Goal: Information Seeking & Learning: Learn about a topic

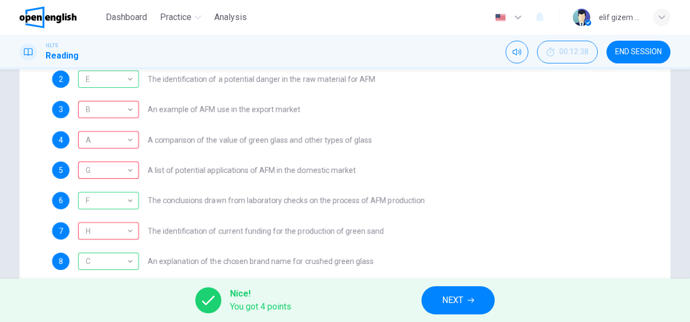
scroll to position [192, 0]
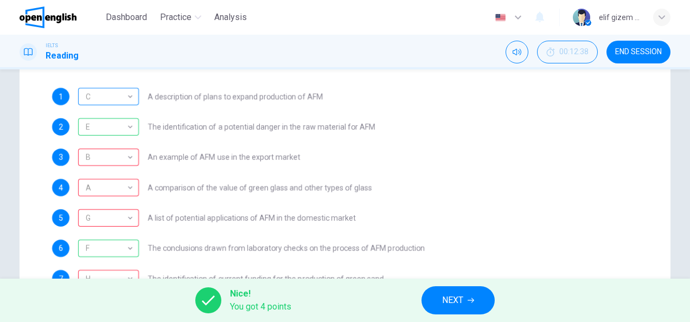
click at [129, 90] on div "C" at bounding box center [106, 96] width 57 height 31
drag, startPoint x: 152, startPoint y: 95, endPoint x: 273, endPoint y: 100, distance: 121.1
click at [273, 100] on span "A description of plans to expand production of AFM" at bounding box center [235, 97] width 175 height 8
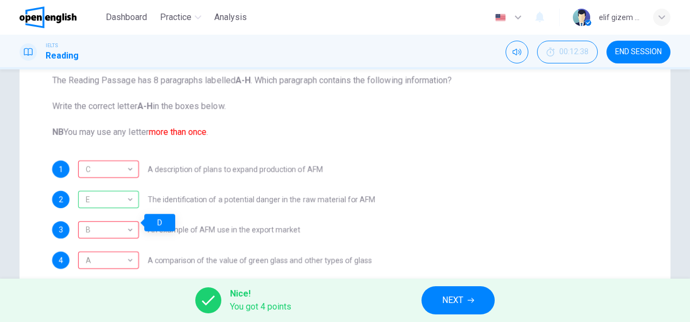
scroll to position [29, 0]
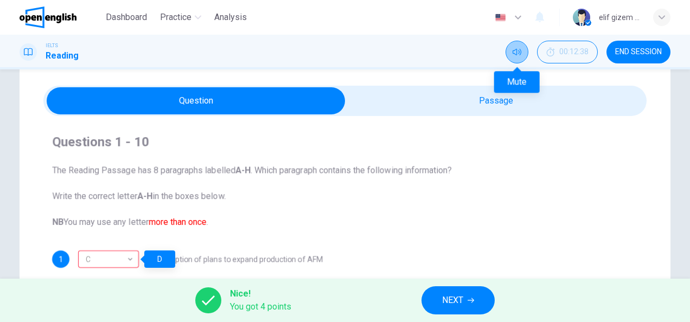
click at [512, 49] on button "Mute" at bounding box center [517, 52] width 23 height 23
click at [512, 49] on button "Unmute" at bounding box center [517, 52] width 23 height 23
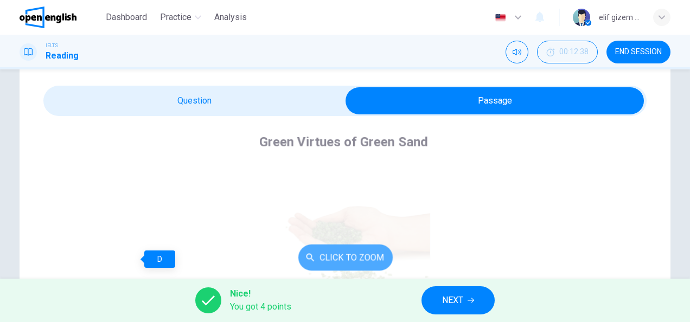
click at [329, 257] on button "Click to Zoom" at bounding box center [345, 258] width 94 height 26
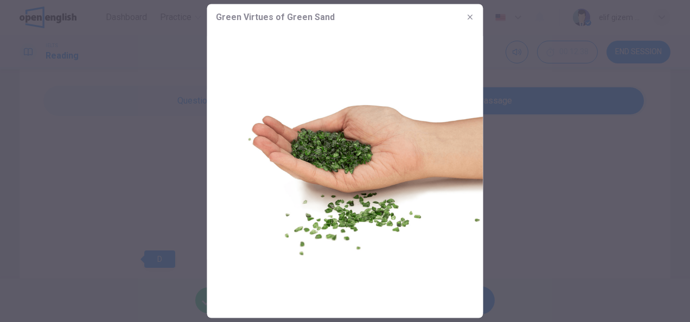
click at [468, 18] on icon "button" at bounding box center [470, 17] width 9 height 9
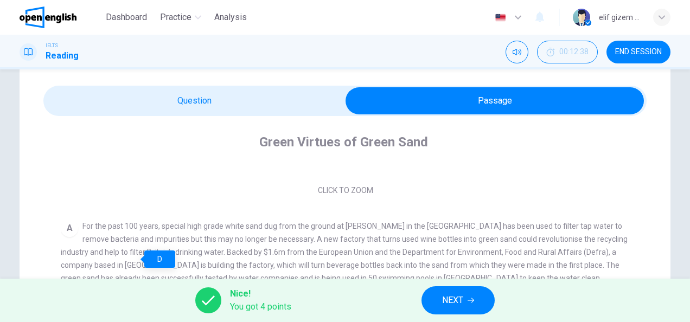
scroll to position [163, 0]
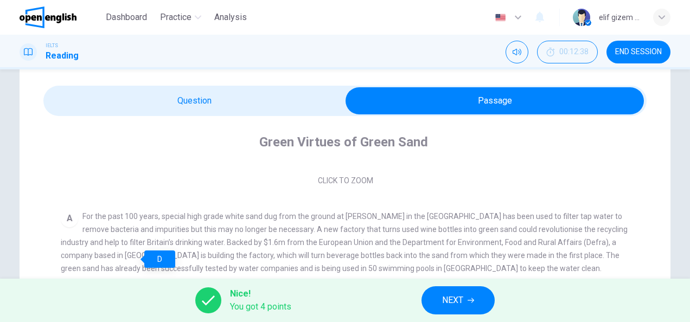
click at [297, 302] on div "Nice! You got 4 points NEXT" at bounding box center [345, 300] width 690 height 43
drag, startPoint x: 169, startPoint y: 255, endPoint x: 213, endPoint y: 237, distance: 47.2
click at [173, 252] on span "For the past 100 years, special high grade white sand dug from the ground at Le…" at bounding box center [344, 242] width 567 height 61
drag, startPoint x: 106, startPoint y: 216, endPoint x: 182, endPoint y: 218, distance: 76.0
click at [182, 218] on span "For the past 100 years, special high grade white sand dug from the ground at Le…" at bounding box center [344, 242] width 567 height 61
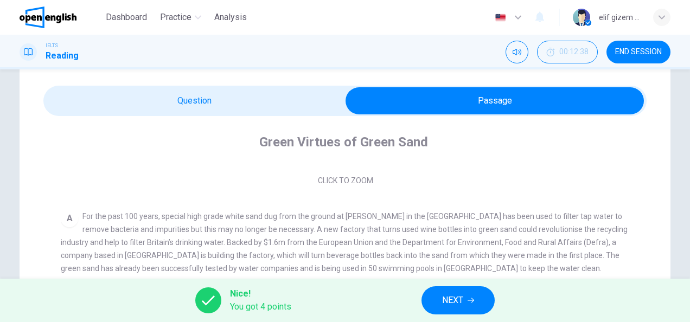
drag, startPoint x: 166, startPoint y: 255, endPoint x: 245, endPoint y: 256, distance: 79.2
click at [245, 256] on span "For the past 100 years, special high grade white sand dug from the ground at Le…" at bounding box center [344, 242] width 567 height 61
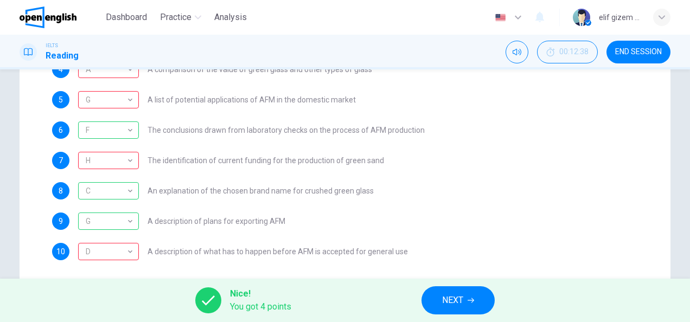
scroll to position [301, 0]
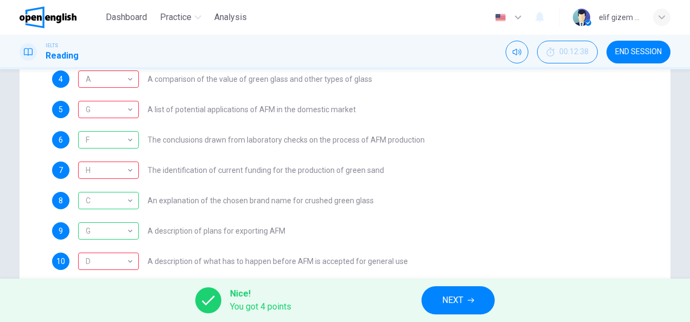
drag, startPoint x: 154, startPoint y: 170, endPoint x: 257, endPoint y: 166, distance: 103.2
click at [257, 167] on span "The identification of current funding for the production of green sand" at bounding box center [266, 171] width 237 height 8
click at [311, 175] on div "H * ​ The identification of current funding for the production of green sand" at bounding box center [231, 170] width 306 height 17
click at [103, 168] on div "H" at bounding box center [106, 170] width 57 height 31
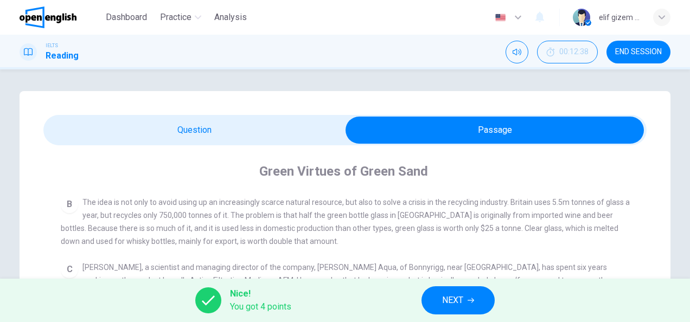
scroll to position [271, 0]
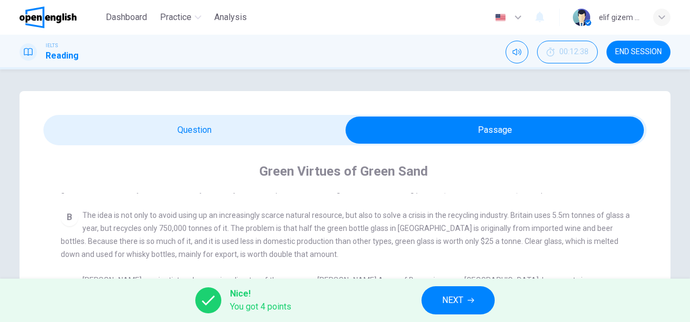
drag, startPoint x: 71, startPoint y: 245, endPoint x: 139, endPoint y: 247, distance: 67.9
click at [139, 247] on span "The idea is not only to avoid using up an increasingly scarce natural resource,…" at bounding box center [345, 235] width 569 height 48
drag, startPoint x: 143, startPoint y: 242, endPoint x: 211, endPoint y: 243, distance: 67.3
click at [211, 243] on span "The idea is not only to avoid using up an increasingly scarce natural resource,…" at bounding box center [345, 235] width 569 height 48
drag, startPoint x: 142, startPoint y: 244, endPoint x: 332, endPoint y: 246, distance: 190.0
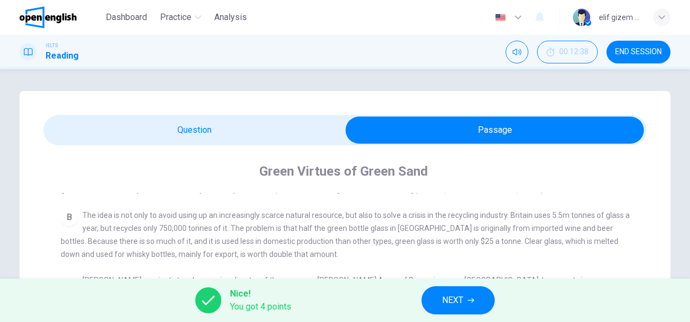
click at [332, 246] on span "The idea is not only to avoid using up an increasingly scarce natural resource,…" at bounding box center [345, 235] width 569 height 48
drag, startPoint x: 345, startPoint y: 246, endPoint x: 455, endPoint y: 244, distance: 109.6
click at [455, 244] on span "The idea is not only to avoid using up an increasingly scarce natural resource,…" at bounding box center [345, 235] width 569 height 48
drag, startPoint x: 150, startPoint y: 245, endPoint x: 259, endPoint y: 245, distance: 109.1
click at [259, 245] on span "The idea is not only to avoid using up an increasingly scarce natural resource,…" at bounding box center [345, 235] width 569 height 48
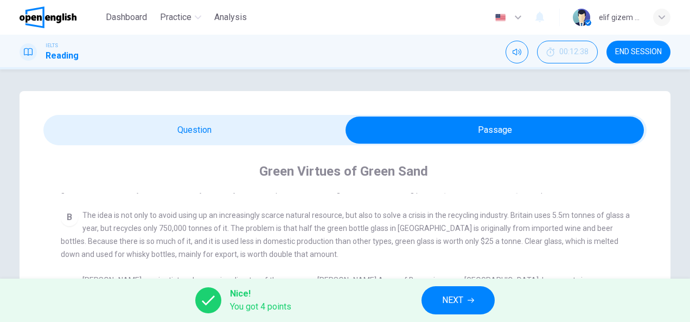
drag, startPoint x: 169, startPoint y: 257, endPoint x: 300, endPoint y: 258, distance: 130.8
click at [300, 258] on div "B The idea is not only to avoid using up an increasingly scarce natural resourc…" at bounding box center [345, 235] width 569 height 52
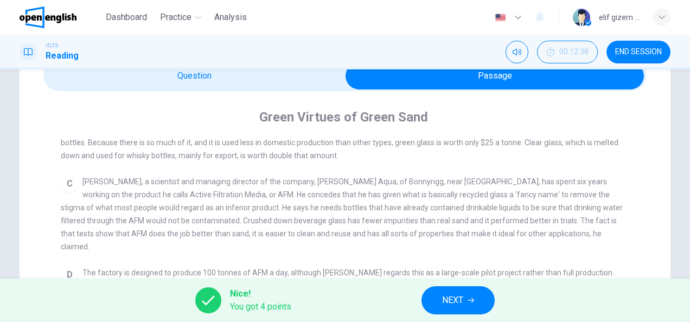
scroll to position [326, 0]
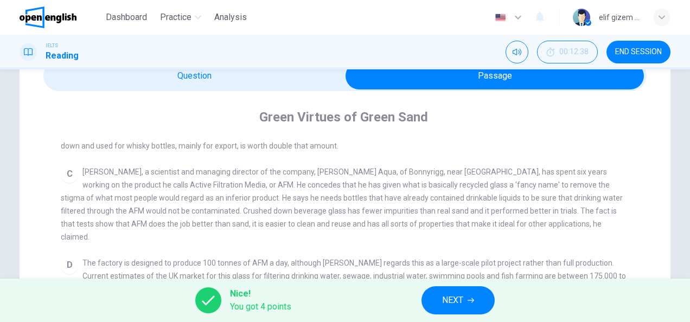
drag, startPoint x: 106, startPoint y: 189, endPoint x: 169, endPoint y: 187, distance: 62.4
click at [169, 187] on span "Howard Dryden, a scientist and managing director of the company, Dryden Aqua, o…" at bounding box center [342, 205] width 562 height 74
drag, startPoint x: 430, startPoint y: 190, endPoint x: 474, endPoint y: 190, distance: 44.0
click at [474, 190] on span "Howard Dryden, a scientist and managing director of the company, Dryden Aqua, o…" at bounding box center [342, 205] width 562 height 74
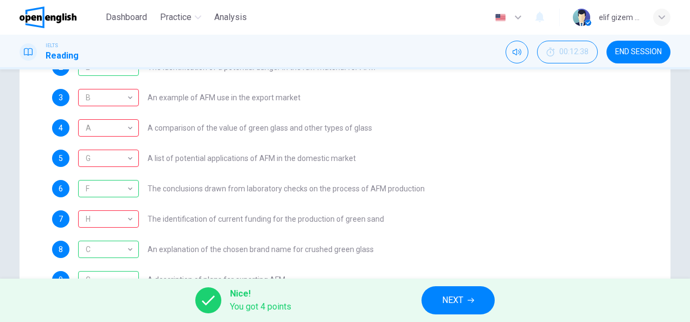
scroll to position [271, 0]
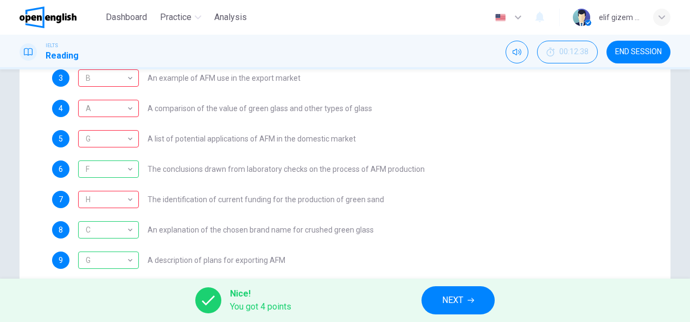
drag, startPoint x: 264, startPoint y: 203, endPoint x: 387, endPoint y: 199, distance: 123.3
click at [387, 199] on div "7 H * ​ The identification of current funding for the production of green sand" at bounding box center [345, 199] width 586 height 17
click at [427, 182] on div "1 C * ​ A description of plans to expand production of AFM 2 E * ​ The identifi…" at bounding box center [345, 154] width 586 height 291
click at [528, 170] on div "6 F * ​ The conclusions drawn from laboratory checks on the process of AFM prod…" at bounding box center [345, 169] width 586 height 17
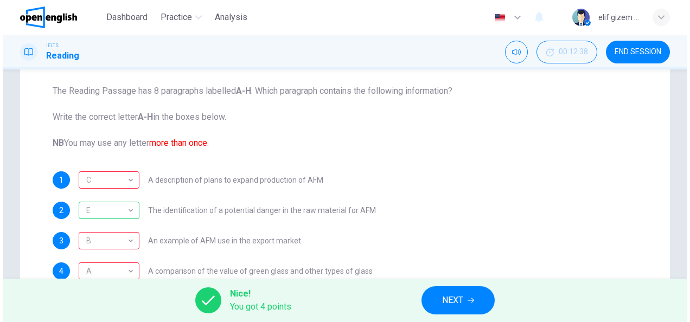
scroll to position [163, 0]
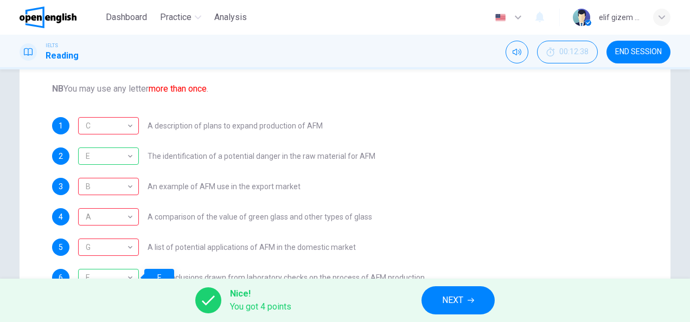
drag, startPoint x: 68, startPoint y: 87, endPoint x: 176, endPoint y: 87, distance: 108.0
click at [176, 87] on span "The Reading Passage has 8 paragraphs labelled A-H . Which paragraph contains th…" at bounding box center [345, 62] width 586 height 65
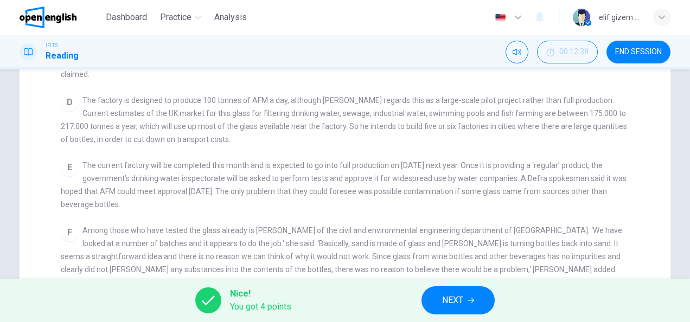
drag, startPoint x: 65, startPoint y: 204, endPoint x: 132, endPoint y: 204, distance: 67.3
click at [132, 204] on div "E The current factory will be completed this month and is expected to go into f…" at bounding box center [345, 185] width 569 height 52
drag, startPoint x: 250, startPoint y: 187, endPoint x: 368, endPoint y: 186, distance: 118.3
click at [368, 186] on span "The current factory will be completed this month and is expected to go into ful…" at bounding box center [344, 185] width 566 height 48
drag, startPoint x: 107, startPoint y: 202, endPoint x: 126, endPoint y: 205, distance: 19.2
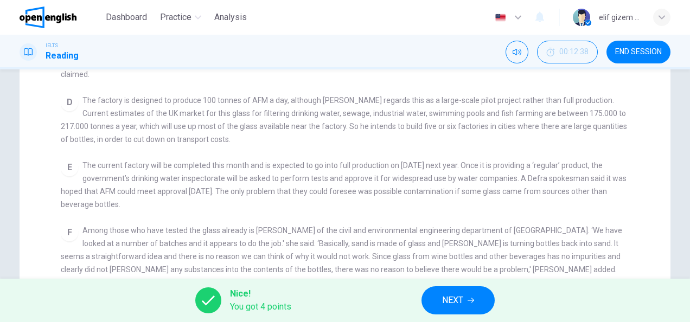
click at [126, 205] on div "E The current factory will be completed this month and is expected to go into f…" at bounding box center [345, 185] width 569 height 52
drag, startPoint x: 104, startPoint y: 161, endPoint x: 596, endPoint y: 154, distance: 492.3
click at [596, 159] on div "E The current factory will be completed this month and is expected to go into f…" at bounding box center [345, 185] width 569 height 52
drag, startPoint x: 88, startPoint y: 173, endPoint x: 496, endPoint y: 171, distance: 408.1
click at [496, 171] on span "The current factory will be completed this month and is expected to go into ful…" at bounding box center [344, 185] width 566 height 48
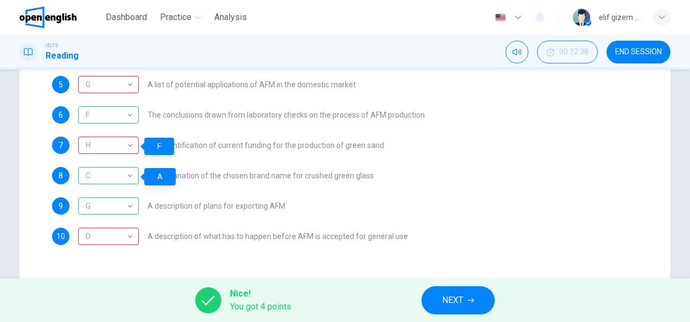
scroll to position [271, 0]
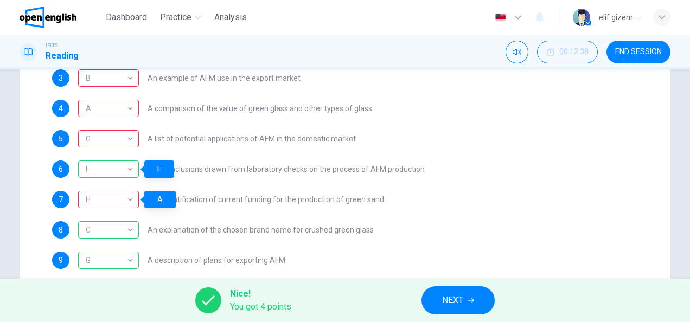
click at [493, 132] on div "5 G * ​ A list of potential applications of AFM in the domestic market" at bounding box center [345, 138] width 586 height 17
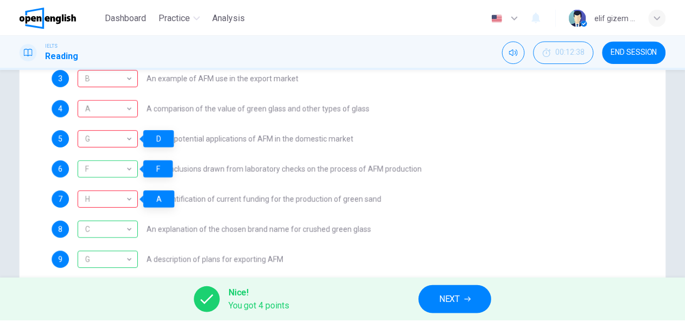
scroll to position [0, 0]
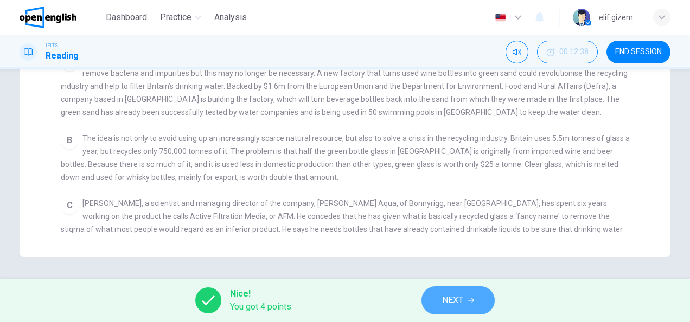
click at [455, 302] on span "NEXT" at bounding box center [452, 300] width 21 height 15
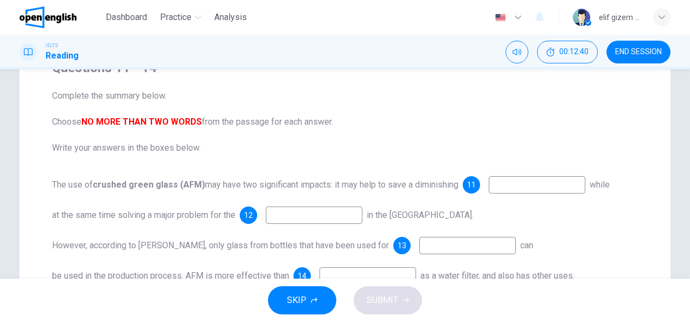
scroll to position [109, 0]
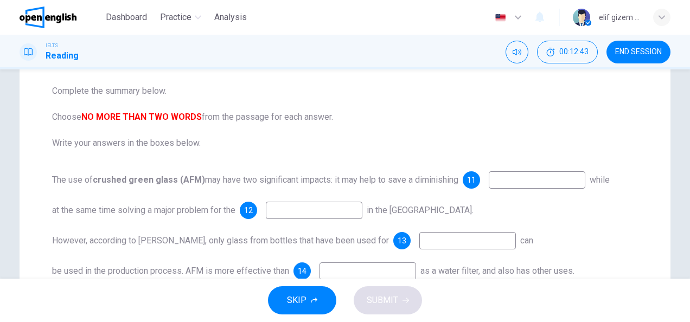
drag, startPoint x: 81, startPoint y: 117, endPoint x: 177, endPoint y: 134, distance: 97.0
click at [334, 118] on span "Complete the summary below. Choose NO MORE THAN TWO WORDS from the passage for …" at bounding box center [345, 117] width 586 height 65
click at [551, 176] on input at bounding box center [537, 179] width 97 height 17
click at [531, 176] on input at bounding box center [537, 179] width 97 height 17
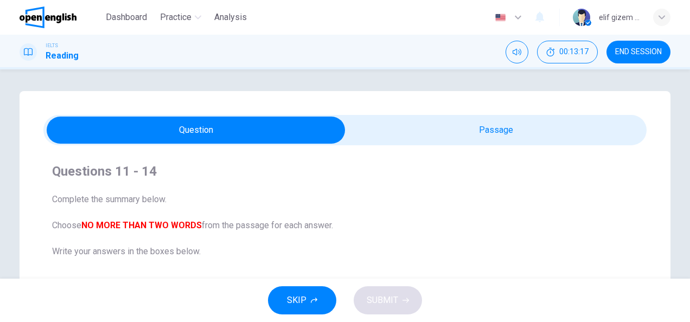
scroll to position [0, 0]
type input "*********"
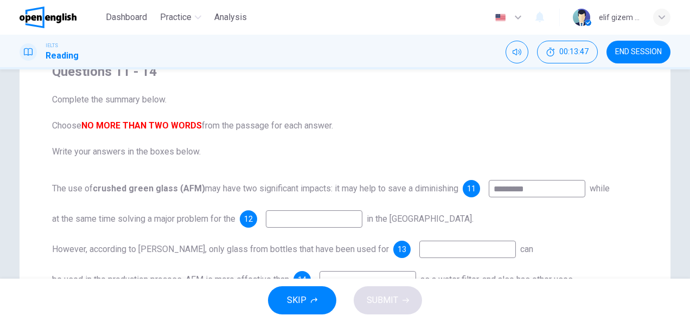
scroll to position [163, 0]
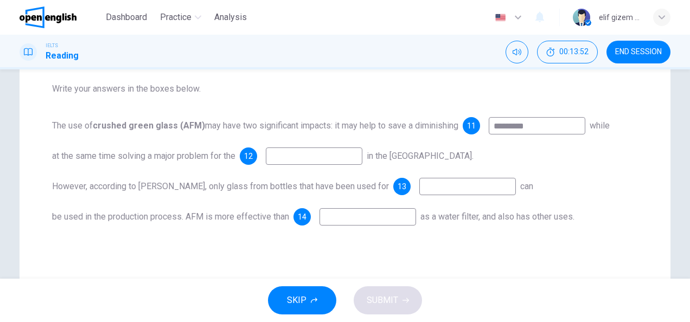
click at [323, 157] on input at bounding box center [314, 156] width 97 height 17
type input "*********"
drag, startPoint x: 145, startPoint y: 184, endPoint x: 207, endPoint y: 187, distance: 62.5
click at [207, 187] on span "However, according to Howard Dryden, only glass from bottles that have been use…" at bounding box center [220, 186] width 337 height 10
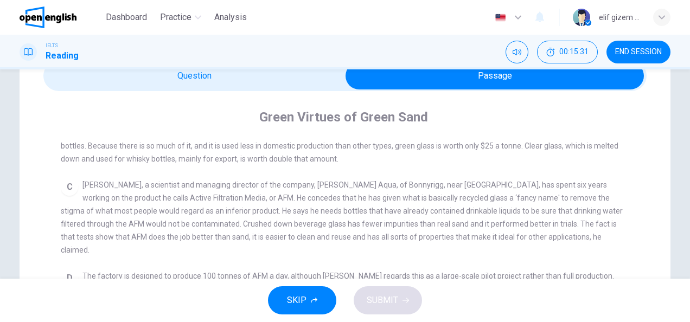
scroll to position [326, 0]
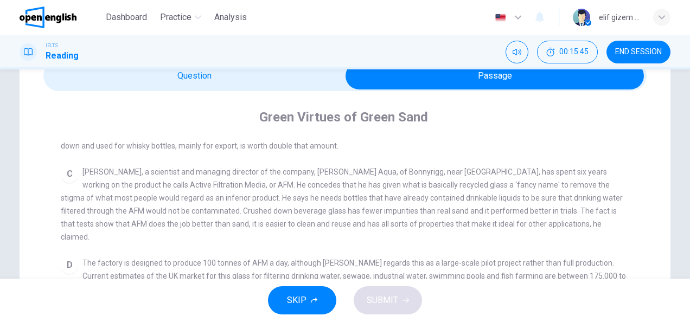
drag, startPoint x: 260, startPoint y: 215, endPoint x: 362, endPoint y: 213, distance: 102.1
click at [362, 213] on span "Howard Dryden, a scientist and managing director of the company, Dryden Aqua, o…" at bounding box center [342, 205] width 562 height 74
drag, startPoint x: 364, startPoint y: 216, endPoint x: 402, endPoint y: 216, distance: 38.5
click at [402, 216] on span "Howard Dryden, a scientist and managing director of the company, Dryden Aqua, o…" at bounding box center [342, 205] width 562 height 74
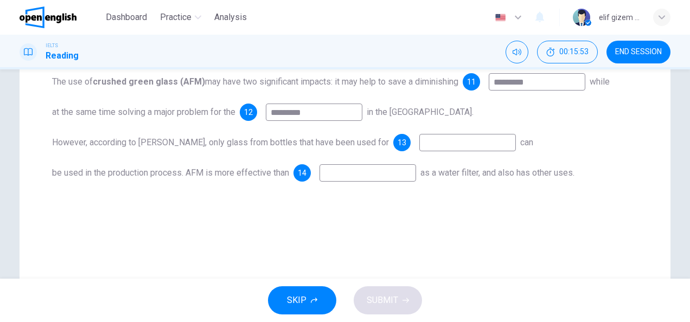
scroll to position [217, 0]
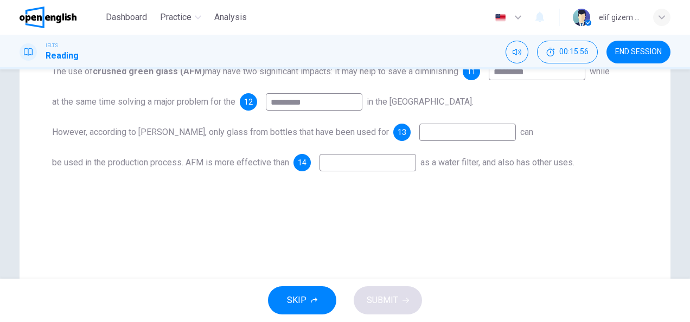
click at [345, 164] on input at bounding box center [368, 162] width 97 height 17
type input "*********"
click at [441, 133] on input at bounding box center [468, 132] width 97 height 17
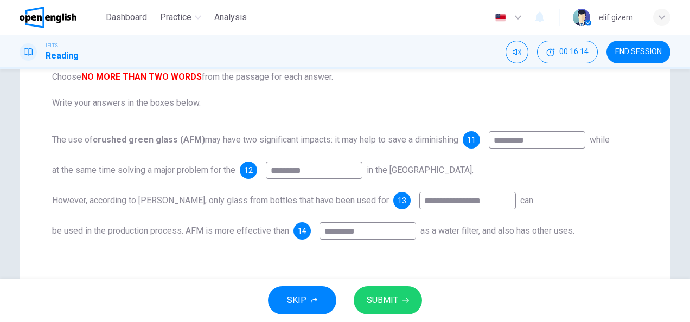
scroll to position [162, 0]
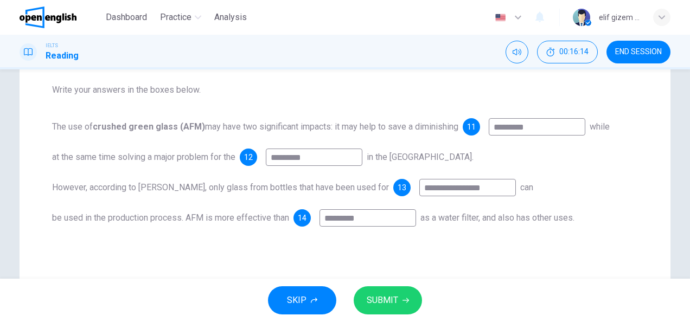
type input "**********"
click at [370, 293] on button "SUBMIT" at bounding box center [388, 301] width 68 height 28
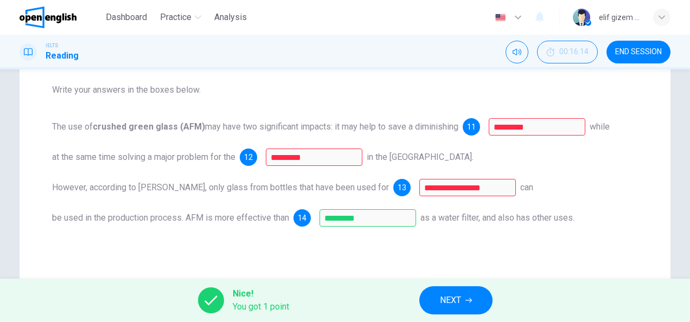
click at [454, 297] on span "NEXT" at bounding box center [450, 300] width 21 height 15
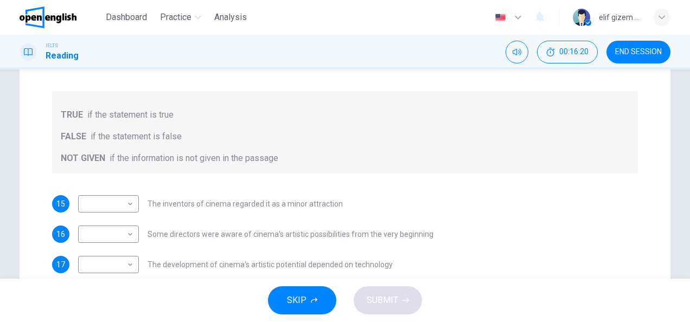
scroll to position [217, 0]
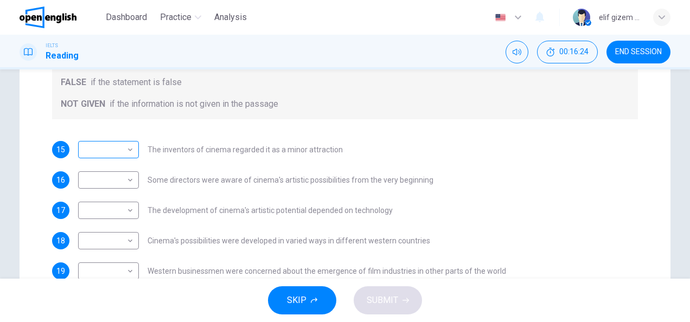
click at [118, 152] on body "This site uses cookies, as explained in our Privacy Policy . If you agree to th…" at bounding box center [345, 161] width 690 height 322
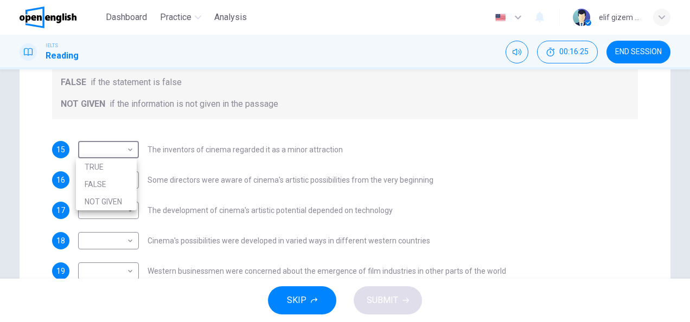
click at [106, 202] on li "NOT GIVEN" at bounding box center [106, 201] width 61 height 17
type input "*********"
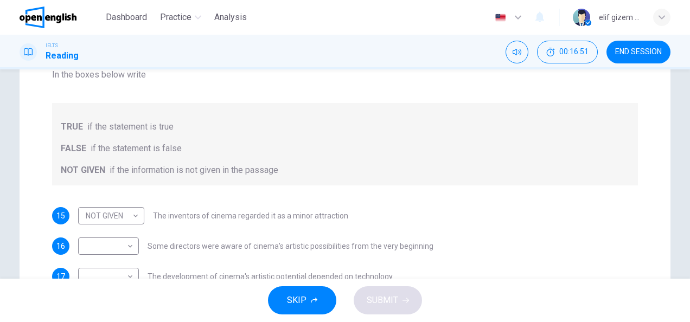
scroll to position [163, 0]
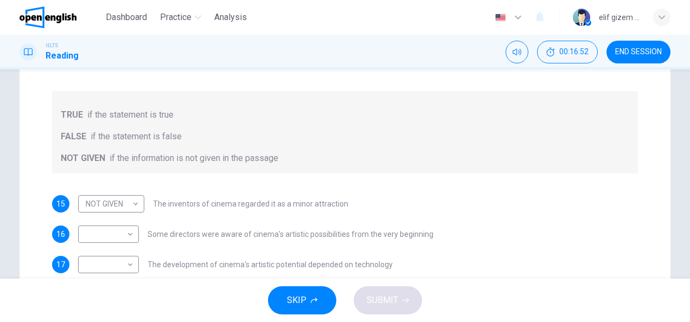
drag, startPoint x: 159, startPoint y: 205, endPoint x: 200, endPoint y: 203, distance: 40.8
click at [200, 203] on span "The inventors of cinema regarded it as a minor attraction" at bounding box center [250, 204] width 195 height 8
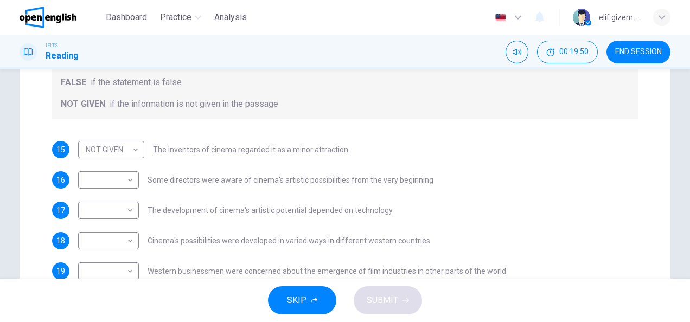
scroll to position [271, 0]
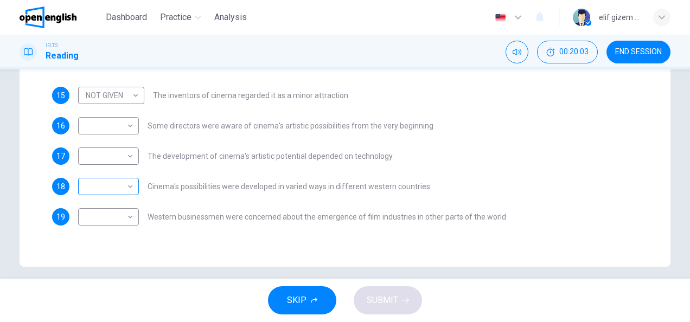
click at [102, 191] on body "This site uses cookies, as explained in our Privacy Policy . If you agree to th…" at bounding box center [345, 161] width 690 height 322
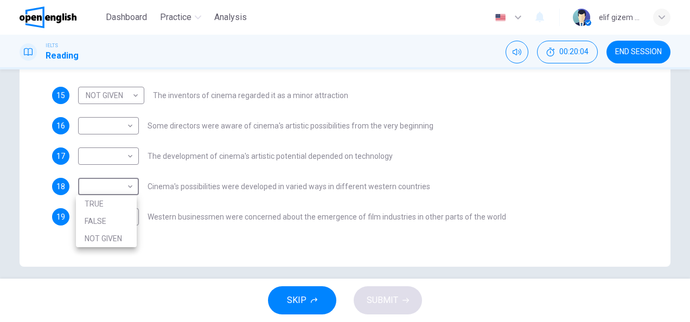
click at [102, 206] on li "TRUE" at bounding box center [106, 203] width 61 height 17
type input "****"
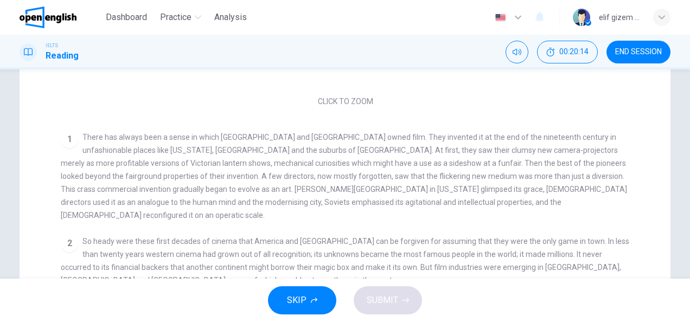
scroll to position [326, 0]
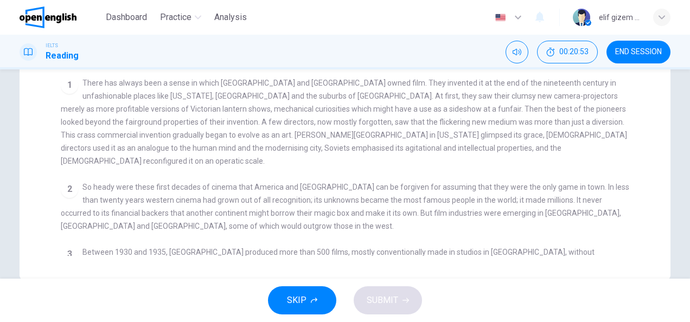
drag, startPoint x: 372, startPoint y: 204, endPoint x: 466, endPoint y: 201, distance: 93.4
click at [466, 201] on span "So heady were these first decades of cinema that America and Europe can be forg…" at bounding box center [345, 207] width 569 height 48
drag, startPoint x: 455, startPoint y: 203, endPoint x: 548, endPoint y: 207, distance: 92.9
click at [605, 203] on span "So heady were these first decades of cinema that America and Europe can be forg…" at bounding box center [345, 207] width 569 height 48
drag, startPoint x: 65, startPoint y: 220, endPoint x: 105, endPoint y: 217, distance: 40.9
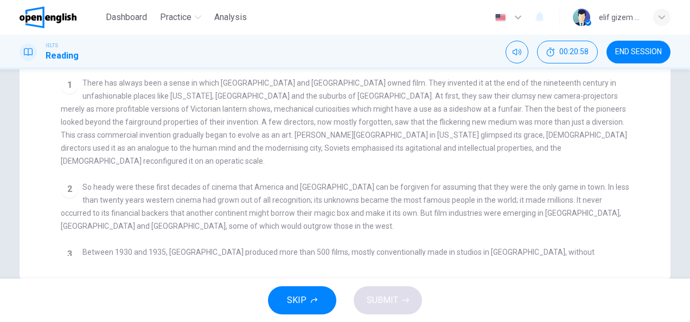
click at [105, 217] on span "So heady were these first decades of cinema that America and Europe can be forg…" at bounding box center [345, 207] width 569 height 48
drag, startPoint x: 105, startPoint y: 217, endPoint x: 203, endPoint y: 217, distance: 97.7
click at [203, 217] on div "2 So heady were these first decades of cinema that America and Europe can be fo…" at bounding box center [345, 207] width 569 height 52
drag, startPoint x: 109, startPoint y: 219, endPoint x: 198, endPoint y: 220, distance: 89.6
click at [198, 220] on div "2 So heady were these first decades of cinema that America and Europe can be fo…" at bounding box center [345, 207] width 569 height 52
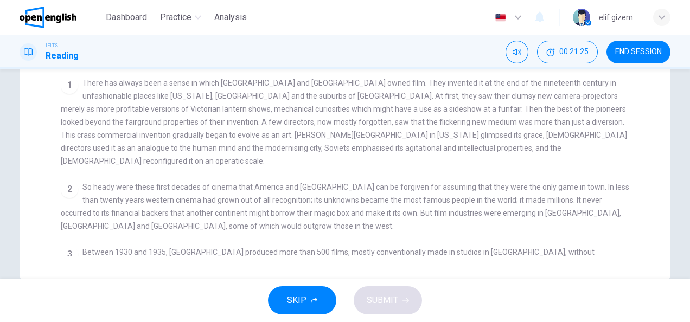
drag, startPoint x: 384, startPoint y: 204, endPoint x: 452, endPoint y: 212, distance: 68.3
click at [452, 212] on div "2 So heady were these first decades of cinema that America and Europe can be fo…" at bounding box center [345, 207] width 569 height 52
drag, startPoint x: 60, startPoint y: 216, endPoint x: 93, endPoint y: 214, distance: 33.1
click at [93, 214] on span "So heady were these first decades of cinema that America and Europe can be forg…" at bounding box center [345, 207] width 569 height 48
drag, startPoint x: 141, startPoint y: 218, endPoint x: 131, endPoint y: 216, distance: 10.0
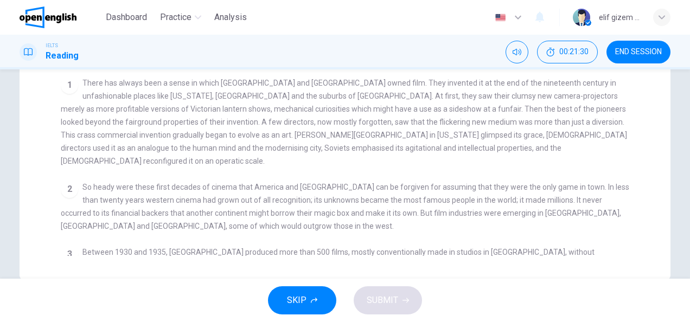
click at [141, 218] on span "So heady were these first decades of cinema that America and Europe can be forg…" at bounding box center [345, 207] width 569 height 48
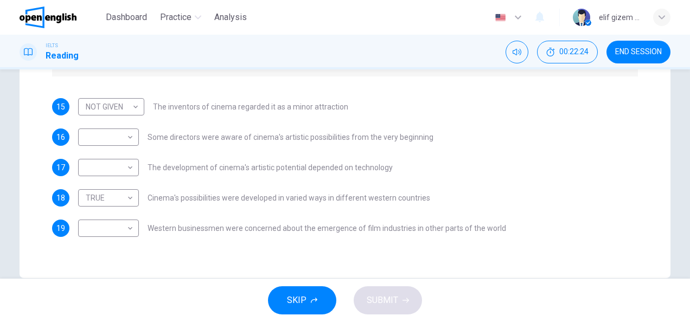
scroll to position [271, 0]
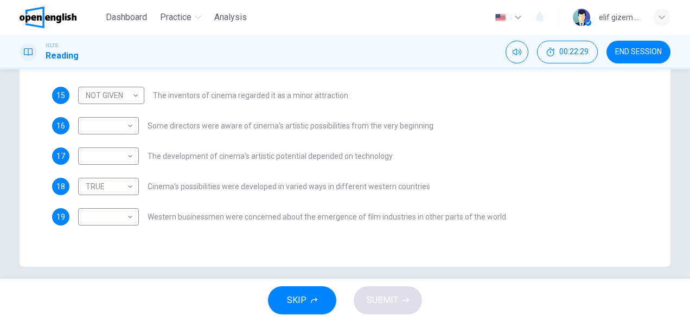
drag, startPoint x: 157, startPoint y: 187, endPoint x: 188, endPoint y: 178, distance: 32.3
click at [335, 186] on span "Cinema's possibilities were developed in varied ways in different western count…" at bounding box center [289, 187] width 283 height 8
drag, startPoint x: 171, startPoint y: 154, endPoint x: 371, endPoint y: 160, distance: 199.8
click at [371, 160] on span "The development of cinema's artistic potential depended on technology" at bounding box center [270, 157] width 245 height 8
drag, startPoint x: 161, startPoint y: 118, endPoint x: 412, endPoint y: 123, distance: 251.3
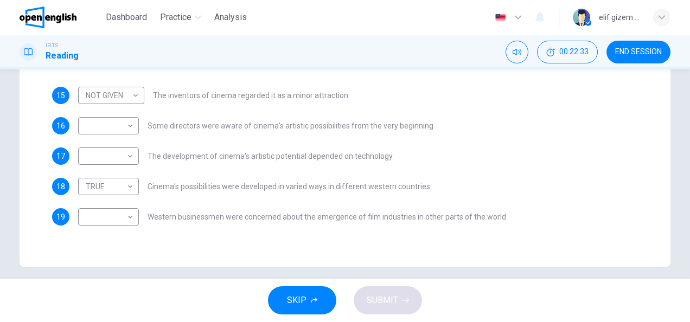
click at [412, 123] on div "​ ​ Some directors were aware of cinema's artistic possibilities from the very …" at bounding box center [255, 125] width 355 height 17
click at [123, 129] on body "This site uses cookies, as explained in our Privacy Policy . If you agree to th…" at bounding box center [345, 161] width 690 height 322
click at [109, 144] on li "TRUE" at bounding box center [106, 143] width 61 height 17
type input "****"
drag, startPoint x: 238, startPoint y: 157, endPoint x: 367, endPoint y: 153, distance: 129.8
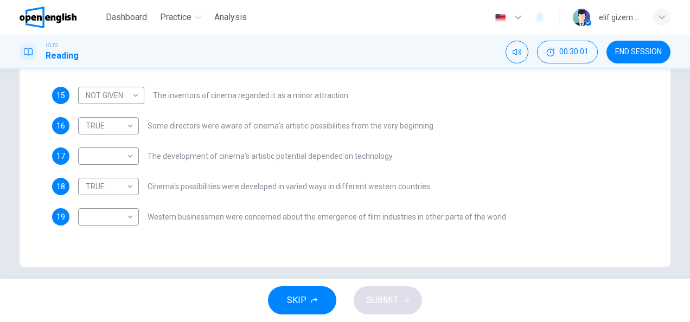
click at [367, 153] on span "The development of cinema's artistic potential depended on technology" at bounding box center [270, 157] width 245 height 8
click at [125, 156] on body "This site uses cookies, as explained in our Privacy Policy . If you agree to th…" at bounding box center [345, 161] width 690 height 322
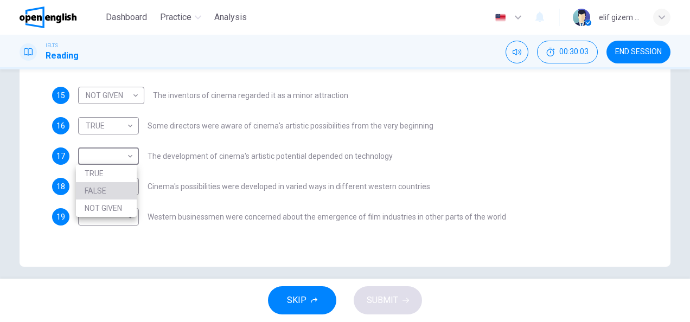
click at [112, 190] on li "FALSE" at bounding box center [106, 190] width 61 height 17
type input "*****"
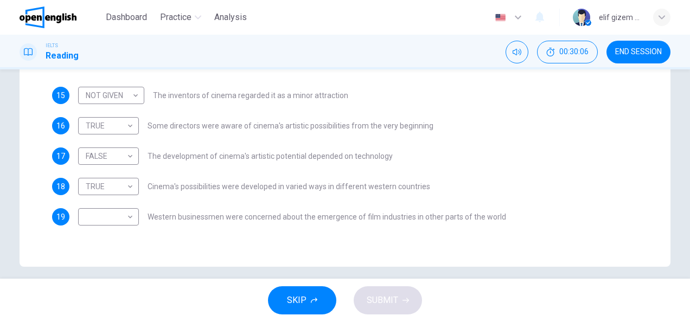
drag, startPoint x: 171, startPoint y: 219, endPoint x: 474, endPoint y: 214, distance: 303.4
click at [474, 214] on span "Western businessmen were concerned about the emergence of film industries in ot…" at bounding box center [327, 217] width 359 height 8
click at [119, 213] on body "This site uses cookies, as explained in our Privacy Policy . If you agree to th…" at bounding box center [345, 161] width 690 height 322
click at [123, 265] on li "NOT GIVEN" at bounding box center [106, 268] width 61 height 17
type input "*********"
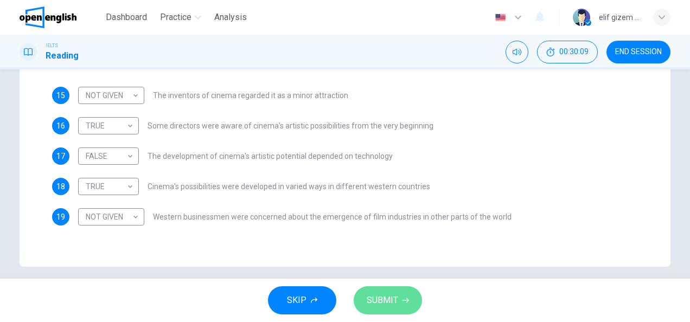
click at [383, 293] on span "SUBMIT" at bounding box center [382, 300] width 31 height 15
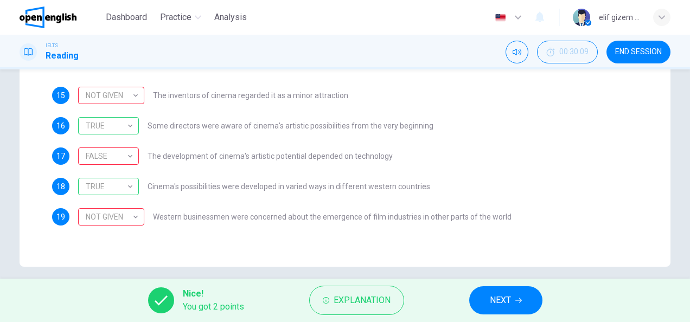
click at [185, 236] on div "Questions 15 - 19 Do the following statements agree with the information given …" at bounding box center [344, 63] width 603 height 360
drag, startPoint x: 162, startPoint y: 213, endPoint x: 273, endPoint y: 205, distance: 111.6
click at [480, 213] on span "Western businessmen were concerned about the emergence of film industries in ot…" at bounding box center [332, 217] width 359 height 8
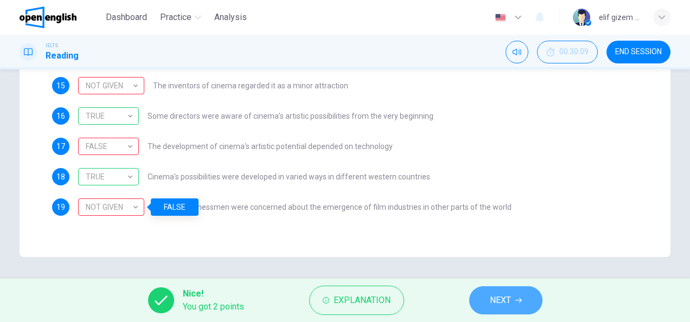
drag, startPoint x: 507, startPoint y: 301, endPoint x: 484, endPoint y: 296, distance: 23.8
click at [508, 302] on span "NEXT" at bounding box center [500, 300] width 21 height 15
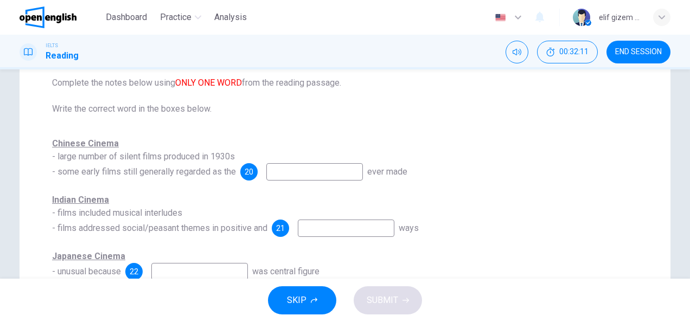
scroll to position [163, 0]
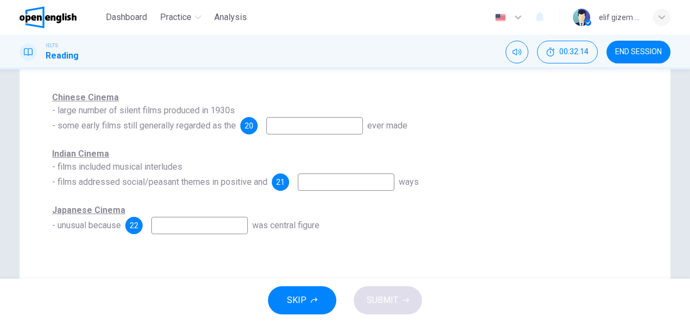
click at [353, 180] on input at bounding box center [346, 182] width 97 height 17
click at [350, 187] on input "**********" at bounding box center [346, 182] width 97 height 17
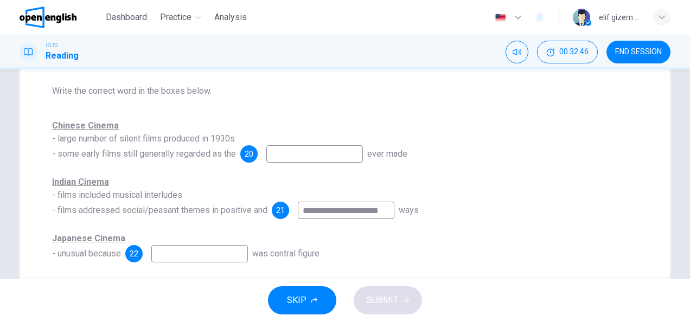
scroll to position [0, 0]
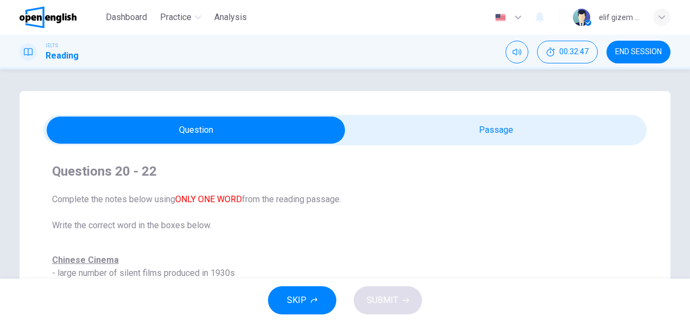
type input "**********"
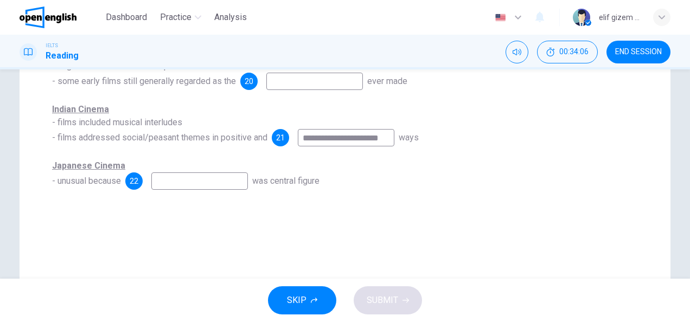
scroll to position [217, 0]
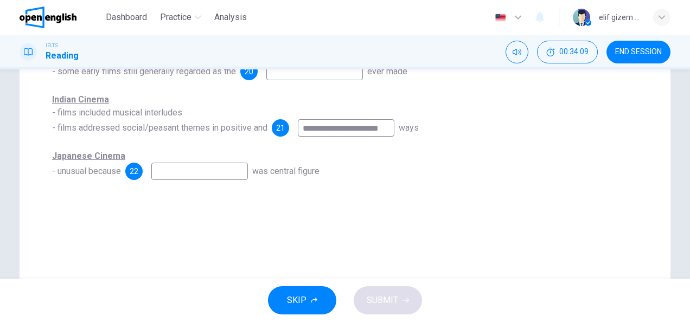
click at [193, 170] on input at bounding box center [199, 171] width 97 height 17
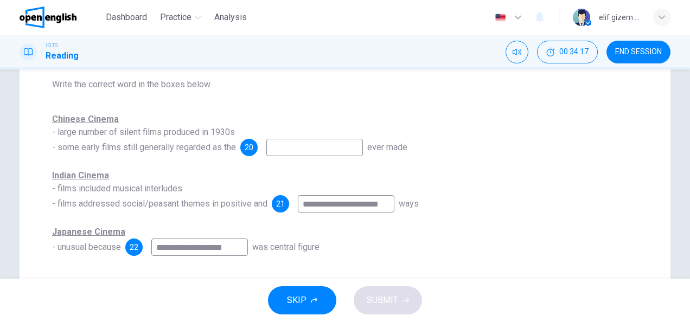
scroll to position [109, 0]
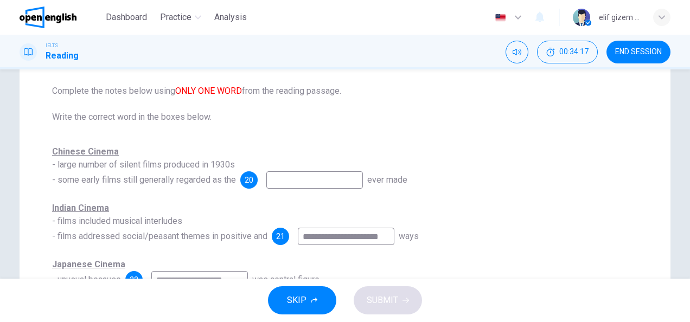
type input "**********"
click at [279, 173] on input at bounding box center [314, 179] width 97 height 17
drag, startPoint x: 62, startPoint y: 183, endPoint x: 157, endPoint y: 185, distance: 95.5
click at [157, 185] on span "Chinese Cinema - large number of silent films produced in 1930s - some early fi…" at bounding box center [144, 166] width 184 height 39
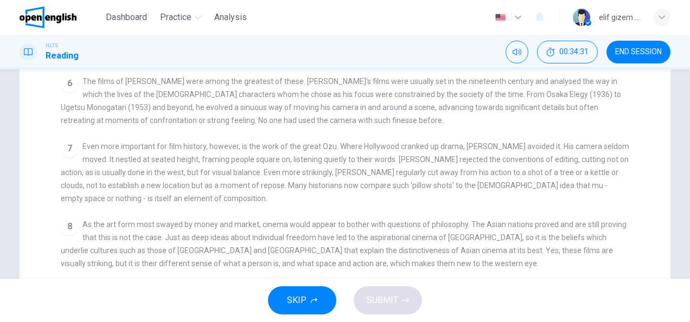
scroll to position [326, 0]
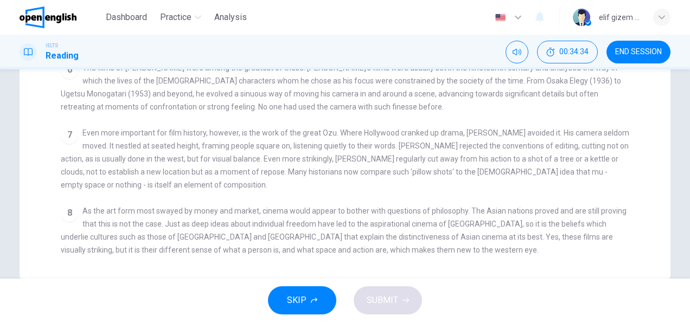
drag, startPoint x: 105, startPoint y: 212, endPoint x: 170, endPoint y: 220, distance: 65.6
click at [170, 220] on span "As the art form most swayed by money and market, cinema would appear to bother …" at bounding box center [344, 231] width 566 height 48
click at [220, 230] on div "8 As the art form most swayed by money and market, cinema would appear to bothe…" at bounding box center [345, 231] width 569 height 52
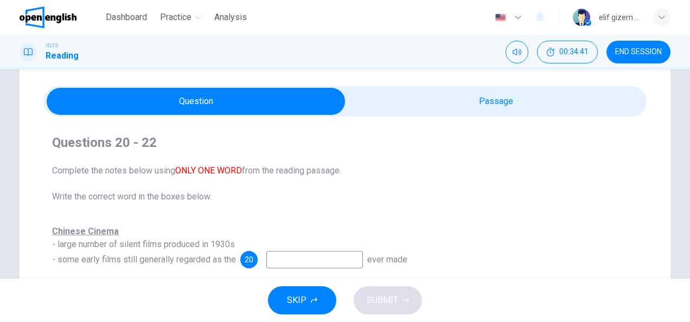
scroll to position [109, 0]
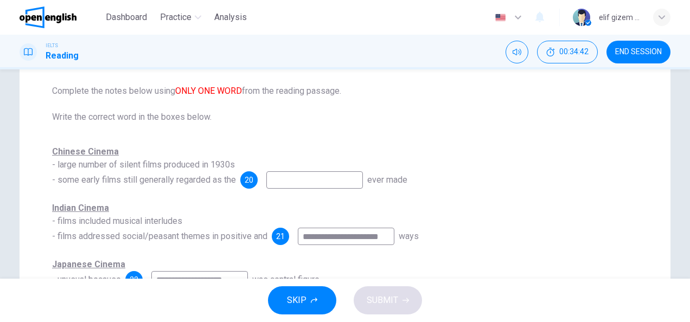
click at [301, 175] on input at bounding box center [314, 179] width 97 height 17
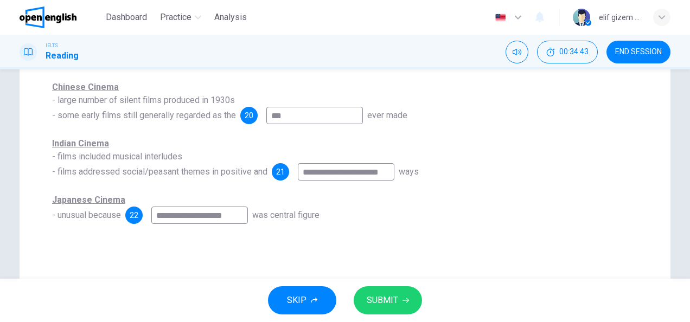
scroll to position [217, 0]
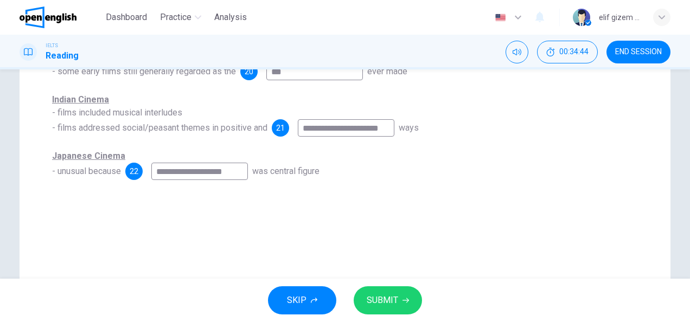
type input "***"
drag, startPoint x: 407, startPoint y: 298, endPoint x: 402, endPoint y: 288, distance: 12.1
click at [407, 298] on icon "button" at bounding box center [406, 300] width 7 height 7
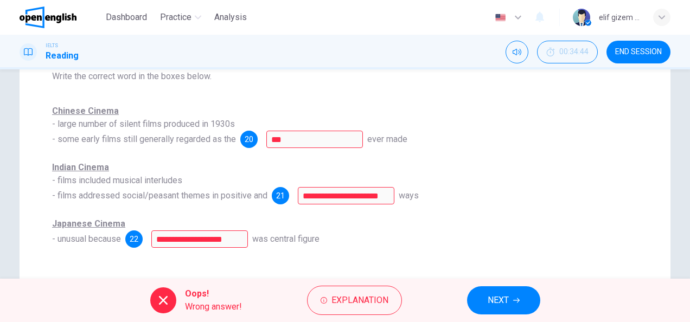
scroll to position [163, 0]
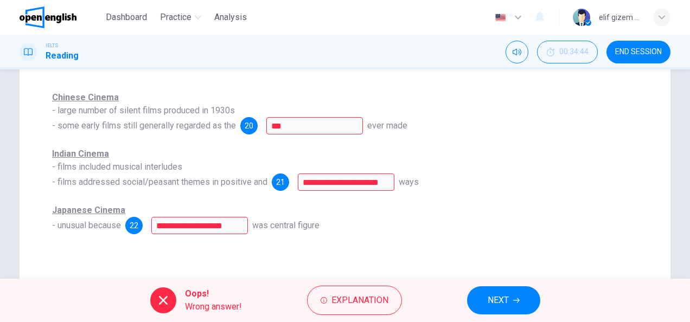
click at [324, 154] on div "**********" at bounding box center [345, 169] width 586 height 43
click at [432, 206] on div "**********" at bounding box center [345, 219] width 586 height 30
click at [499, 302] on span "NEXT" at bounding box center [498, 300] width 21 height 15
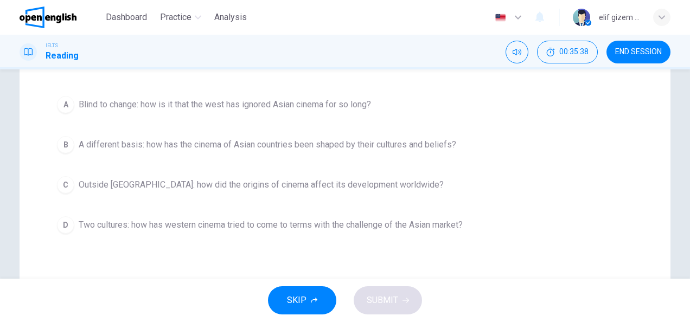
click at [65, 145] on div "B" at bounding box center [65, 144] width 17 height 17
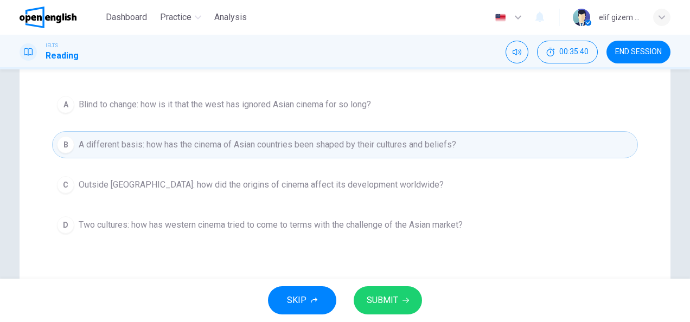
click at [378, 297] on span "SUBMIT" at bounding box center [382, 300] width 31 height 15
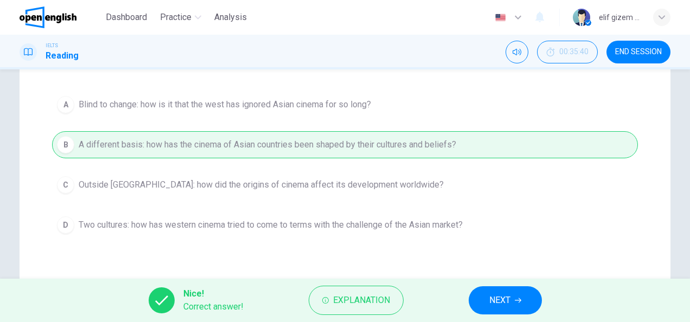
scroll to position [270, 0]
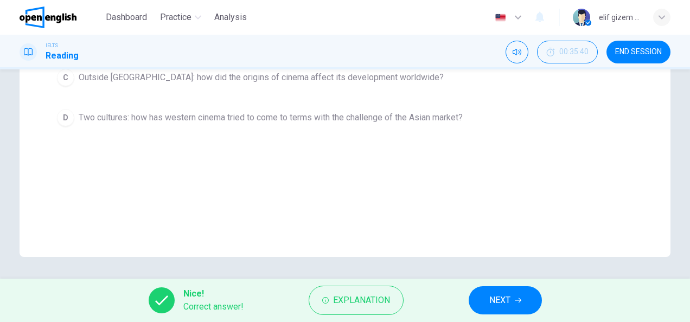
click at [509, 304] on span "NEXT" at bounding box center [500, 300] width 21 height 15
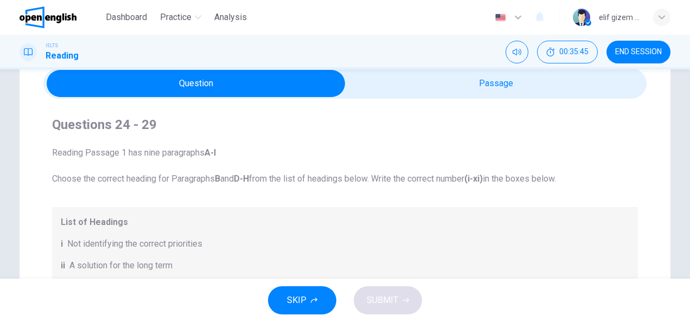
scroll to position [0, 0]
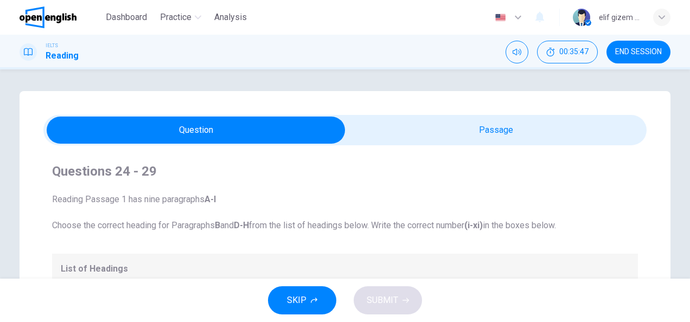
drag, startPoint x: 129, startPoint y: 195, endPoint x: 216, endPoint y: 206, distance: 87.6
click at [216, 206] on span "Reading Passage 1 has nine paragraphs A-I Choose the correct heading for Paragr…" at bounding box center [345, 212] width 586 height 39
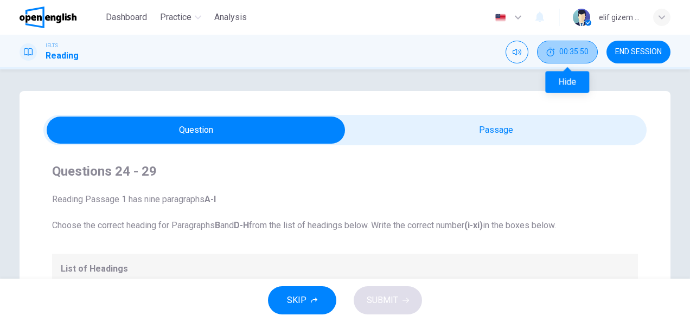
click at [562, 60] on button "00:35:50" at bounding box center [567, 52] width 61 height 23
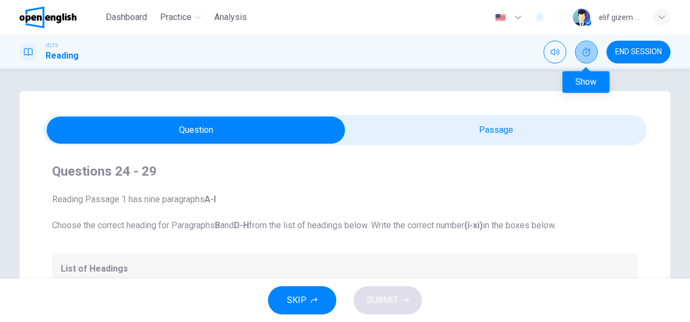
click at [581, 53] on button "Show" at bounding box center [586, 52] width 23 height 23
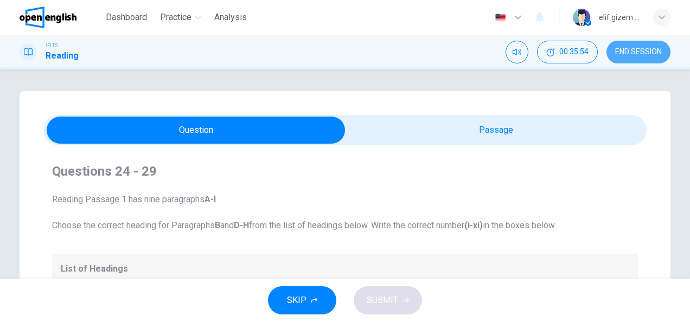
click at [634, 54] on span "END SESSION" at bounding box center [638, 52] width 47 height 9
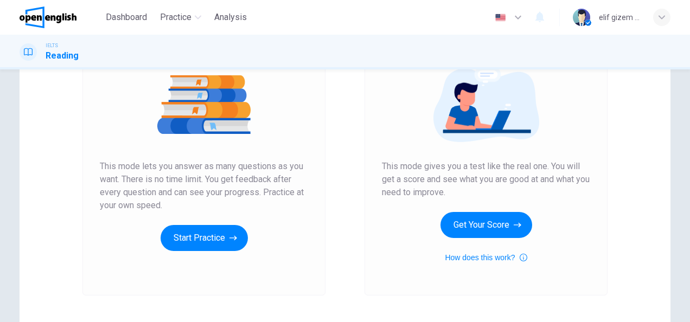
scroll to position [163, 0]
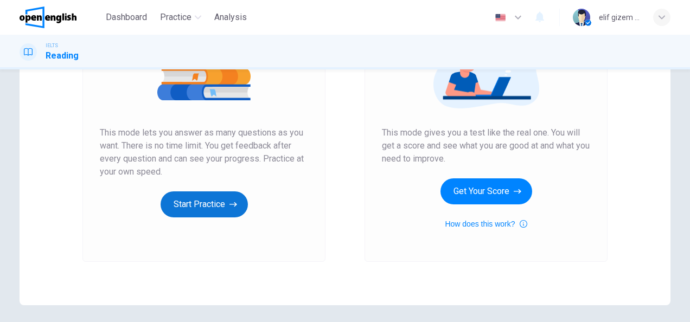
click at [207, 205] on button "Start Practice" at bounding box center [204, 205] width 87 height 26
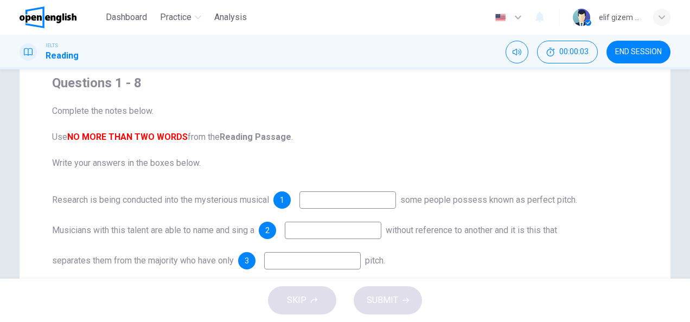
scroll to position [0, 0]
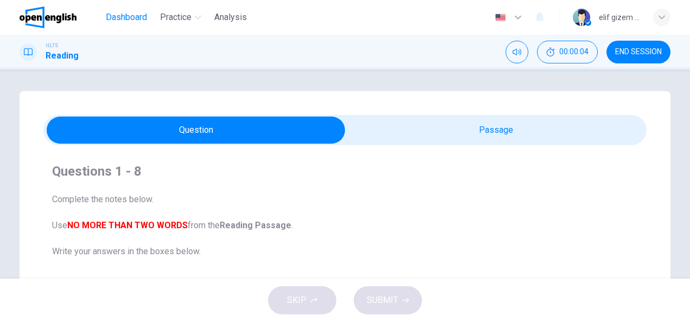
click at [121, 18] on span "Dashboard" at bounding box center [126, 17] width 41 height 13
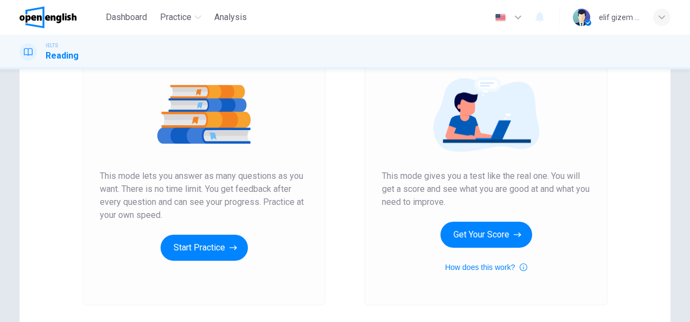
scroll to position [163, 0]
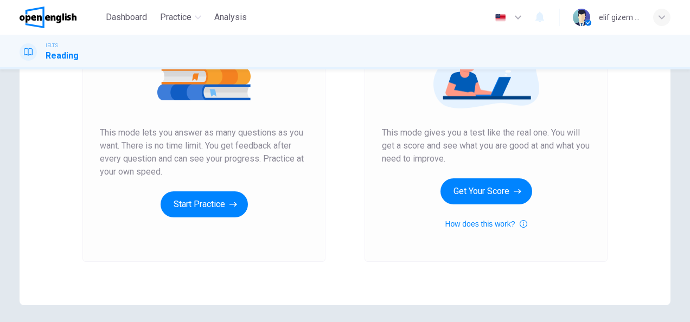
drag, startPoint x: 164, startPoint y: 126, endPoint x: 310, endPoint y: 135, distance: 146.2
click at [310, 135] on div "Unlimited Practice This mode lets you answer as many questions as you want. The…" at bounding box center [203, 117] width 243 height 290
drag, startPoint x: 138, startPoint y: 148, endPoint x: 245, endPoint y: 140, distance: 106.6
click at [245, 140] on span "This mode lets you answer as many questions as you want. There is no time limit…" at bounding box center [204, 152] width 208 height 52
drag, startPoint x: 269, startPoint y: 145, endPoint x: 278, endPoint y: 145, distance: 8.7
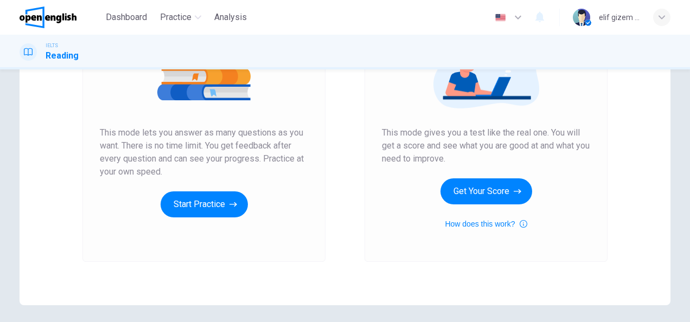
click at [278, 145] on span "This mode lets you answer as many questions as you want. There is no time limit…" at bounding box center [204, 152] width 208 height 52
drag, startPoint x: 125, startPoint y: 156, endPoint x: 201, endPoint y: 158, distance: 76.0
click at [201, 158] on span "This mode lets you answer as many questions as you want. There is no time limit…" at bounding box center [204, 152] width 208 height 52
click at [221, 204] on button "Start Practice" at bounding box center [204, 205] width 87 height 26
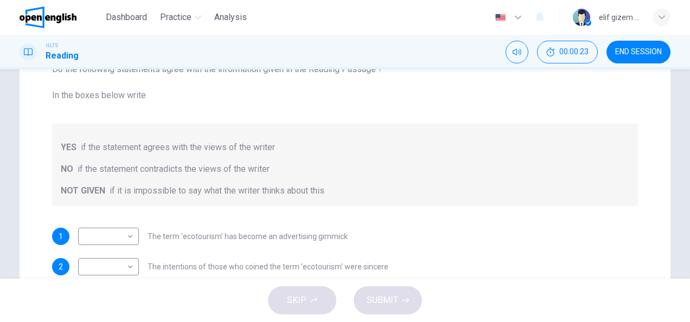
scroll to position [54, 0]
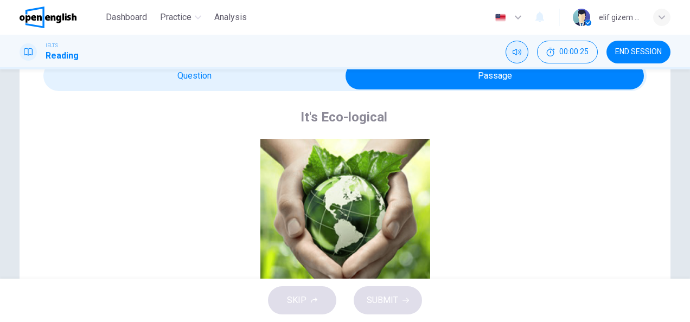
click at [514, 48] on icon "Mute" at bounding box center [517, 52] width 9 height 9
click at [521, 51] on icon "Unmute" at bounding box center [517, 52] width 9 height 9
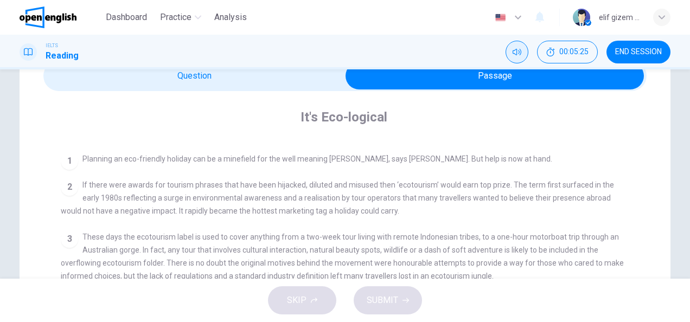
scroll to position [217, 0]
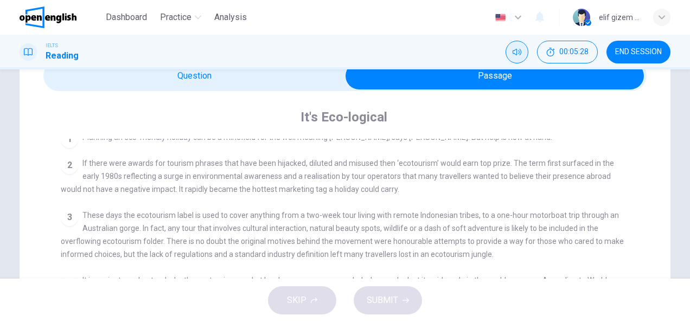
drag, startPoint x: 123, startPoint y: 164, endPoint x: 167, endPoint y: 164, distance: 44.0
click at [167, 164] on span "If there were awards for tourism phrases that have been hijacked, diluted and m…" at bounding box center [338, 176] width 554 height 35
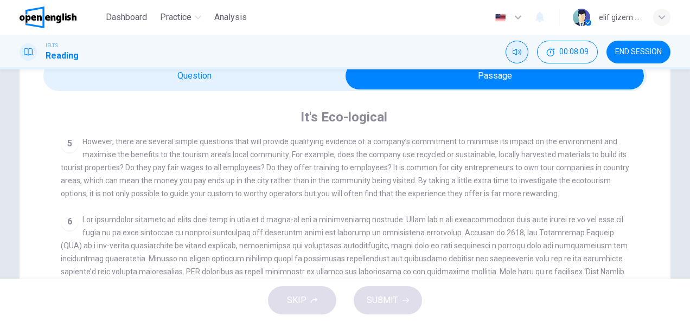
scroll to position [460, 0]
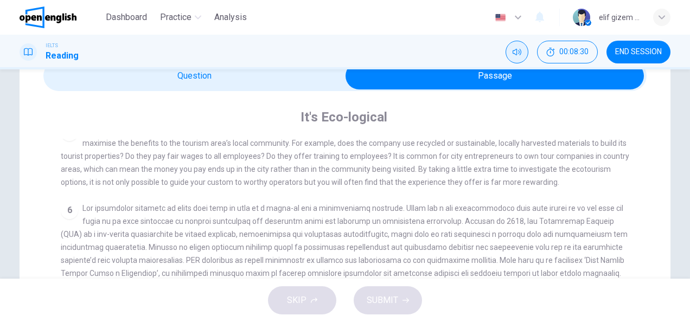
drag, startPoint x: 148, startPoint y: 228, endPoint x: 192, endPoint y: 228, distance: 44.0
click at [192, 228] on span at bounding box center [344, 247] width 567 height 87
drag, startPoint x: 258, startPoint y: 226, endPoint x: 348, endPoint y: 227, distance: 90.1
click at [346, 227] on span at bounding box center [344, 247] width 567 height 87
drag, startPoint x: 352, startPoint y: 227, endPoint x: 614, endPoint y: 229, distance: 262.7
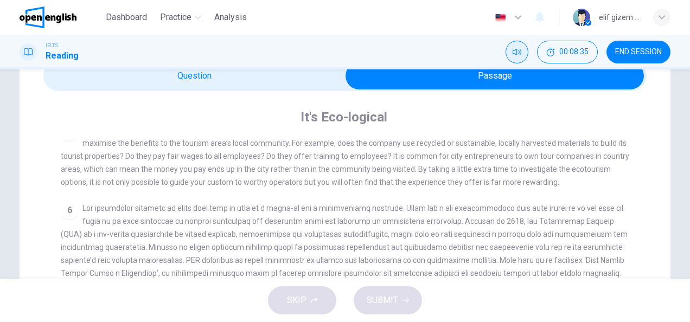
click at [614, 229] on div "6" at bounding box center [345, 247] width 569 height 91
drag, startPoint x: 91, startPoint y: 236, endPoint x: 150, endPoint y: 239, distance: 58.7
click at [150, 239] on div "6" at bounding box center [345, 247] width 569 height 91
drag, startPoint x: 134, startPoint y: 239, endPoint x: 192, endPoint y: 241, distance: 58.6
click at [192, 241] on span at bounding box center [344, 247] width 567 height 87
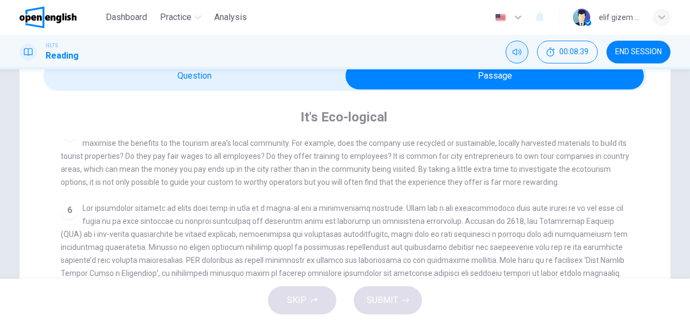
click at [172, 241] on span at bounding box center [344, 247] width 567 height 87
drag, startPoint x: 163, startPoint y: 241, endPoint x: 205, endPoint y: 232, distance: 43.2
click at [195, 241] on span at bounding box center [344, 247] width 567 height 87
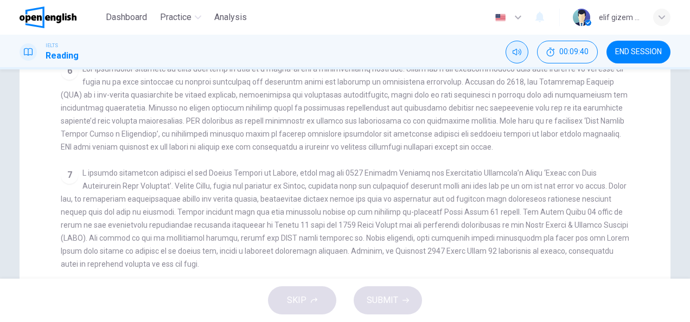
scroll to position [217, 0]
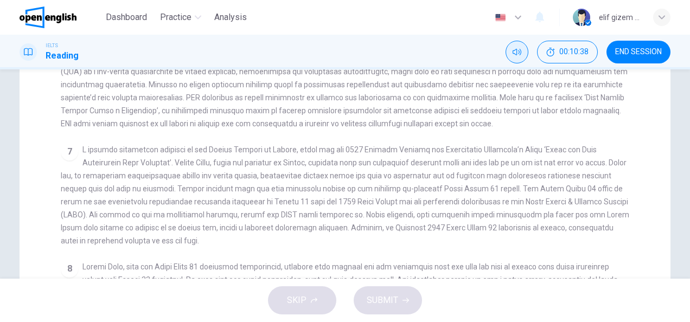
click at [246, 120] on span at bounding box center [344, 84] width 567 height 87
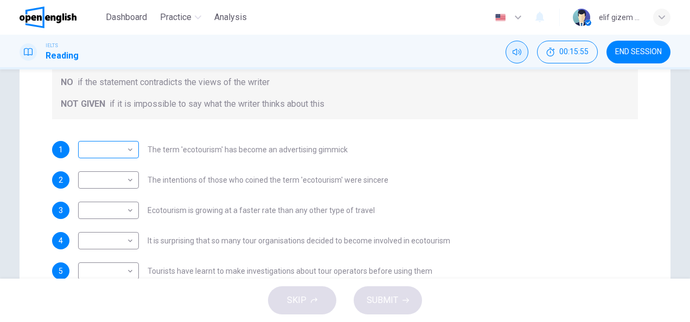
click at [112, 149] on body "This site uses cookies, as explained in our Privacy Policy . If you agree to th…" at bounding box center [345, 161] width 690 height 322
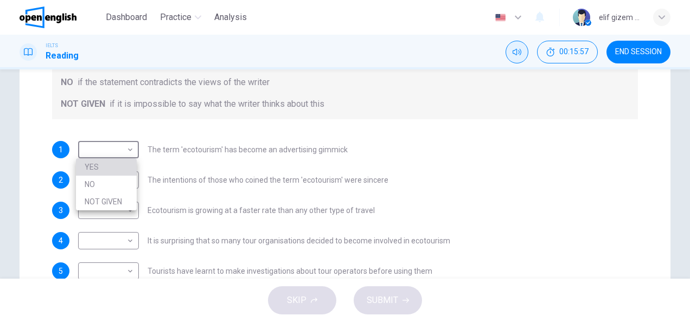
click at [109, 164] on li "YES" at bounding box center [106, 166] width 61 height 17
type input "***"
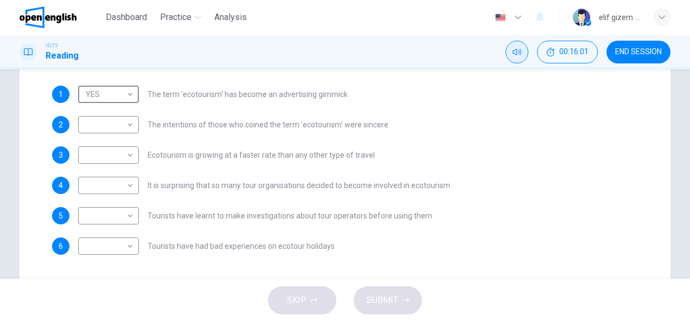
scroll to position [257, 0]
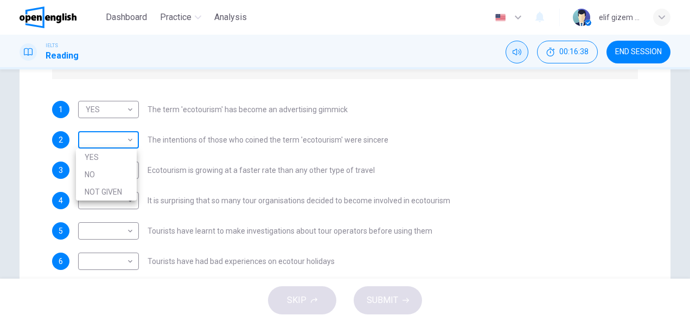
click at [109, 136] on body "This site uses cookies, as explained in our Privacy Policy . If you agree to th…" at bounding box center [345, 161] width 690 height 322
click at [106, 169] on li "NO" at bounding box center [106, 174] width 61 height 17
type input "**"
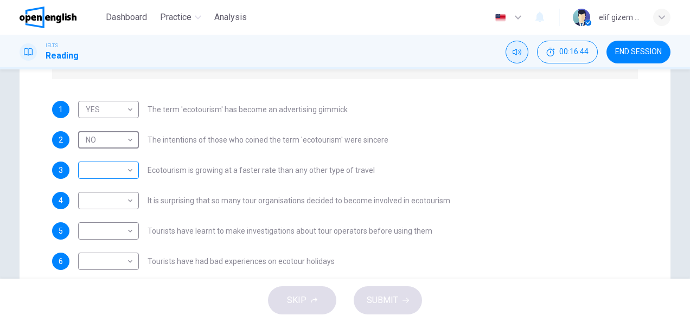
click at [120, 168] on body "This site uses cookies, as explained in our Privacy Policy . If you agree to th…" at bounding box center [345, 161] width 690 height 322
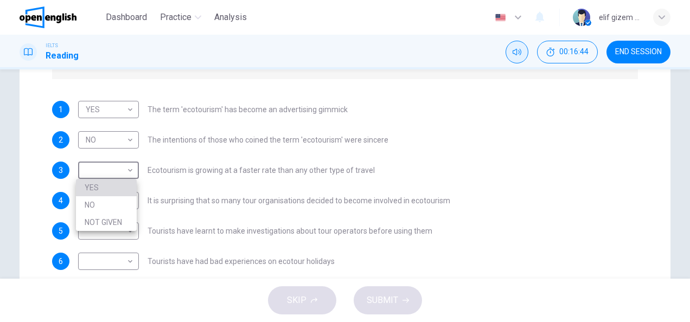
click at [110, 186] on li "YES" at bounding box center [106, 187] width 61 height 17
type input "***"
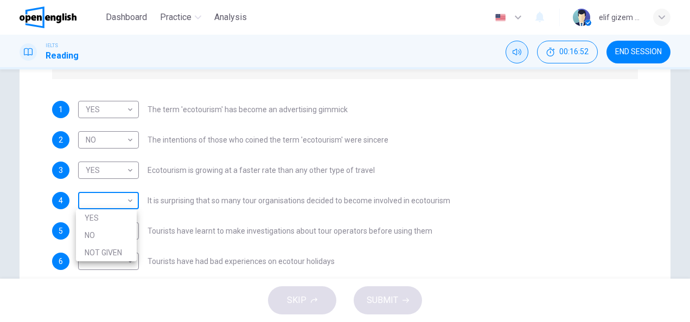
click at [105, 199] on body "This site uses cookies, as explained in our Privacy Policy . If you agree to th…" at bounding box center [345, 161] width 690 height 322
click at [98, 220] on li "YES" at bounding box center [106, 217] width 61 height 17
type input "***"
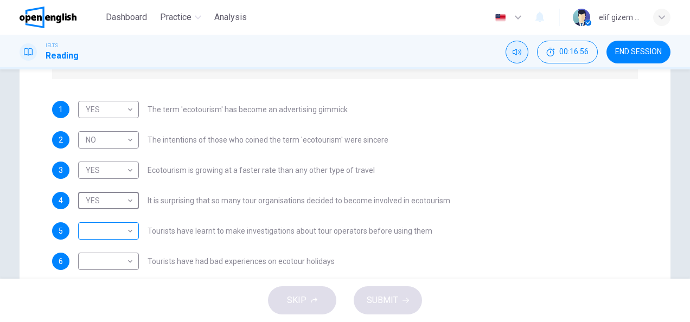
click at [114, 228] on body "This site uses cookies, as explained in our Privacy Policy . If you agree to th…" at bounding box center [345, 161] width 690 height 322
click at [116, 279] on li "NOT GIVEN" at bounding box center [106, 283] width 61 height 17
type input "*********"
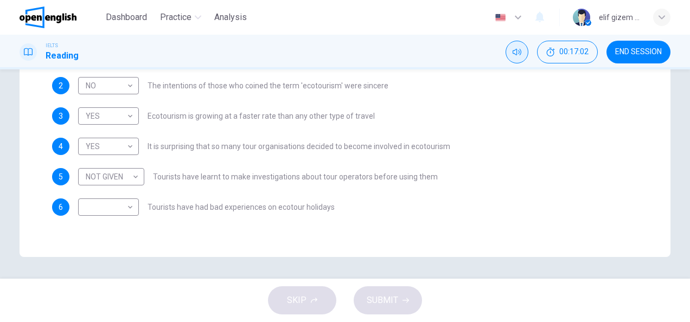
drag, startPoint x: 159, startPoint y: 210, endPoint x: 242, endPoint y: 209, distance: 83.0
click at [242, 209] on span "Tourists have had bad experiences on ecotour holidays" at bounding box center [241, 208] width 187 height 8
click at [107, 203] on body "This site uses cookies, as explained in our Privacy Policy . If you agree to th…" at bounding box center [345, 161] width 690 height 322
click at [112, 254] on li "NOT GIVEN" at bounding box center [106, 259] width 61 height 17
type input "*********"
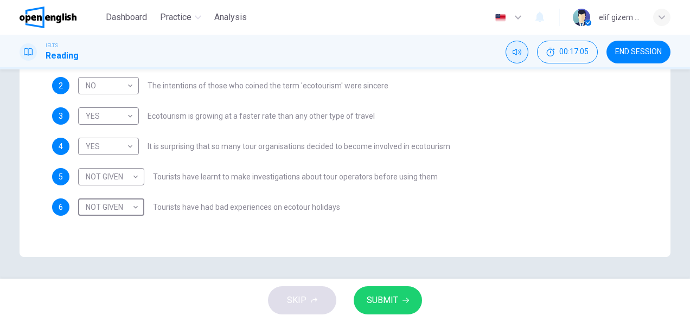
click at [386, 303] on span "SUBMIT" at bounding box center [382, 300] width 31 height 15
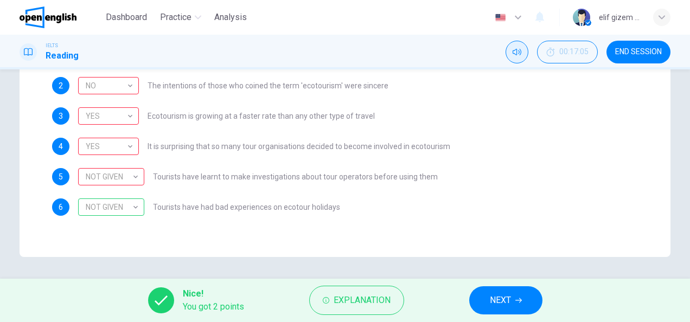
scroll to position [257, 0]
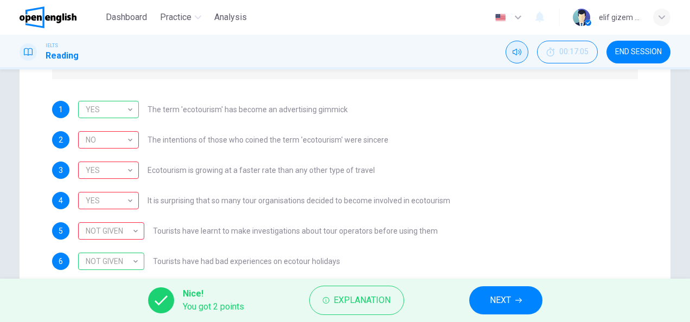
drag, startPoint x: 145, startPoint y: 200, endPoint x: 205, endPoint y: 201, distance: 59.7
click at [205, 201] on div "YES *** ​ It is surprising that so many tour organisations decided to become in…" at bounding box center [264, 200] width 372 height 17
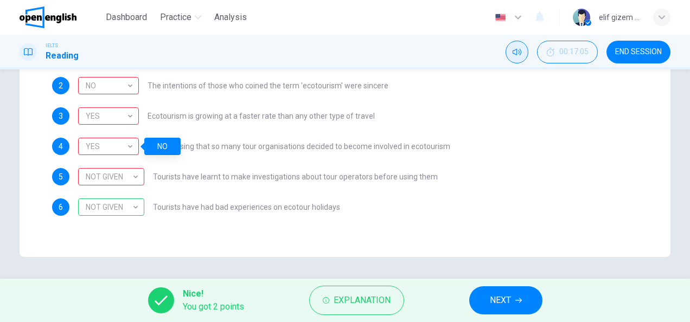
click at [513, 301] on button "NEXT" at bounding box center [505, 301] width 73 height 28
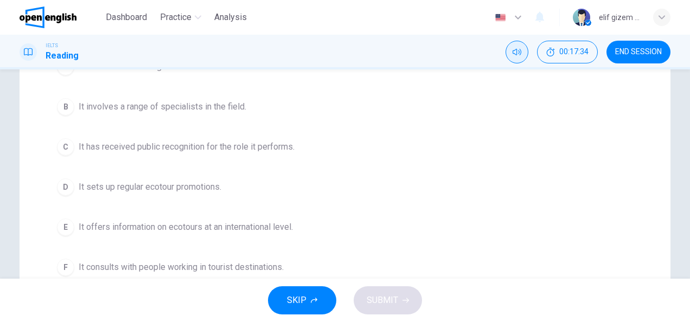
scroll to position [141, 0]
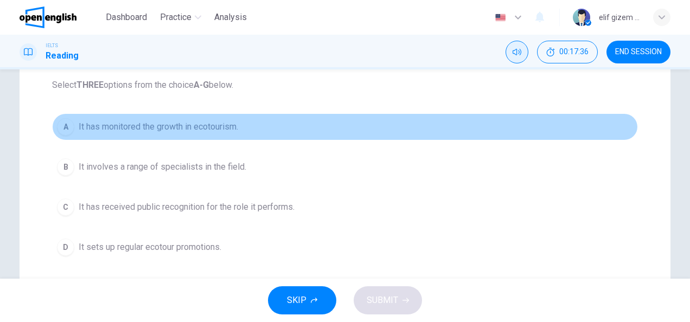
click at [60, 125] on div "A" at bounding box center [65, 126] width 17 height 17
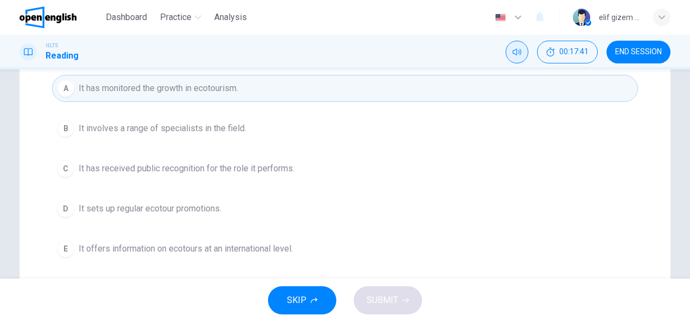
scroll to position [195, 0]
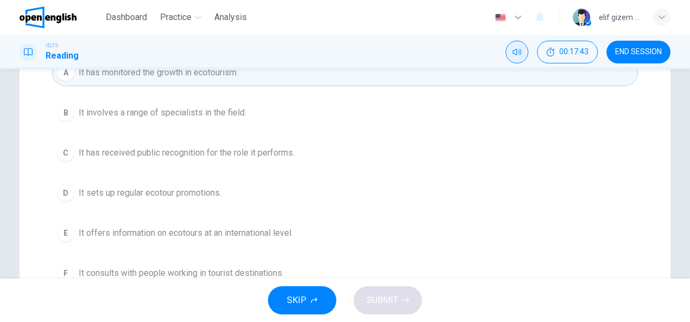
click at [214, 149] on span "It has received public recognition for the role it performs." at bounding box center [187, 153] width 216 height 13
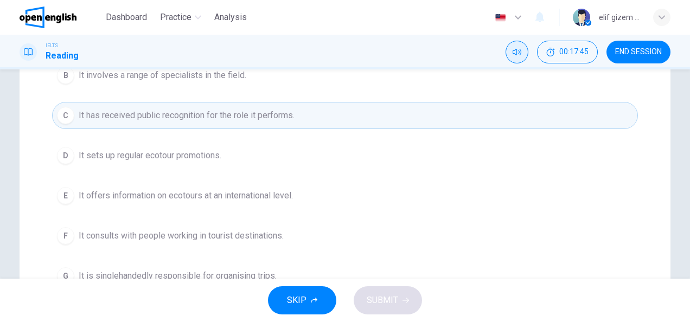
scroll to position [249, 0]
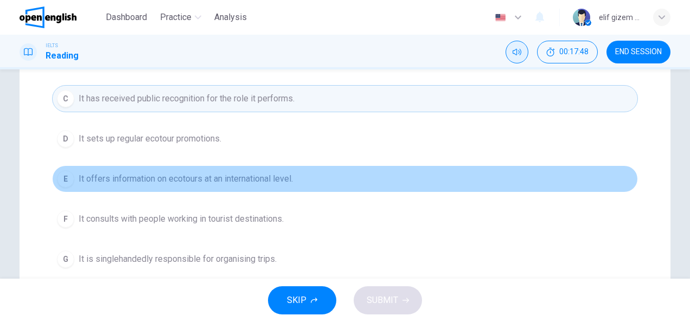
click at [222, 173] on span "It offers information on ecotours at an international level." at bounding box center [186, 179] width 214 height 13
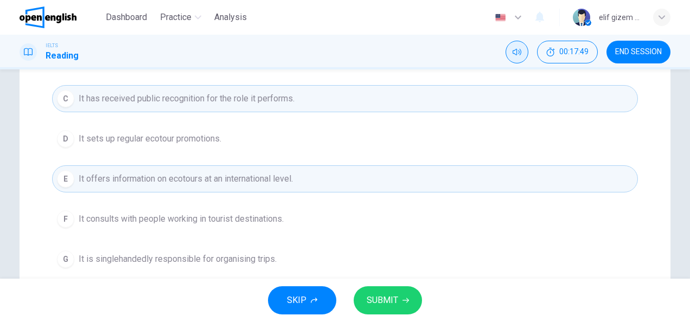
click at [383, 301] on span "SUBMIT" at bounding box center [382, 300] width 31 height 15
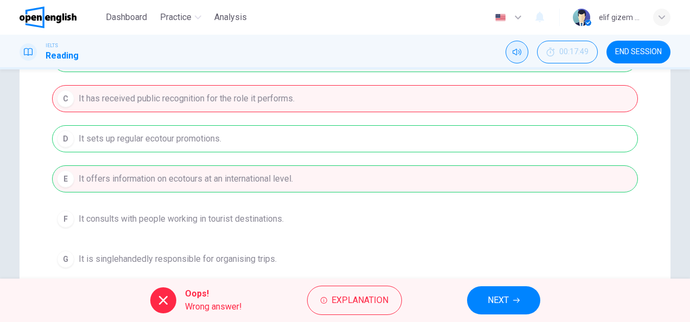
scroll to position [303, 0]
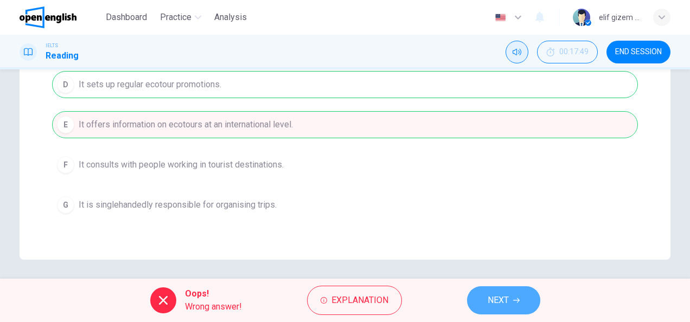
click at [508, 297] on span "NEXT" at bounding box center [498, 300] width 21 height 15
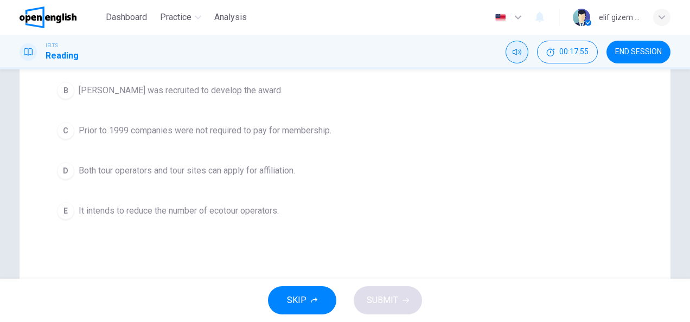
scroll to position [0, 0]
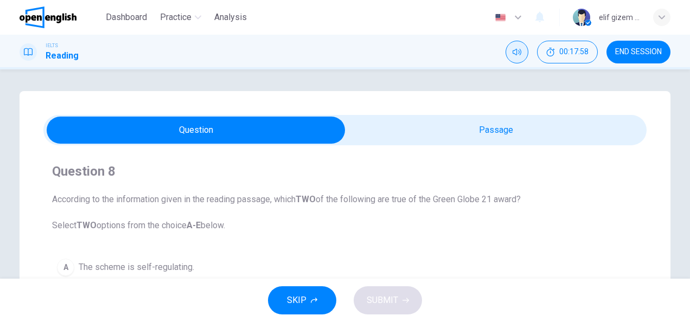
drag, startPoint x: 54, startPoint y: 200, endPoint x: 484, endPoint y: 198, distance: 429.8
click at [484, 198] on span "According to the information given in the reading passage, which TWO of the fol…" at bounding box center [345, 212] width 586 height 39
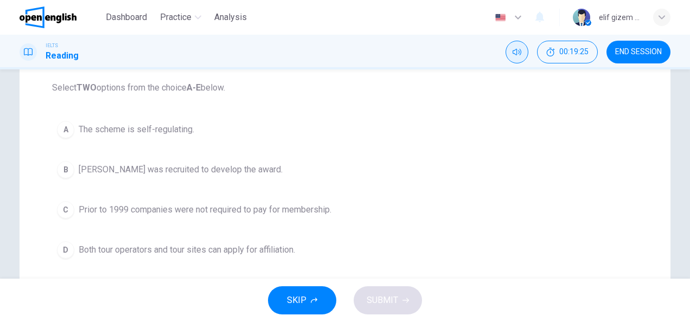
scroll to position [109, 0]
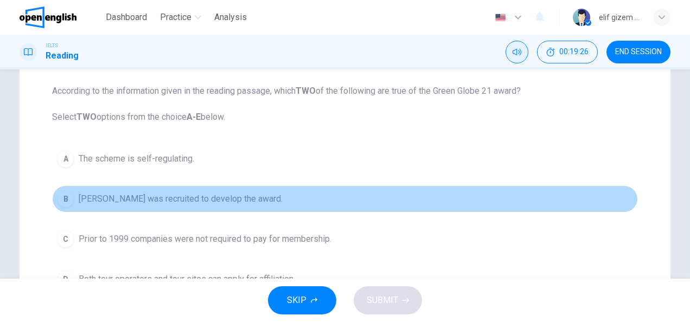
click at [205, 194] on span "[PERSON_NAME] was recruited to develop the award." at bounding box center [181, 199] width 204 height 13
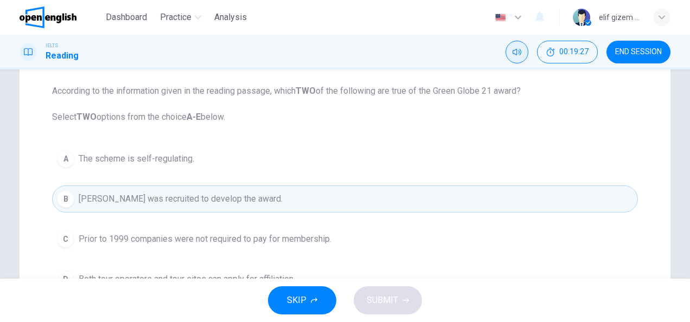
scroll to position [217, 0]
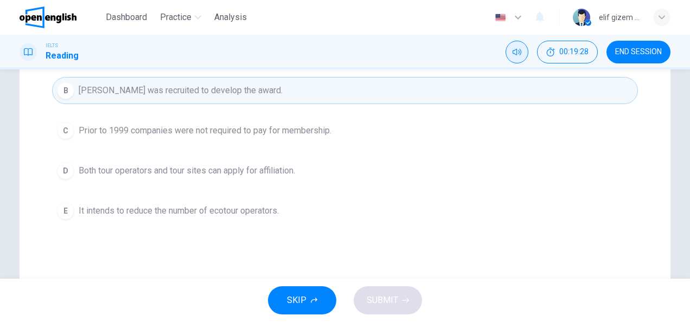
click at [237, 162] on button "D Both tour operators and tour sites can apply for affiliation." at bounding box center [345, 170] width 586 height 27
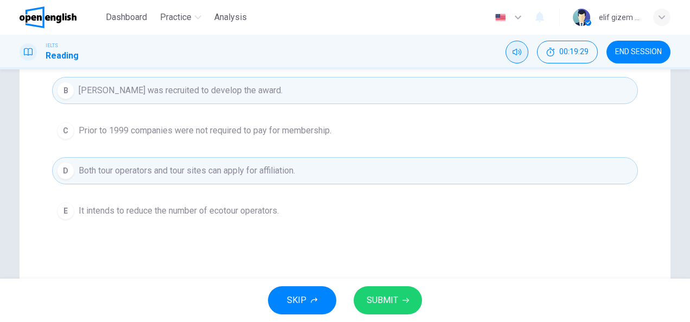
click at [396, 293] on span "SUBMIT" at bounding box center [382, 300] width 31 height 15
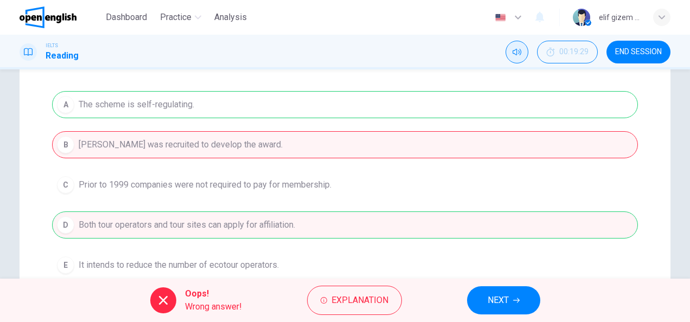
scroll to position [270, 0]
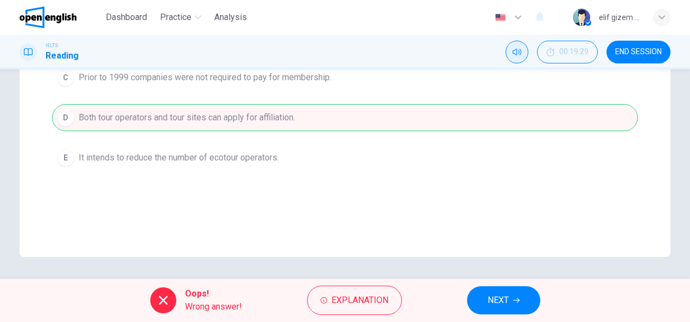
click at [240, 116] on div "A The scheme is self-regulating. B [PERSON_NAME] was recruited to develop the a…" at bounding box center [345, 78] width 586 height 188
drag, startPoint x: 135, startPoint y: 125, endPoint x: 149, endPoint y: 131, distance: 15.0
click at [139, 125] on div "A The scheme is self-regulating. B [PERSON_NAME] was recruited to develop the a…" at bounding box center [345, 78] width 586 height 188
click at [208, 279] on div "Oops! Wrong answer! Explanation NEXT" at bounding box center [345, 300] width 690 height 43
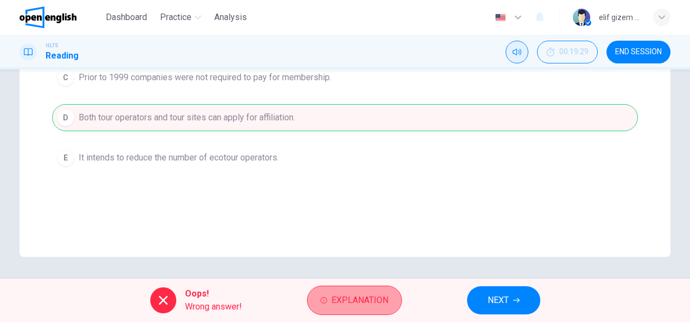
click at [370, 301] on span "Explanation" at bounding box center [360, 300] width 57 height 15
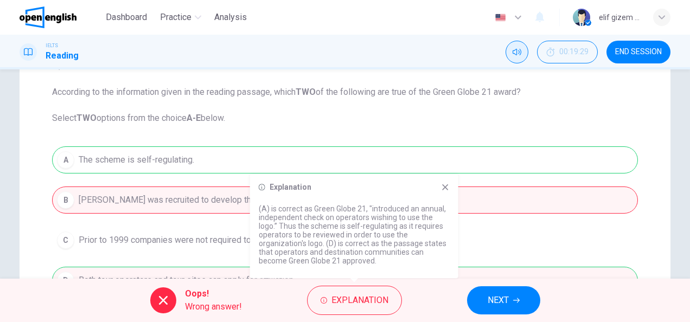
scroll to position [216, 0]
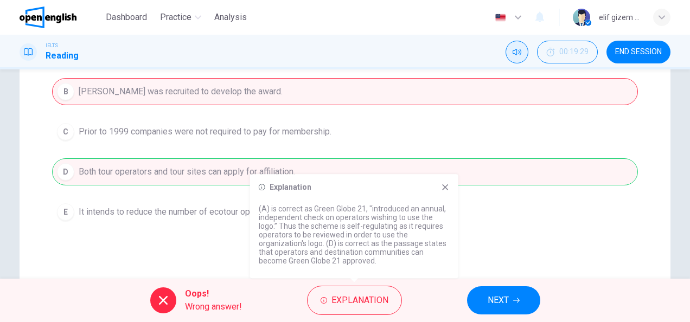
drag, startPoint x: 354, startPoint y: 243, endPoint x: 397, endPoint y: 248, distance: 43.2
click at [425, 245] on p "(A) is correct as Green Globe 21, "introduced an annual, independent check on o…" at bounding box center [354, 235] width 191 height 61
click at [581, 219] on div "A The scheme is self-regulating. B [PERSON_NAME] was recruited to develop the a…" at bounding box center [345, 132] width 586 height 188
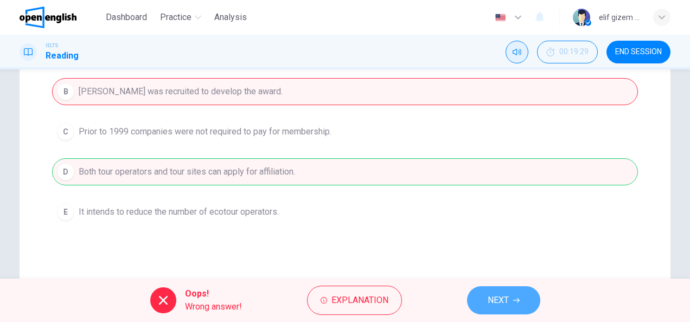
drag, startPoint x: 513, startPoint y: 296, endPoint x: 501, endPoint y: 287, distance: 15.4
click at [512, 295] on button "NEXT" at bounding box center [503, 301] width 73 height 28
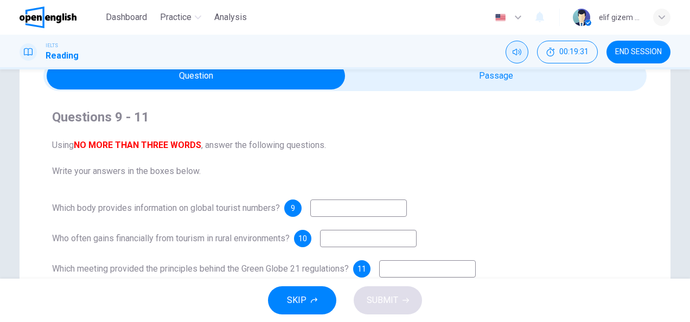
scroll to position [109, 0]
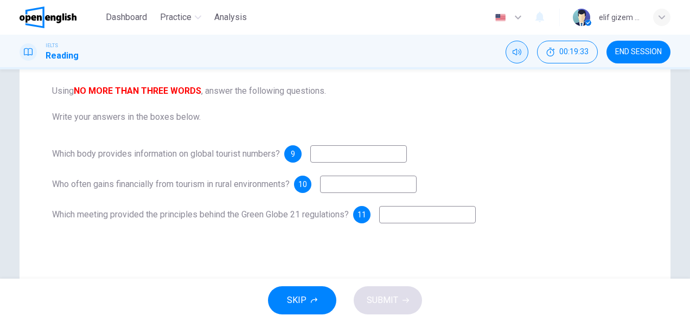
drag, startPoint x: 54, startPoint y: 152, endPoint x: 138, endPoint y: 158, distance: 84.4
click at [138, 158] on span "Which body provides information on global tourist numbers?" at bounding box center [166, 154] width 228 height 10
drag, startPoint x: 191, startPoint y: 158, endPoint x: 258, endPoint y: 156, distance: 67.3
click at [258, 156] on span "Which body provides information on global tourist numbers?" at bounding box center [166, 154] width 228 height 10
drag, startPoint x: 66, startPoint y: 155, endPoint x: 110, endPoint y: 163, distance: 44.2
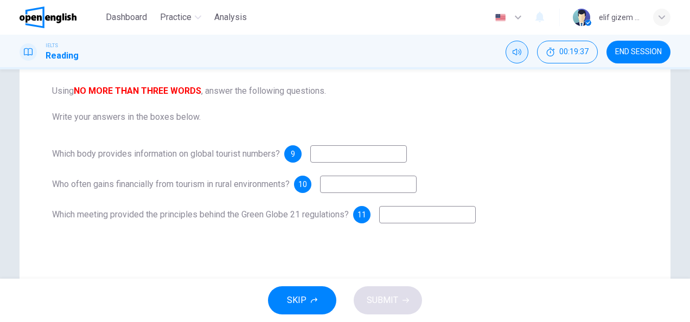
click at [110, 163] on div "Which body provides information on global tourist numbers? 9 Who often gains fi…" at bounding box center [345, 184] width 586 height 78
click at [294, 152] on div "9" at bounding box center [292, 153] width 17 height 17
drag, startPoint x: 61, startPoint y: 156, endPoint x: 154, endPoint y: 159, distance: 93.4
click at [127, 155] on span "Which body provides information on global tourist numbers?" at bounding box center [166, 154] width 228 height 10
click at [355, 153] on input at bounding box center [358, 153] width 97 height 17
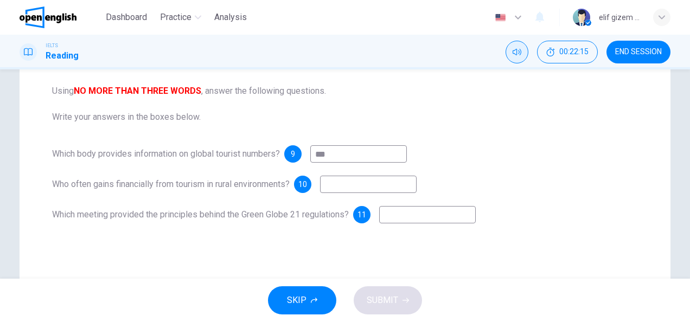
type input "***"
click at [365, 180] on input at bounding box center [368, 184] width 97 height 17
type input "******"
drag, startPoint x: 60, startPoint y: 212, endPoint x: 131, endPoint y: 213, distance: 71.1
click at [132, 213] on span "Which meeting provided the principles behind the Green Globe 21 regulations?" at bounding box center [200, 214] width 297 height 10
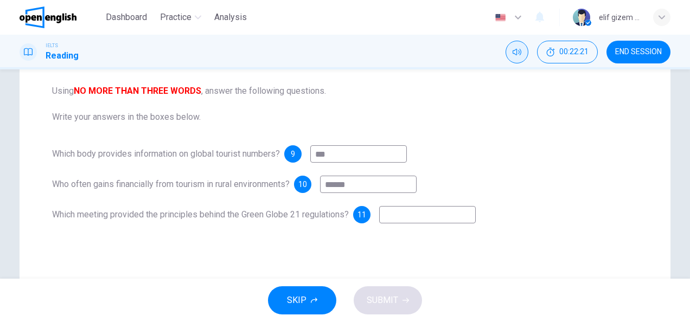
drag, startPoint x: 50, startPoint y: 212, endPoint x: 149, endPoint y: 212, distance: 98.2
click at [143, 212] on span "Which meeting provided the principles behind the Green Globe 21 regulations?" at bounding box center [200, 214] width 297 height 10
click at [410, 214] on input at bounding box center [427, 214] width 97 height 17
type input "***"
click at [378, 300] on span "SUBMIT" at bounding box center [382, 300] width 31 height 15
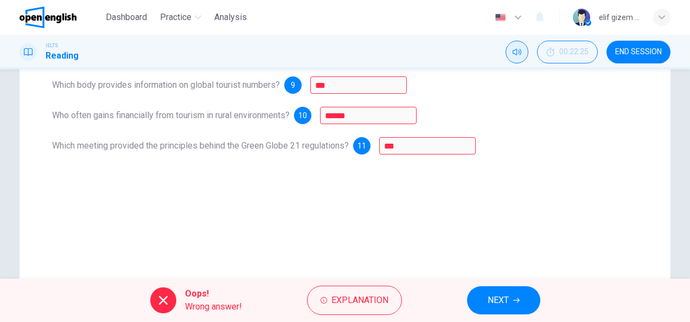
scroll to position [163, 0]
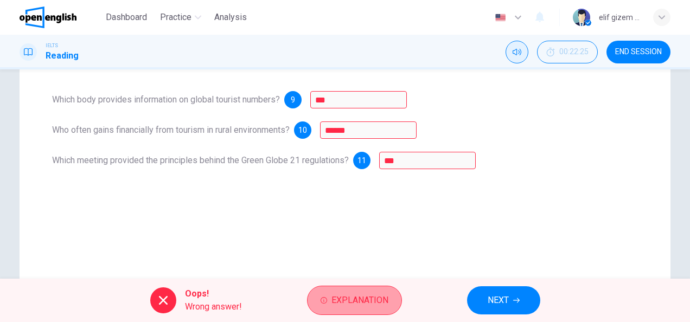
click at [371, 300] on span "Explanation" at bounding box center [360, 300] width 57 height 15
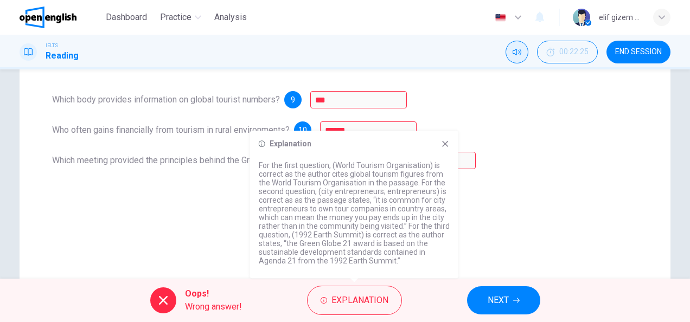
drag, startPoint x: 262, startPoint y: 183, endPoint x: 423, endPoint y: 182, distance: 161.7
click at [427, 182] on p "For the first question, (World Tourism Organisation) is correct as the author c…" at bounding box center [354, 213] width 191 height 104
drag, startPoint x: 302, startPoint y: 191, endPoint x: 435, endPoint y: 190, distance: 133.0
click at [435, 190] on p "For the first question, (World Tourism Organisation) is correct as the author c…" at bounding box center [354, 213] width 191 height 104
drag, startPoint x: 268, startPoint y: 195, endPoint x: 390, endPoint y: 199, distance: 122.2
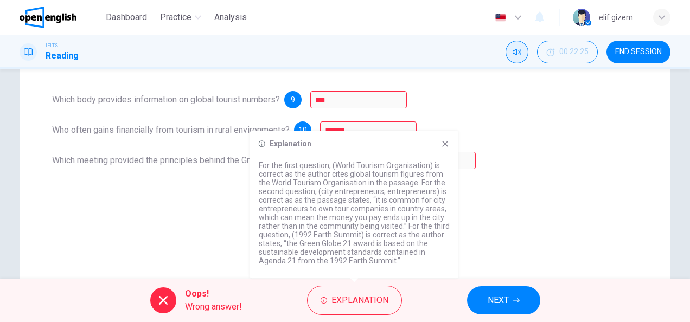
click at [371, 199] on p "For the first question, (World Tourism Organisation) is correct as the author c…" at bounding box center [354, 213] width 191 height 104
drag, startPoint x: 266, startPoint y: 209, endPoint x: 328, endPoint y: 211, distance: 61.9
click at [328, 211] on p "For the first question, (World Tourism Organisation) is correct as the author c…" at bounding box center [354, 213] width 191 height 104
drag, startPoint x: 316, startPoint y: 210, endPoint x: 348, endPoint y: 212, distance: 32.6
click at [420, 211] on p "For the first question, (World Tourism Organisation) is correct as the author c…" at bounding box center [354, 213] width 191 height 104
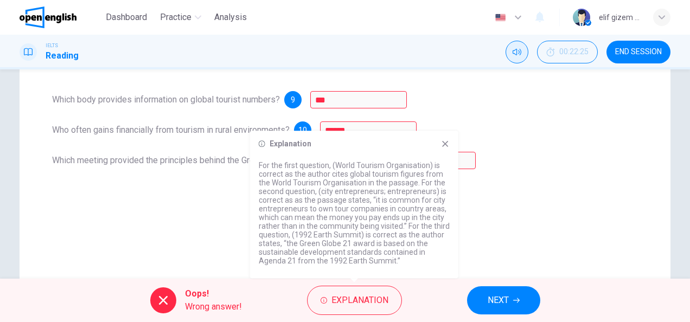
drag, startPoint x: 268, startPoint y: 214, endPoint x: 423, endPoint y: 217, distance: 155.2
click at [434, 217] on p "For the first question, (World Tourism Organisation) is correct as the author c…" at bounding box center [354, 213] width 191 height 104
drag, startPoint x: 268, startPoint y: 227, endPoint x: 449, endPoint y: 221, distance: 181.3
click at [449, 221] on p "For the first question, (World Tourism Organisation) is correct as the author c…" at bounding box center [354, 213] width 191 height 104
drag, startPoint x: 391, startPoint y: 234, endPoint x: 364, endPoint y: 240, distance: 27.3
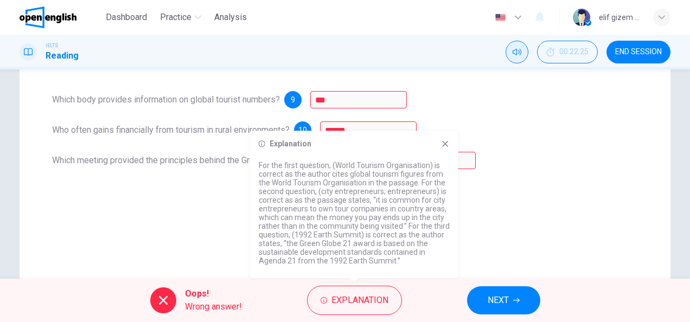
click at [431, 234] on p "For the first question, (World Tourism Organisation) is correct as the author c…" at bounding box center [354, 213] width 191 height 104
drag, startPoint x: 307, startPoint y: 243, endPoint x: 382, endPoint y: 244, distance: 75.4
click at [382, 244] on p "For the first question, (World Tourism Organisation) is correct as the author c…" at bounding box center [354, 213] width 191 height 104
drag, startPoint x: 374, startPoint y: 243, endPoint x: 415, endPoint y: 245, distance: 40.2
click at [421, 245] on p "For the first question, (World Tourism Organisation) is correct as the author c…" at bounding box center [354, 213] width 191 height 104
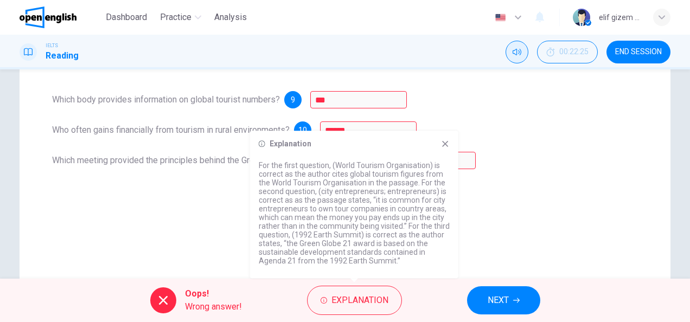
drag, startPoint x: 286, startPoint y: 252, endPoint x: 403, endPoint y: 244, distance: 116.9
click at [401, 252] on p "For the first question, (World Tourism Organisation) is correct as the author c…" at bounding box center [354, 213] width 191 height 104
drag, startPoint x: 347, startPoint y: 263, endPoint x: 366, endPoint y: 262, distance: 18.5
click at [361, 263] on p "For the first question, (World Tourism Organisation) is correct as the author c…" at bounding box center [354, 213] width 191 height 104
click at [524, 214] on div "Questions 9 - 11 Using NO MORE THAN THREE WORDS , answer the following question…" at bounding box center [345, 146] width 651 height 436
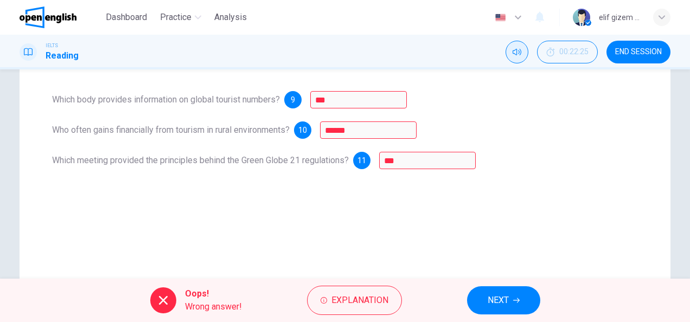
click at [529, 294] on button "NEXT" at bounding box center [503, 301] width 73 height 28
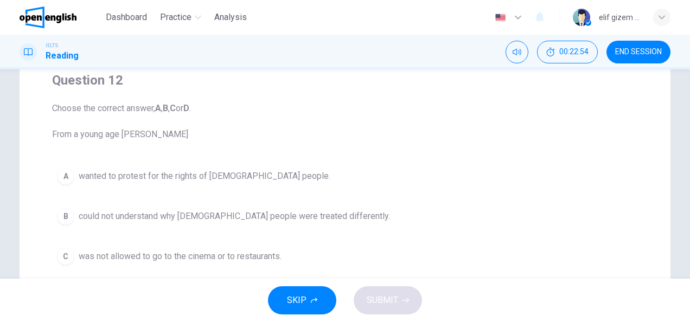
scroll to position [109, 0]
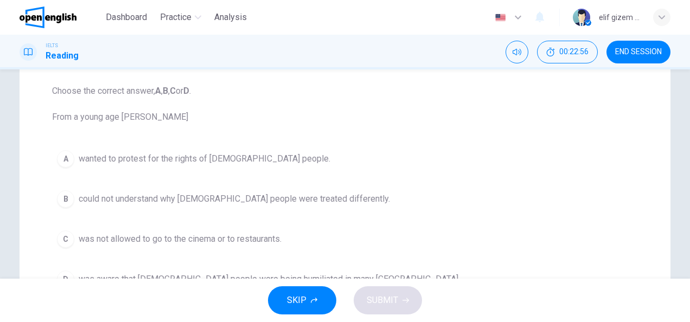
drag, startPoint x: 53, startPoint y: 118, endPoint x: 217, endPoint y: 119, distance: 163.9
click at [217, 119] on span "Choose the correct answer, A , B , C or D . From a young age [PERSON_NAME]" at bounding box center [345, 104] width 586 height 39
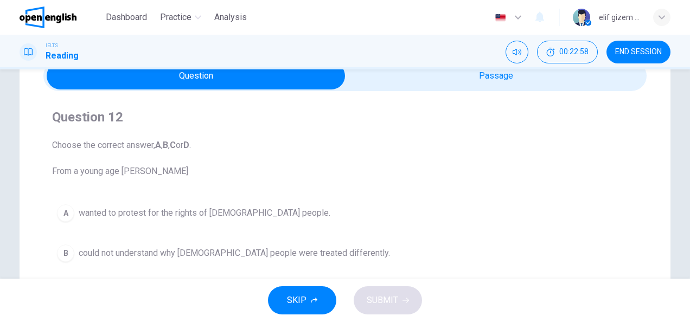
drag, startPoint x: 58, startPoint y: 149, endPoint x: 131, endPoint y: 144, distance: 73.4
click at [131, 144] on span "Choose the correct answer, A , B , C or D . From a young age [PERSON_NAME]" at bounding box center [345, 158] width 586 height 39
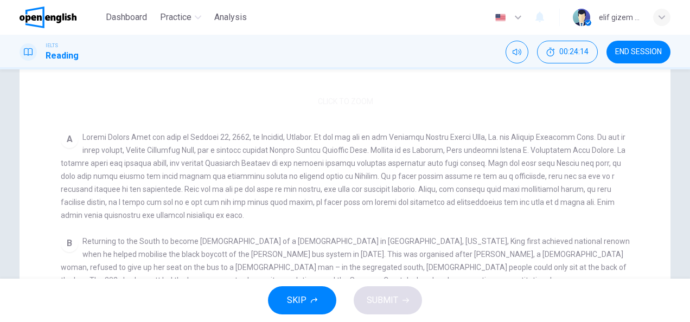
scroll to position [0, 0]
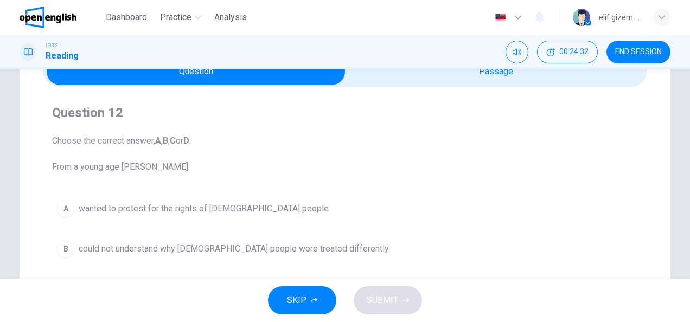
scroll to position [54, 0]
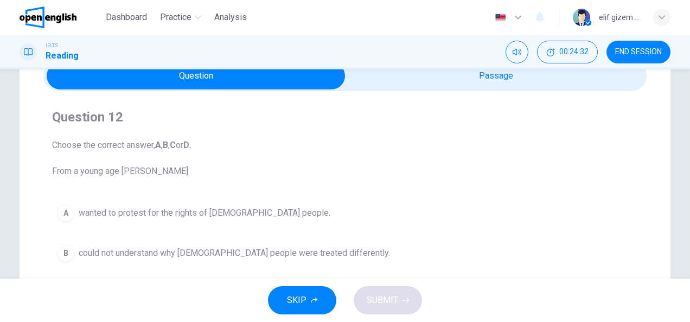
click at [181, 209] on span "wanted to protest for the rights of [DEMOGRAPHIC_DATA] people." at bounding box center [205, 213] width 252 height 13
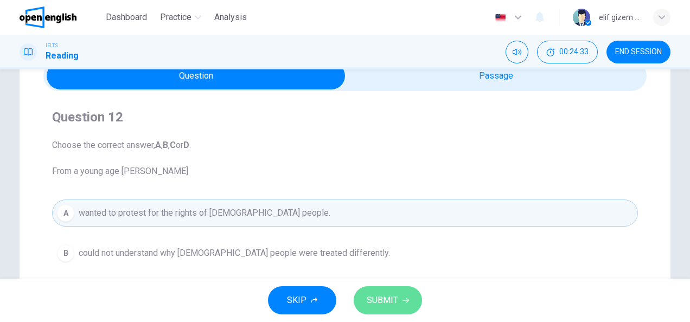
click at [388, 302] on span "SUBMIT" at bounding box center [382, 300] width 31 height 15
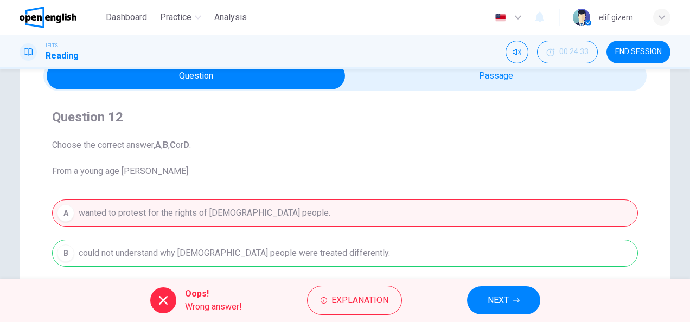
drag, startPoint x: 88, startPoint y: 250, endPoint x: 286, endPoint y: 255, distance: 198.1
click at [104, 250] on div "A wanted to protest for the rights of [DEMOGRAPHIC_DATA] people. B could not un…" at bounding box center [345, 274] width 586 height 148
drag, startPoint x: 501, startPoint y: 295, endPoint x: 491, endPoint y: 290, distance: 12.1
click at [500, 294] on span "NEXT" at bounding box center [498, 300] width 21 height 15
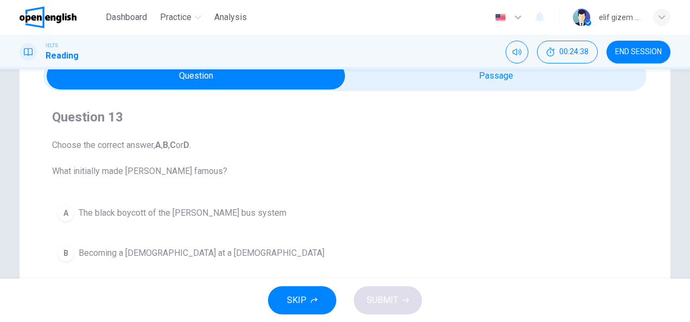
drag, startPoint x: 50, startPoint y: 170, endPoint x: 85, endPoint y: 170, distance: 35.3
click at [85, 170] on span "Choose the correct answer, A , B , C or D . What initially made [PERSON_NAME] f…" at bounding box center [345, 158] width 586 height 39
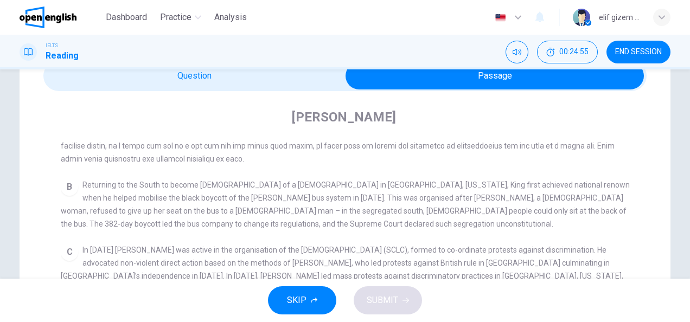
drag, startPoint x: 189, startPoint y: 201, endPoint x: 232, endPoint y: 202, distance: 42.9
click at [232, 202] on span "Returning to the South to become [DEMOGRAPHIC_DATA] of a [DEMOGRAPHIC_DATA] in …" at bounding box center [345, 205] width 569 height 48
drag, startPoint x: 104, startPoint y: 186, endPoint x: 316, endPoint y: 184, distance: 211.7
click at [230, 186] on span "Returning to the South to become [DEMOGRAPHIC_DATA] of a [DEMOGRAPHIC_DATA] in …" at bounding box center [345, 205] width 569 height 48
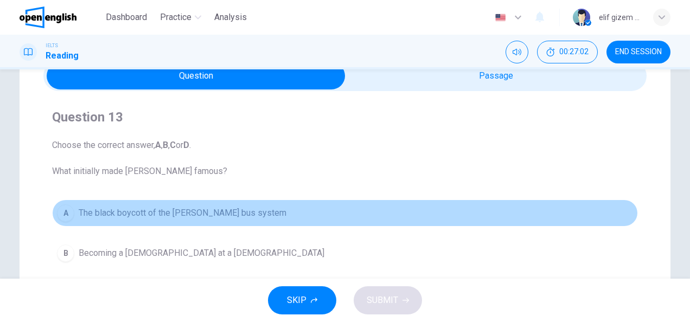
click at [196, 212] on span "The black boycott of the [PERSON_NAME] bus system" at bounding box center [183, 213] width 208 height 13
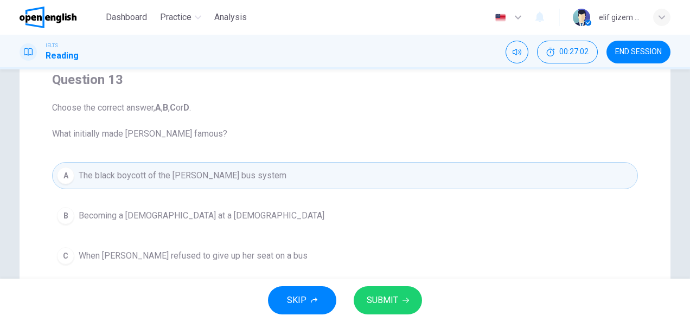
scroll to position [109, 0]
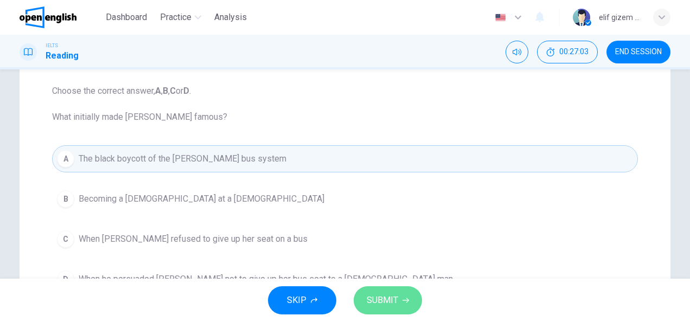
click at [399, 305] on button "SUBMIT" at bounding box center [388, 301] width 68 height 28
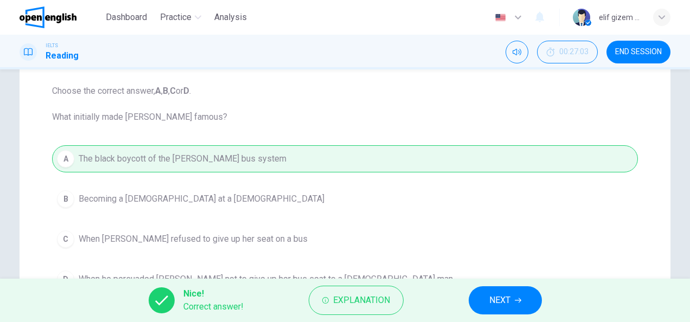
scroll to position [0, 0]
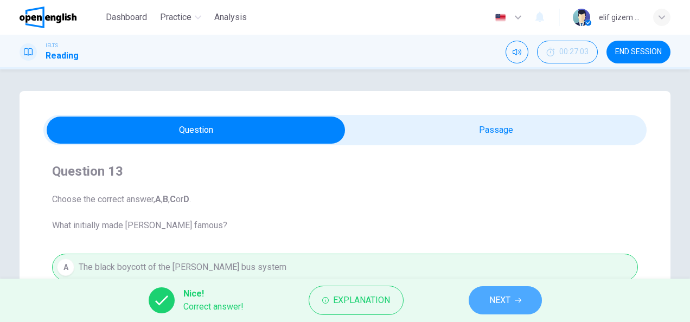
drag, startPoint x: 494, startPoint y: 289, endPoint x: 481, endPoint y: 281, distance: 15.6
click at [494, 289] on button "NEXT" at bounding box center [505, 301] width 73 height 28
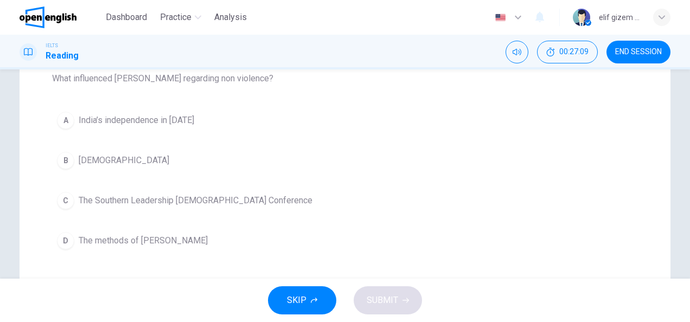
scroll to position [163, 0]
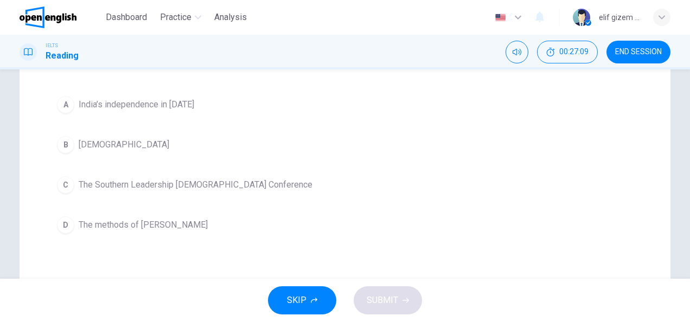
click at [136, 223] on span "The methods of [PERSON_NAME]" at bounding box center [143, 225] width 129 height 13
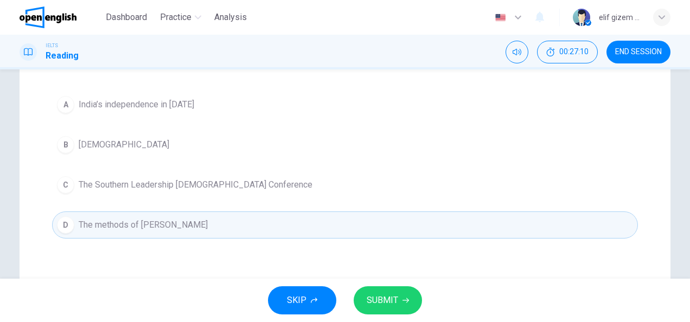
click at [374, 301] on span "SUBMIT" at bounding box center [382, 300] width 31 height 15
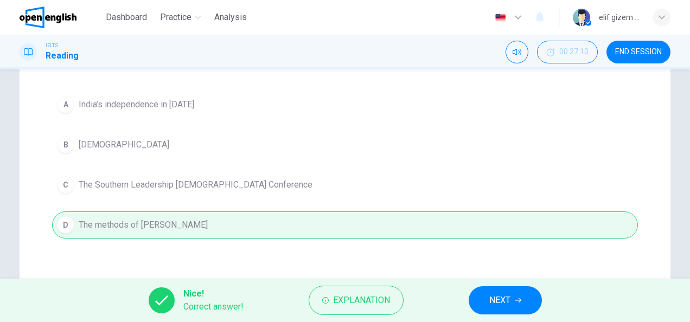
click at [494, 296] on span "NEXT" at bounding box center [500, 300] width 21 height 15
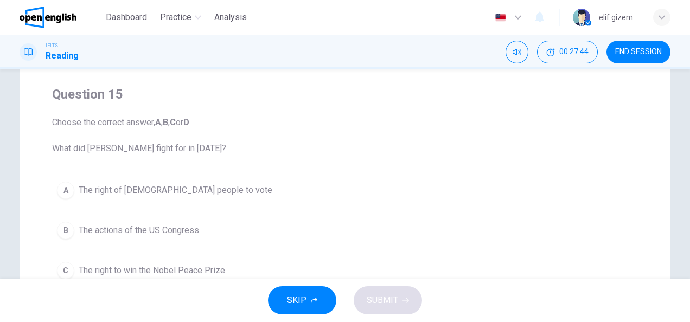
scroll to position [131, 0]
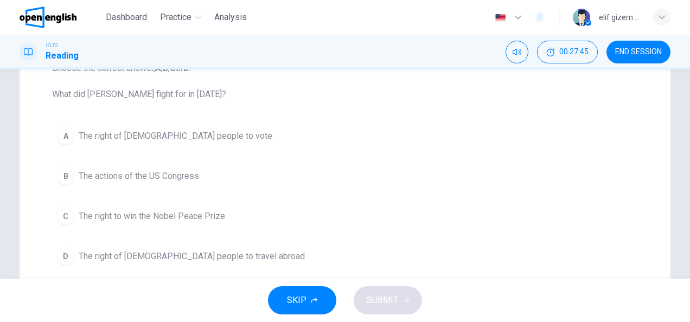
click at [141, 131] on span "The right of [DEMOGRAPHIC_DATA] people to vote" at bounding box center [176, 136] width 194 height 13
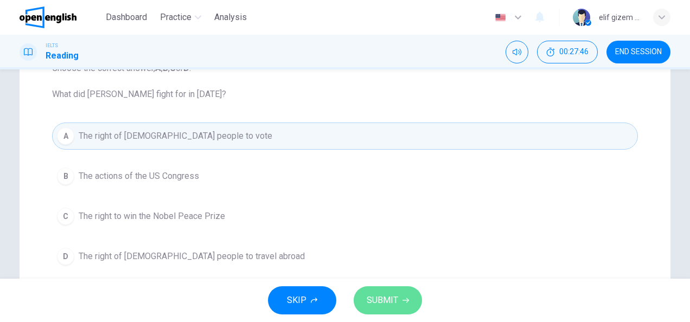
click at [383, 298] on span "SUBMIT" at bounding box center [382, 300] width 31 height 15
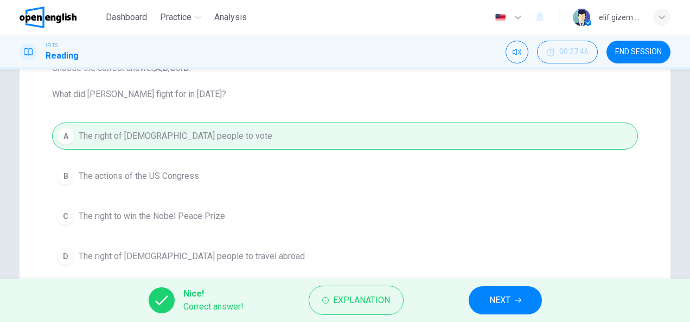
click at [511, 296] on span "NEXT" at bounding box center [500, 300] width 21 height 15
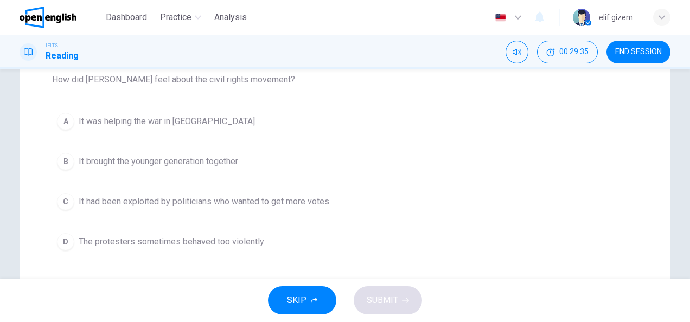
scroll to position [163, 0]
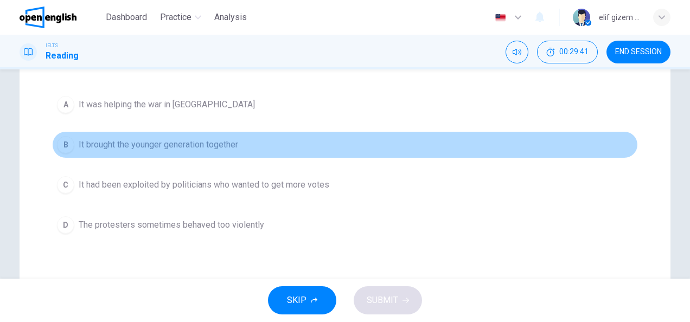
click at [189, 139] on span "It brought the younger generation together" at bounding box center [159, 144] width 160 height 13
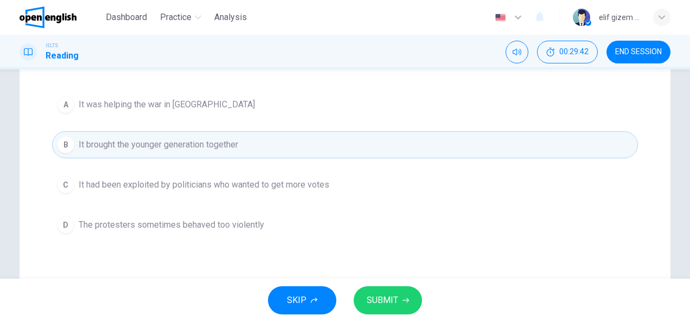
drag, startPoint x: 388, startPoint y: 297, endPoint x: 386, endPoint y: 292, distance: 5.7
click at [387, 297] on span "SUBMIT" at bounding box center [382, 300] width 31 height 15
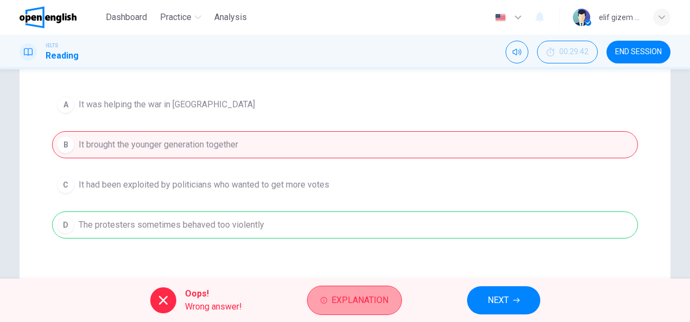
click at [368, 310] on button "Explanation" at bounding box center [354, 300] width 95 height 29
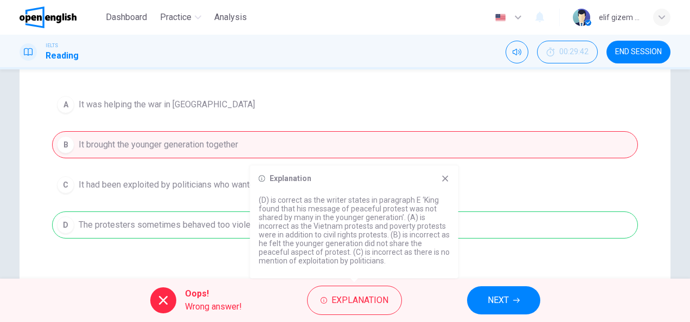
click at [501, 190] on div "A It was helping the war in [GEOGRAPHIC_DATA] B It brought the younger generati…" at bounding box center [345, 165] width 586 height 148
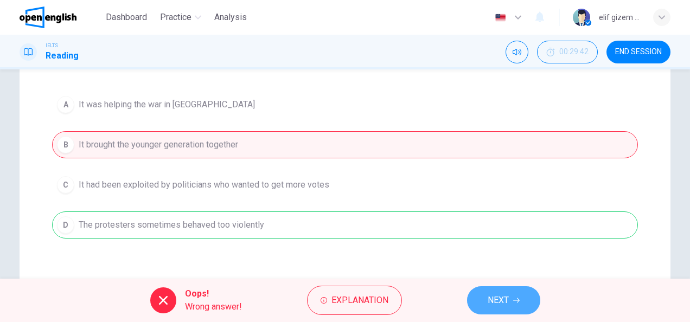
click at [493, 291] on button "NEXT" at bounding box center [503, 301] width 73 height 28
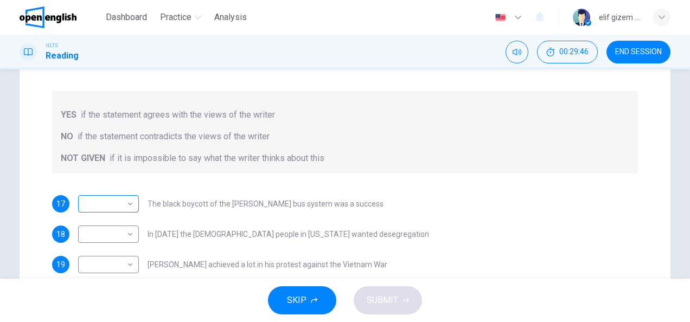
click at [122, 203] on body "This site uses cookies, as explained in our Privacy Policy . If you agree to th…" at bounding box center [345, 161] width 690 height 322
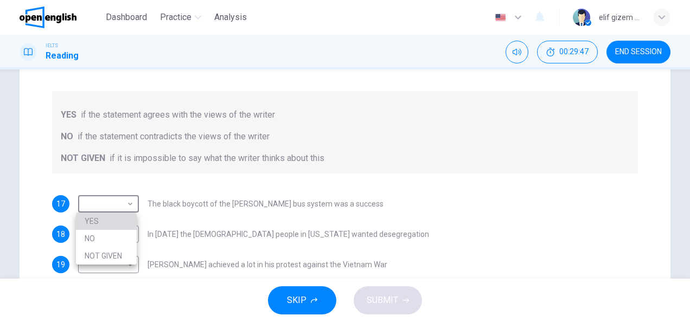
click at [116, 219] on li "YES" at bounding box center [106, 221] width 61 height 17
type input "***"
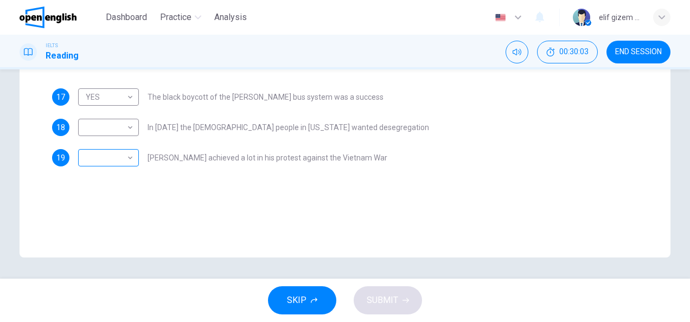
scroll to position [270, 0]
click at [126, 157] on body "This site uses cookies, as explained in our Privacy Policy . If you agree to th…" at bounding box center [345, 161] width 690 height 322
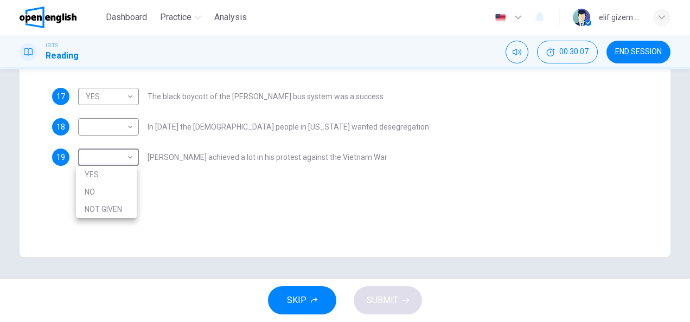
click at [122, 204] on li "NOT GIVEN" at bounding box center [106, 209] width 61 height 17
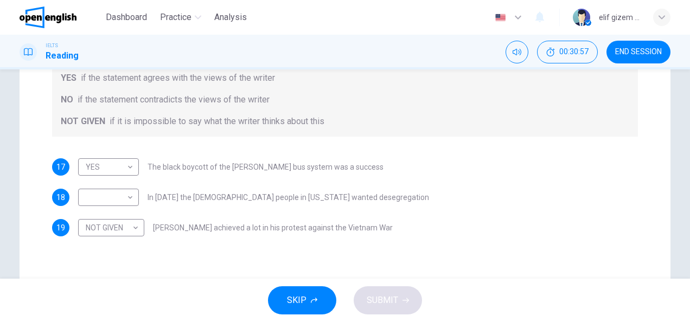
scroll to position [217, 0]
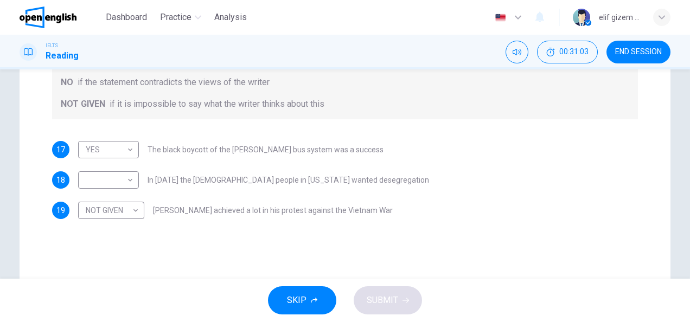
drag, startPoint x: 221, startPoint y: 210, endPoint x: 259, endPoint y: 211, distance: 38.0
click at [259, 211] on span "[PERSON_NAME] achieved a lot in his protest against the Vietnam War" at bounding box center [273, 211] width 240 height 8
click at [114, 212] on body "This site uses cookies, as explained in our Privacy Policy . If you agree to th…" at bounding box center [345, 161] width 690 height 322
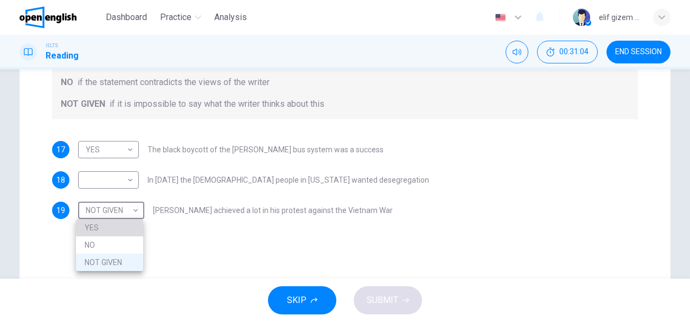
click at [112, 229] on li "YES" at bounding box center [109, 227] width 67 height 17
type input "***"
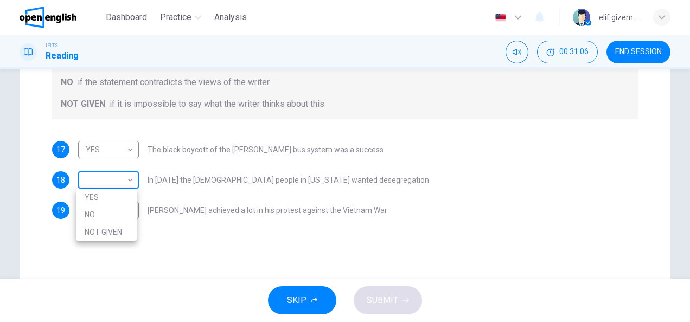
click at [110, 180] on body "This site uses cookies, as explained in our Privacy Policy . If you agree to th…" at bounding box center [345, 161] width 690 height 322
click at [118, 216] on li "NO" at bounding box center [106, 214] width 61 height 17
type input "**"
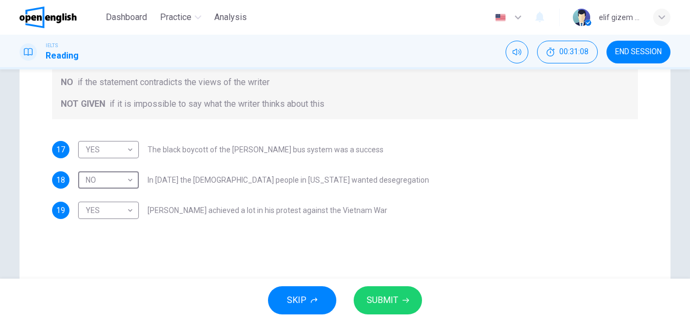
drag, startPoint x: 385, startPoint y: 287, endPoint x: 381, endPoint y: 282, distance: 6.5
click at [385, 286] on div "SKIP SUBMIT" at bounding box center [345, 300] width 690 height 43
click at [399, 298] on button "SUBMIT" at bounding box center [388, 301] width 68 height 28
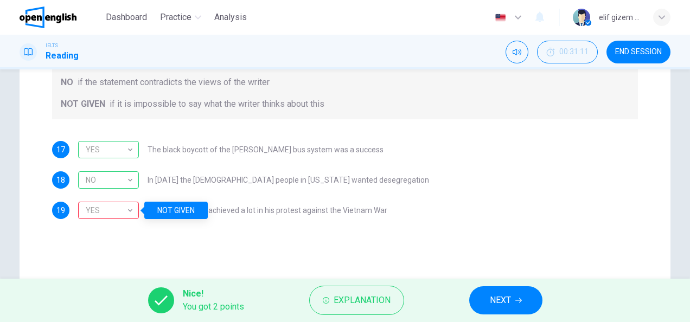
click at [256, 219] on div "Questions 17 - 19 Do the following statements agree with the information given …" at bounding box center [344, 82] width 603 height 291
click at [491, 303] on span "NEXT" at bounding box center [500, 300] width 21 height 15
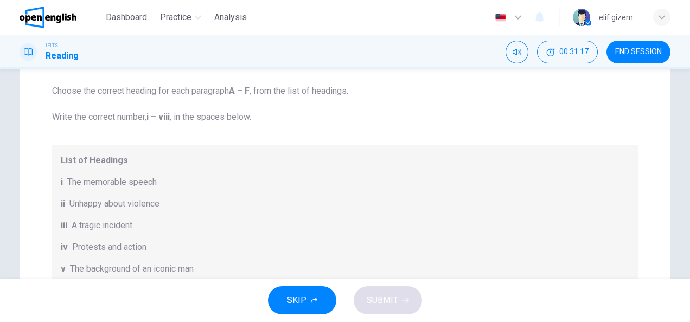
scroll to position [0, 0]
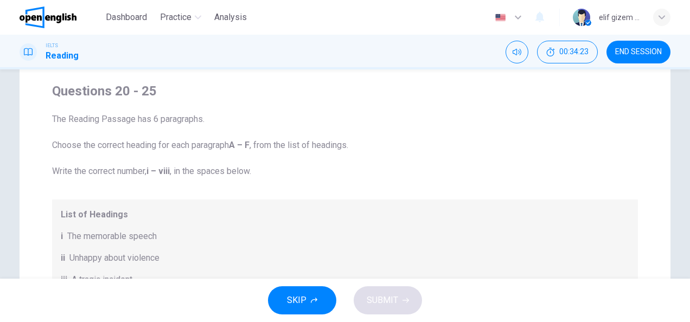
drag, startPoint x: 59, startPoint y: 148, endPoint x: 251, endPoint y: 165, distance: 192.9
click at [301, 142] on span "The Reading Passage has 6 paragraphs. Choose the correct heading for each parag…" at bounding box center [345, 145] width 586 height 65
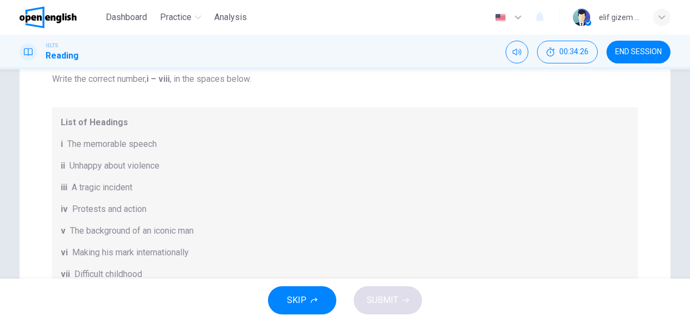
scroll to position [102, 0]
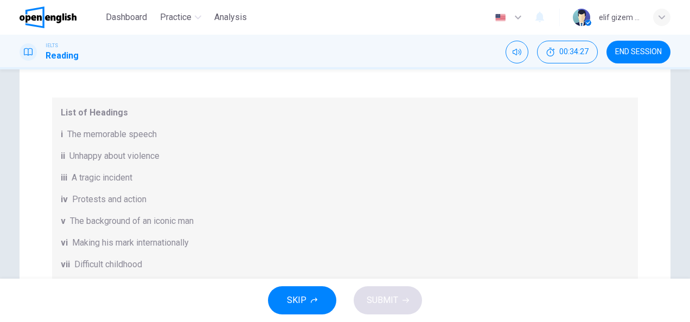
click at [89, 265] on span "Difficult childhood" at bounding box center [108, 264] width 68 height 13
click at [62, 265] on span "vii" at bounding box center [65, 264] width 9 height 13
drag, startPoint x: 77, startPoint y: 234, endPoint x: 104, endPoint y: 210, distance: 36.5
click at [79, 234] on div "List of Headings i The memorable speech ii Unhappy about violence iii A tragic …" at bounding box center [345, 200] width 586 height 204
drag, startPoint x: 89, startPoint y: 181, endPoint x: 90, endPoint y: 154, distance: 27.7
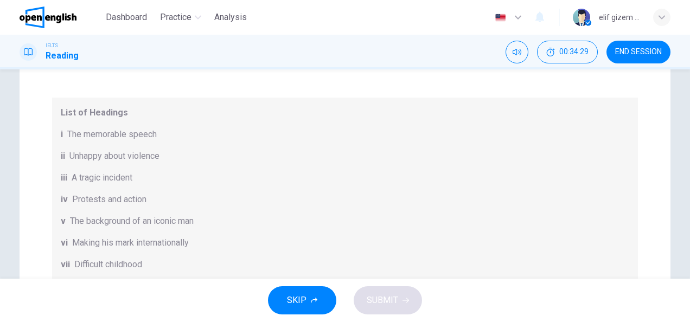
click at [89, 181] on span "A tragic incident" at bounding box center [102, 177] width 61 height 13
drag, startPoint x: 87, startPoint y: 134, endPoint x: 143, endPoint y: 132, distance: 55.9
click at [92, 131] on span "The memorable speech" at bounding box center [112, 134] width 90 height 13
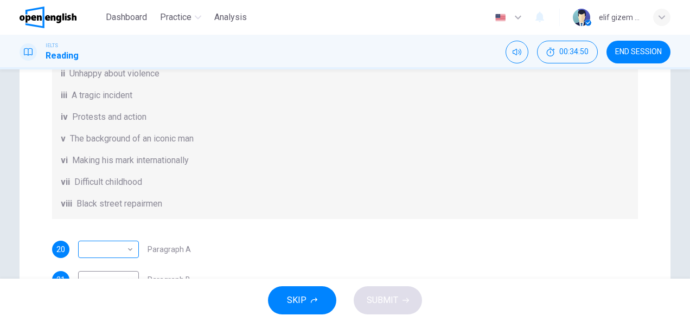
click at [124, 250] on body "This site uses cookies, as explained in our Privacy Policy . If you agree to th…" at bounding box center [345, 161] width 690 height 322
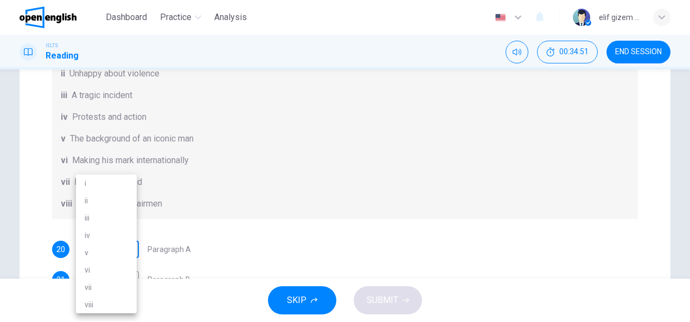
click at [124, 250] on li "v" at bounding box center [106, 252] width 61 height 17
type input "*"
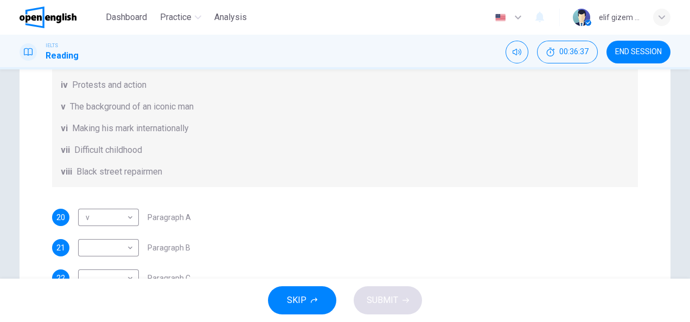
scroll to position [217, 0]
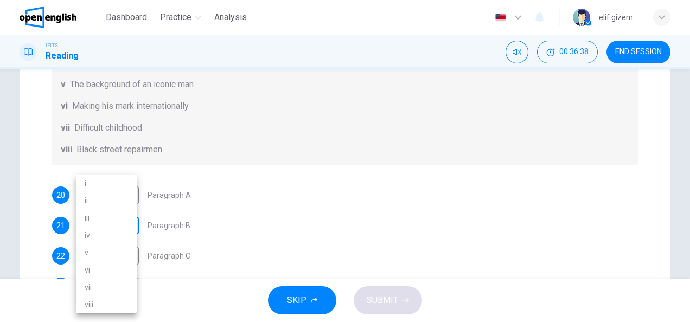
click at [121, 228] on body "This site uses cookies, as explained in our Privacy Policy . If you agree to th…" at bounding box center [345, 161] width 690 height 322
click at [121, 228] on li "iv" at bounding box center [106, 235] width 61 height 17
type input "**"
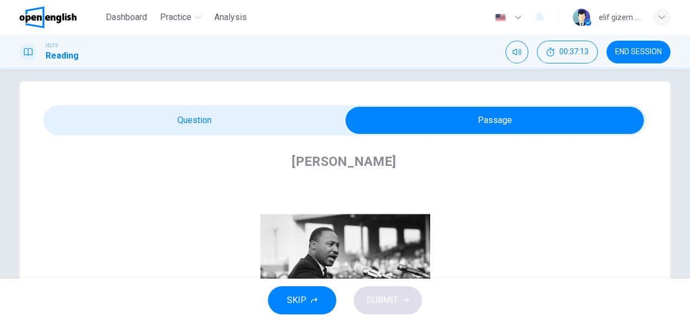
scroll to position [0, 0]
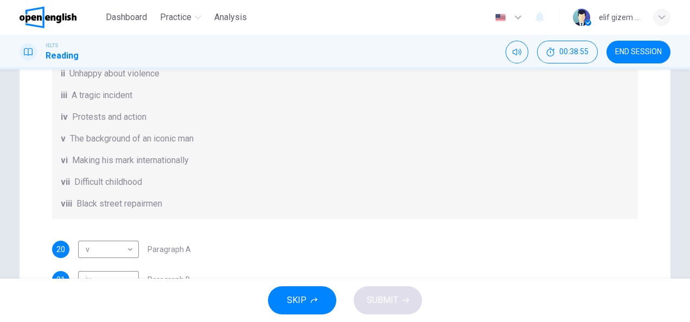
scroll to position [48, 0]
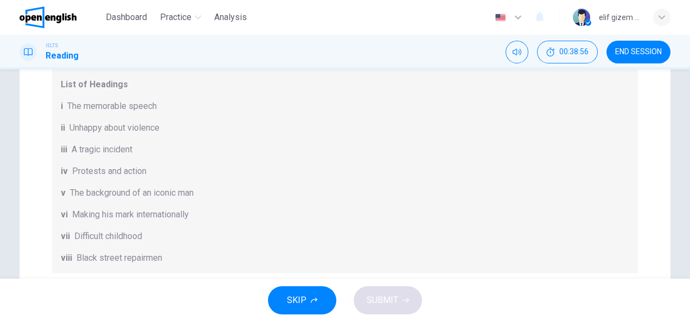
drag, startPoint x: 73, startPoint y: 173, endPoint x: 128, endPoint y: 170, distance: 54.4
click at [128, 170] on span "Protests and action" at bounding box center [109, 171] width 74 height 13
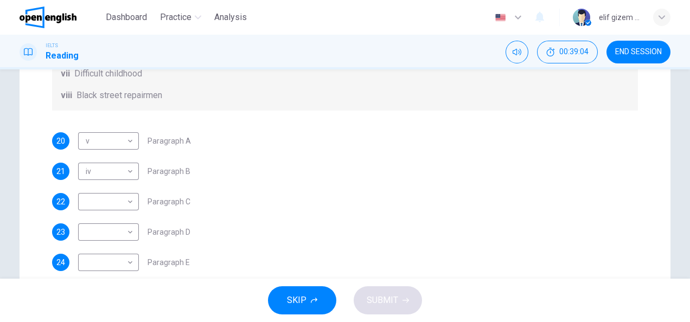
scroll to position [357, 0]
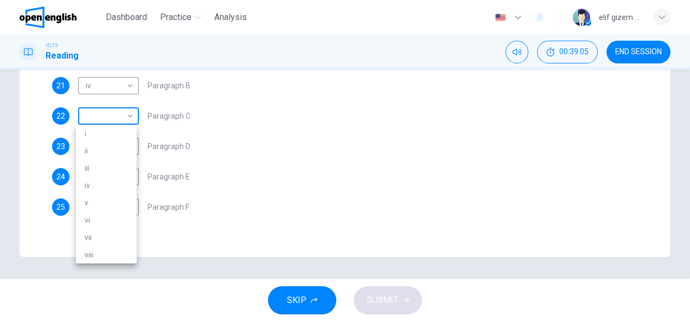
click at [93, 123] on body "This site uses cookies, as explained in our Privacy Policy . If you agree to th…" at bounding box center [345, 161] width 690 height 322
click at [94, 147] on li "ii" at bounding box center [106, 150] width 61 height 17
type input "**"
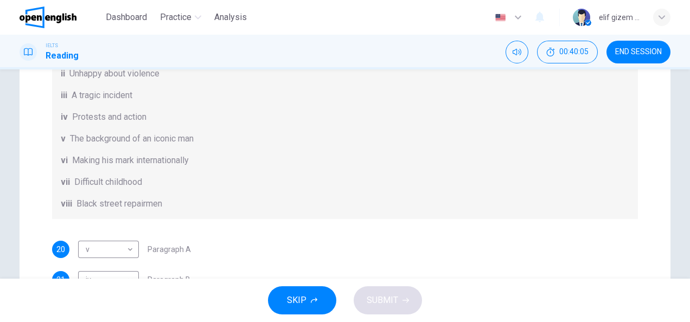
scroll to position [271, 0]
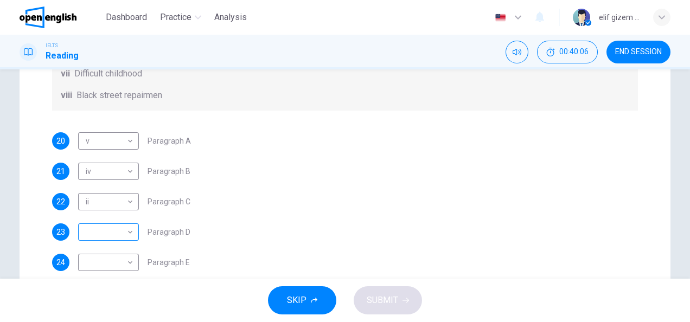
click at [109, 227] on body "This site uses cookies, as explained in our Privacy Policy . If you agree to th…" at bounding box center [345, 161] width 690 height 322
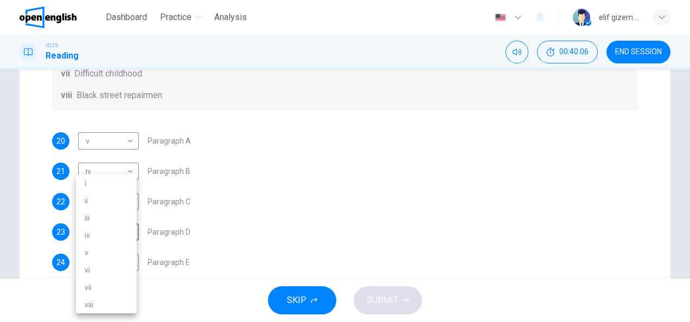
click at [122, 177] on li "i" at bounding box center [106, 183] width 61 height 17
type input "*"
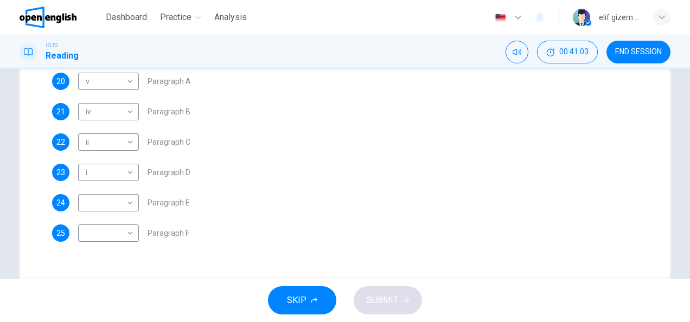
scroll to position [348, 0]
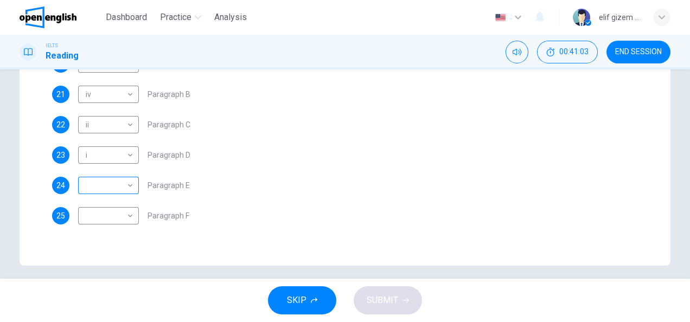
click at [117, 184] on body "This site uses cookies, as explained in our Privacy Policy . If you agree to th…" at bounding box center [345, 161] width 690 height 322
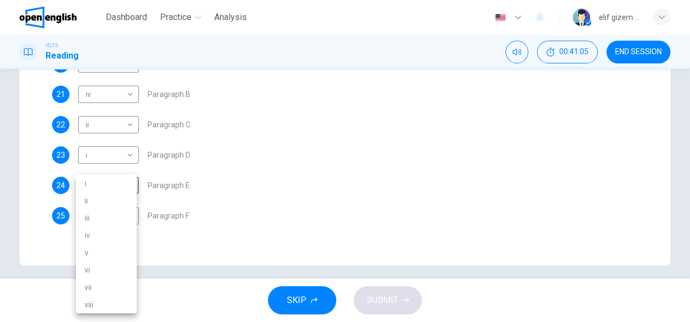
click at [104, 303] on li "viii" at bounding box center [106, 304] width 61 height 17
type input "****"
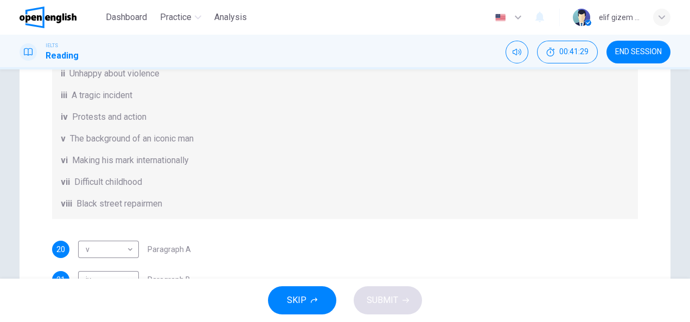
scroll to position [357, 0]
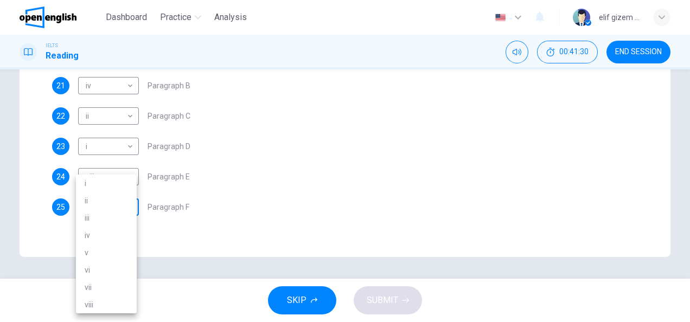
click at [117, 208] on body "This site uses cookies, as explained in our Privacy Policy . If you agree to th…" at bounding box center [345, 161] width 690 height 322
click at [107, 265] on li "vi" at bounding box center [106, 270] width 61 height 17
type input "**"
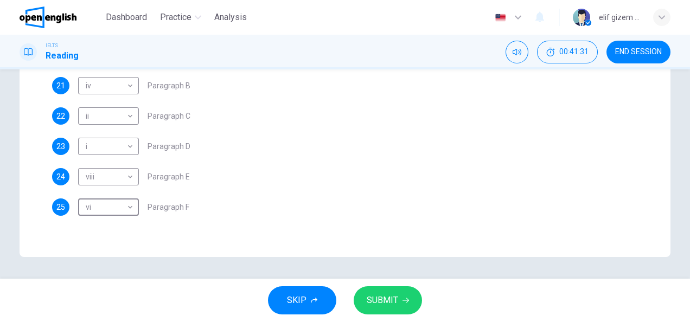
click at [384, 295] on span "SUBMIT" at bounding box center [382, 300] width 31 height 15
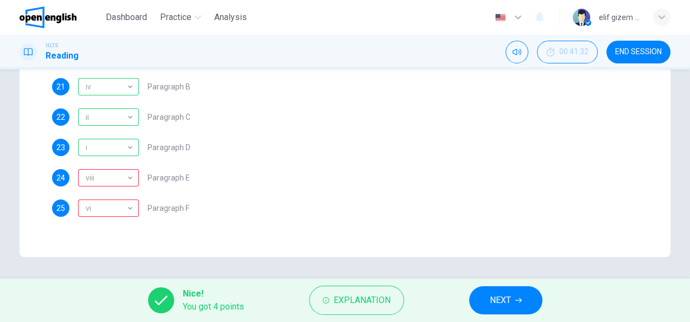
scroll to position [102, 0]
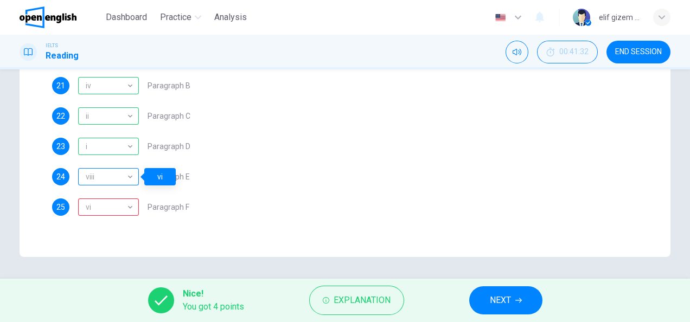
click at [109, 178] on div "viii" at bounding box center [106, 177] width 57 height 31
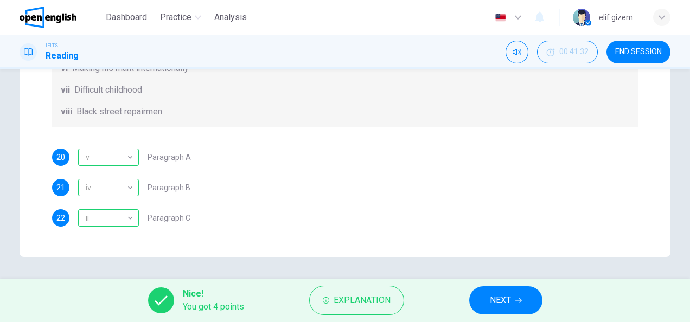
scroll to position [194, 0]
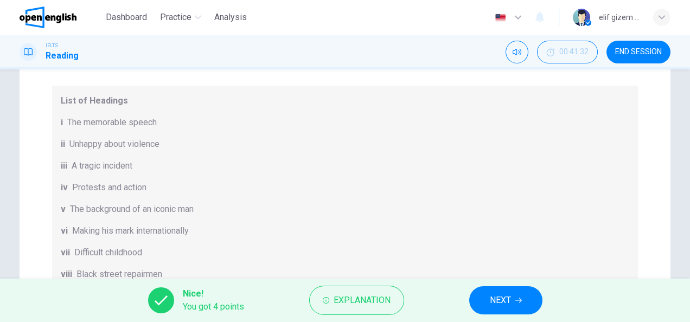
drag, startPoint x: 70, startPoint y: 164, endPoint x: 159, endPoint y: 167, distance: 89.0
click at [156, 168] on div "iii A tragic incident" at bounding box center [345, 166] width 569 height 13
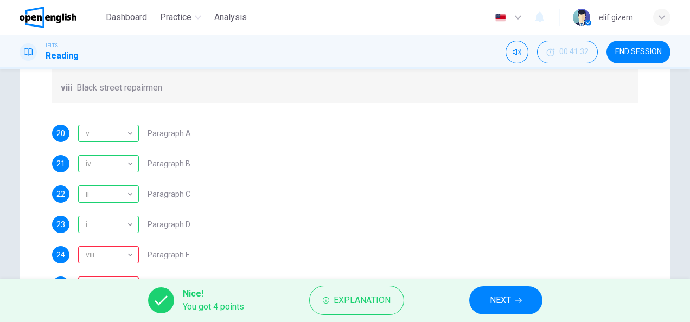
scroll to position [357, 0]
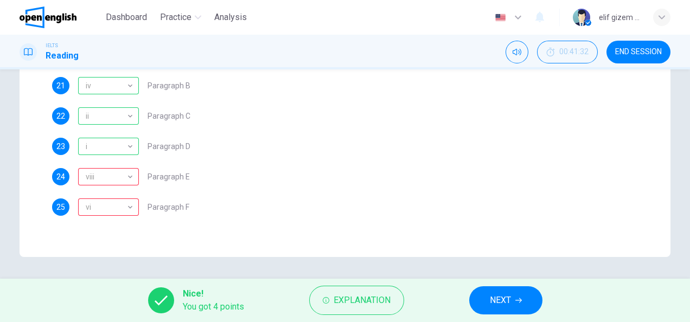
click at [173, 41] on div "IELTS Reading 00:41:32 END SESSION" at bounding box center [345, 52] width 686 height 23
click at [485, 294] on button "NEXT" at bounding box center [505, 301] width 73 height 28
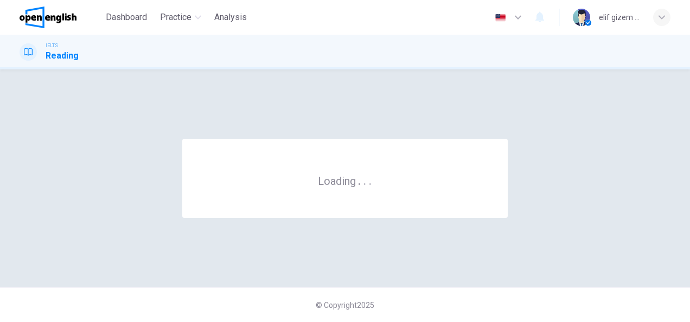
scroll to position [0, 0]
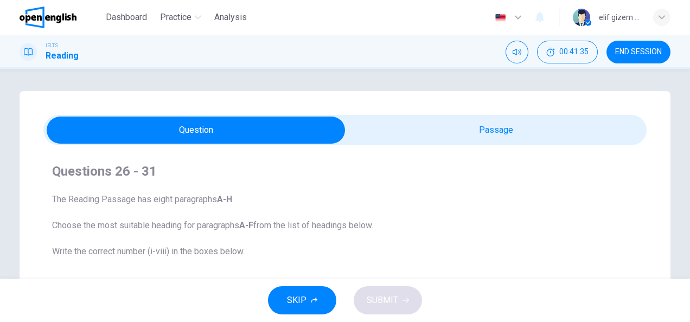
drag, startPoint x: 65, startPoint y: 205, endPoint x: 221, endPoint y: 207, distance: 155.8
click at [221, 207] on span "The Reading Passage has eight paragraphs A-H . Choose the most suitable heading…" at bounding box center [345, 225] width 586 height 65
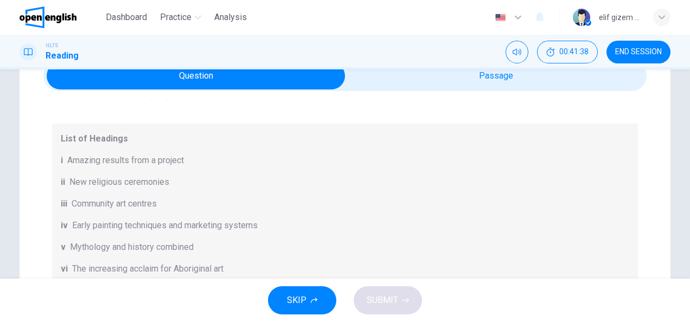
scroll to position [109, 0]
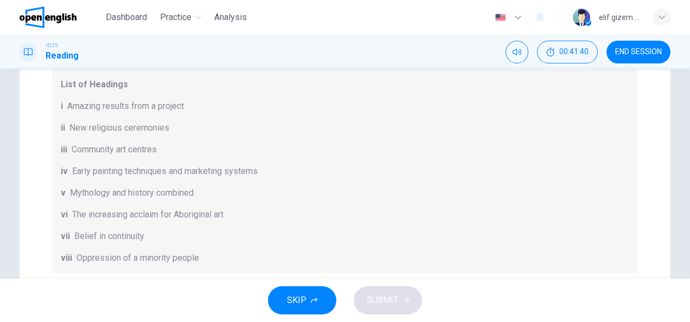
drag, startPoint x: 70, startPoint y: 174, endPoint x: 239, endPoint y: 174, distance: 168.8
click at [243, 174] on span "Early painting techniques and marketing systems" at bounding box center [165, 171] width 186 height 13
drag, startPoint x: 85, startPoint y: 192, endPoint x: 204, endPoint y: 192, distance: 118.9
click at [208, 191] on div "v Mythology and history combined" at bounding box center [345, 193] width 569 height 13
drag, startPoint x: 73, startPoint y: 215, endPoint x: 248, endPoint y: 208, distance: 174.9
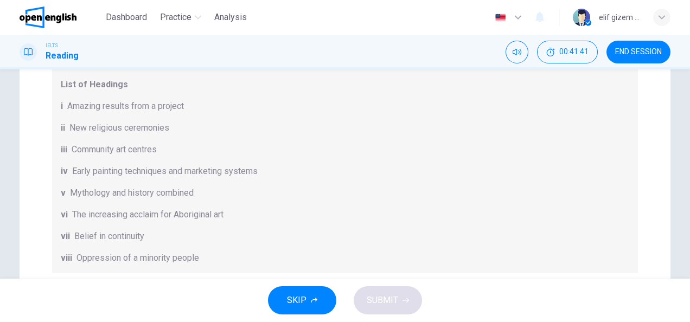
click at [247, 212] on div "vi The increasing acclaim for Aboriginal art" at bounding box center [345, 214] width 569 height 13
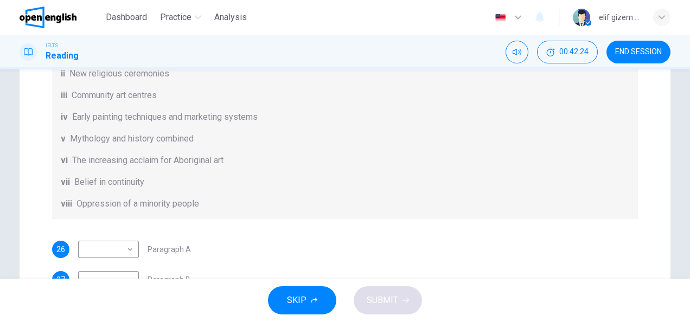
scroll to position [217, 0]
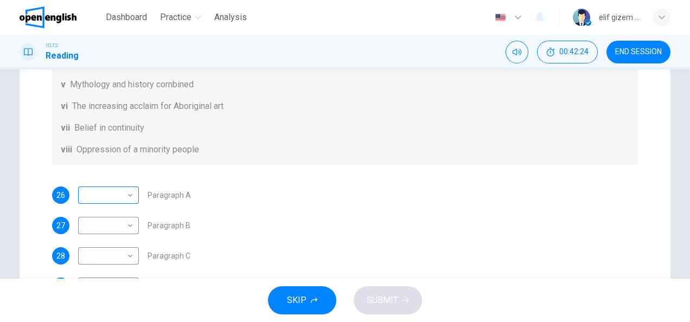
click at [122, 189] on body "This site uses cookies, as explained in our Privacy Policy . If you agree to th…" at bounding box center [345, 161] width 690 height 322
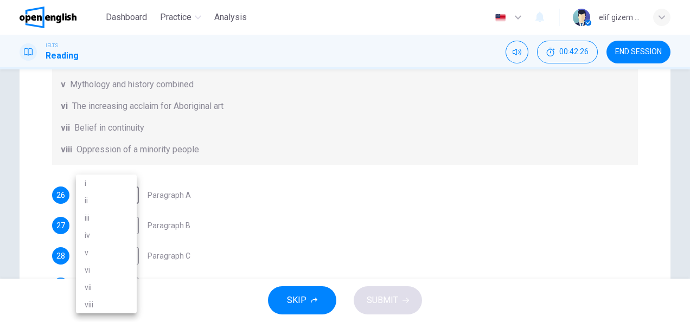
click at [109, 275] on li "vi" at bounding box center [106, 270] width 61 height 17
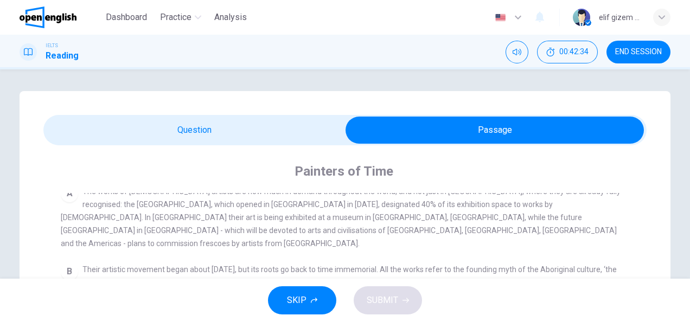
click at [211, 235] on span "The works of [DEMOGRAPHIC_DATA] artists are now much in demand throughout the w…" at bounding box center [341, 217] width 560 height 61
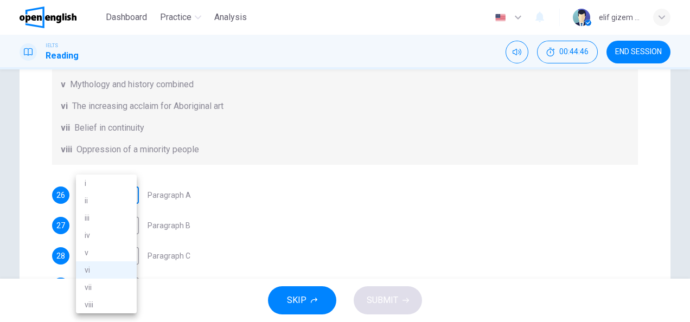
click at [93, 198] on body "This site uses cookies, as explained in our Privacy Policy . If you agree to th…" at bounding box center [345, 161] width 690 height 322
click at [97, 213] on li "iii" at bounding box center [106, 217] width 61 height 17
type input "***"
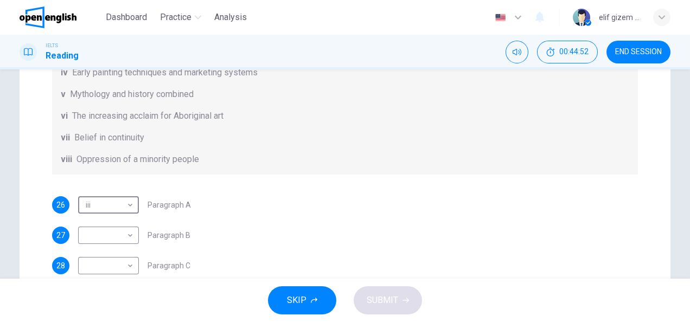
scroll to position [102, 0]
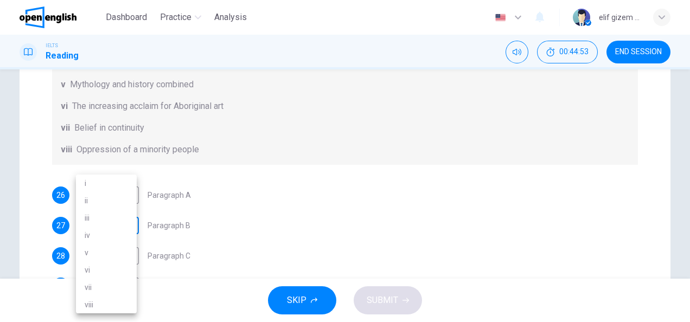
click at [111, 222] on body "This site uses cookies, as explained in our Privacy Policy . If you agree to th…" at bounding box center [345, 161] width 690 height 322
click at [104, 271] on li "vi" at bounding box center [106, 270] width 61 height 17
type input "**"
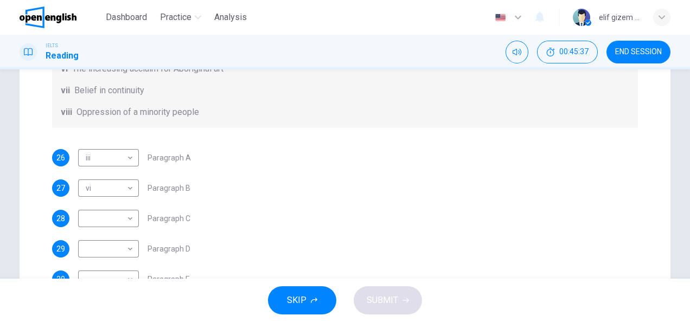
scroll to position [271, 0]
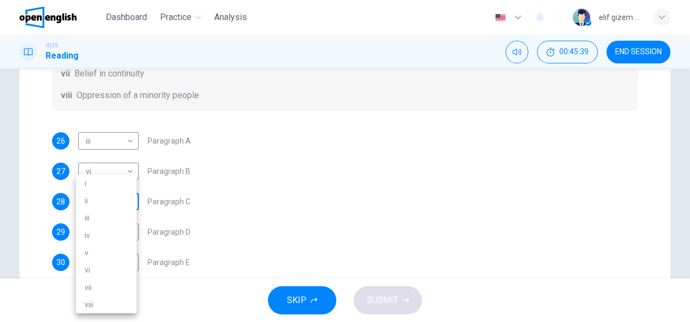
click at [125, 202] on body "This site uses cookies, as explained in our Privacy Policy . If you agree to th…" at bounding box center [345, 161] width 690 height 322
click at [112, 303] on li "viii" at bounding box center [106, 304] width 61 height 17
type input "****"
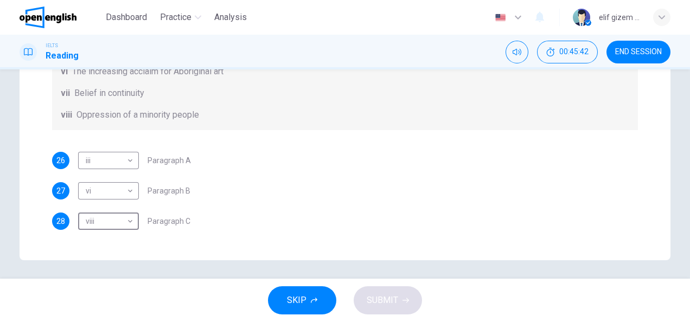
scroll to position [357, 0]
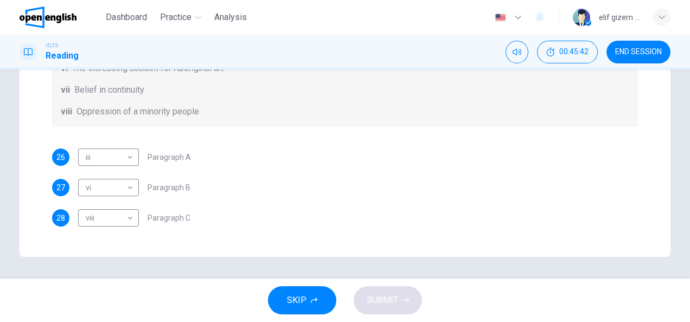
click at [287, 176] on div "26 iii *** ​ Paragraph A 27 vi ** ​ Paragraph B 28 viii **** ​ Paragraph C 29 ​…" at bounding box center [345, 233] width 586 height 169
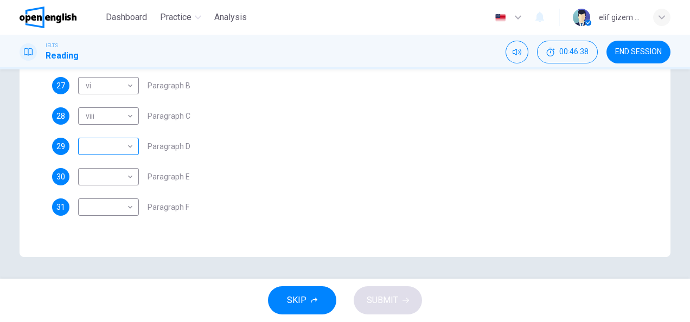
click at [117, 141] on body "This site uses cookies, as explained in our Privacy Policy . If you agree to th…" at bounding box center [345, 161] width 690 height 322
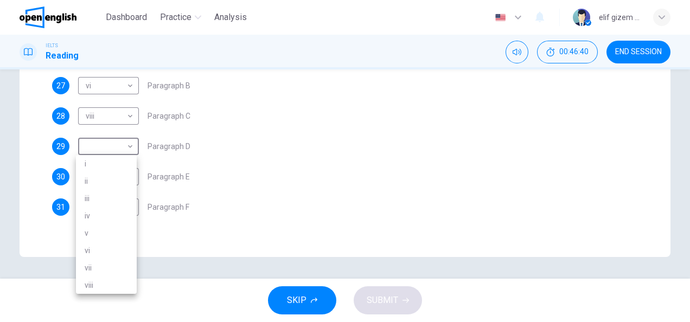
click at [96, 206] on li "iii" at bounding box center [106, 198] width 61 height 17
click at [106, 153] on body "This site uses cookies, as explained in our Privacy Policy . If you agree to th…" at bounding box center [345, 161] width 690 height 322
click at [104, 217] on li "iv" at bounding box center [106, 215] width 61 height 17
type input "**"
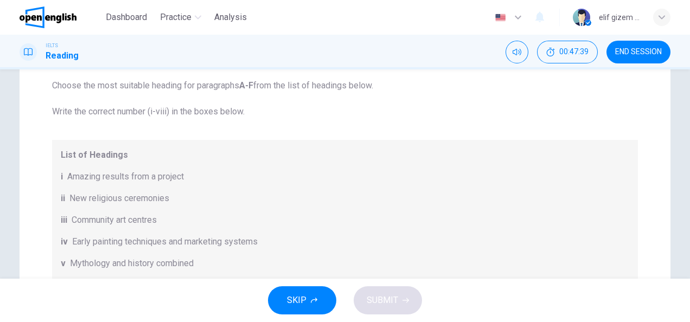
scroll to position [102, 0]
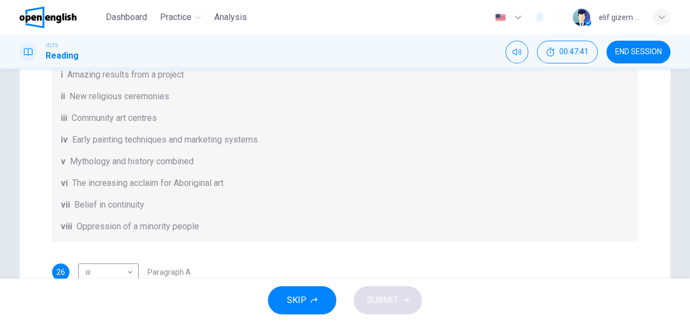
drag, startPoint x: 71, startPoint y: 141, endPoint x: 262, endPoint y: 139, distance: 191.0
click at [262, 139] on div "iv Early painting techniques and marketing systems" at bounding box center [345, 140] width 569 height 13
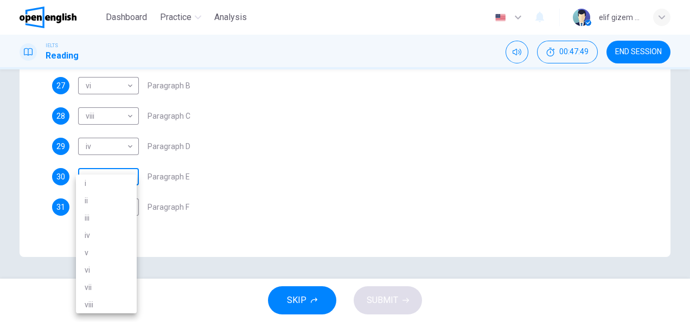
click at [123, 174] on body "This site uses cookies, as explained in our Privacy Policy . If you agree to th…" at bounding box center [345, 161] width 690 height 322
click at [94, 185] on li "i" at bounding box center [106, 183] width 61 height 17
type input "*"
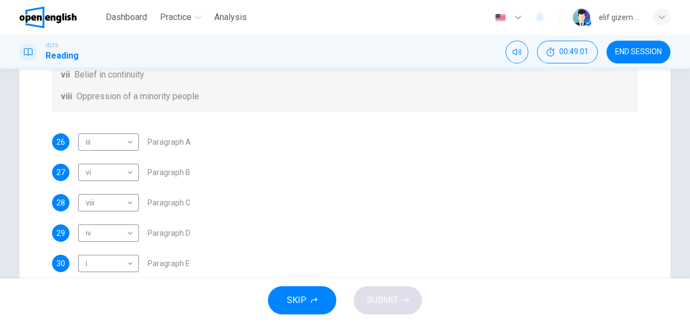
scroll to position [102, 0]
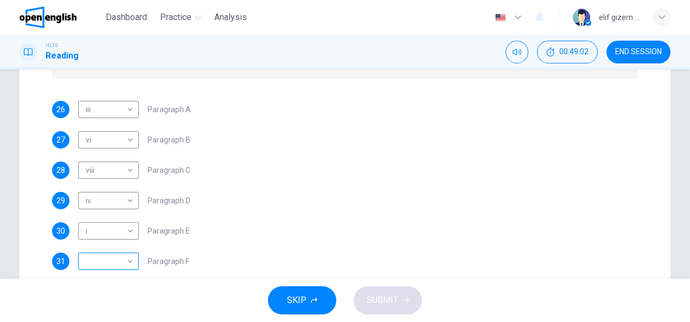
click at [105, 263] on body "This site uses cookies, as explained in our Privacy Policy . If you agree to th…" at bounding box center [345, 161] width 690 height 322
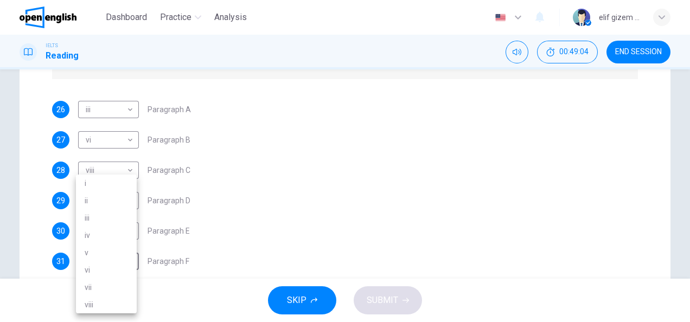
click at [107, 281] on li "vii" at bounding box center [106, 287] width 61 height 17
type input "***"
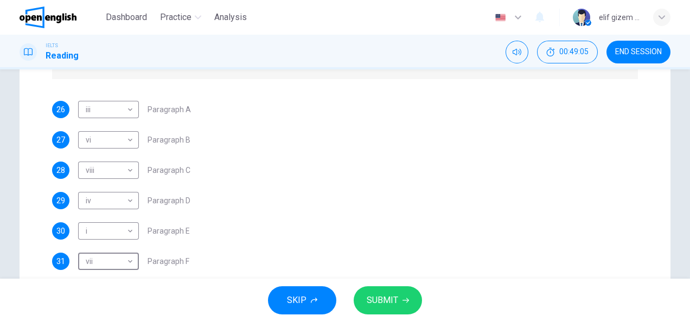
click at [396, 294] on span "SUBMIT" at bounding box center [382, 300] width 31 height 15
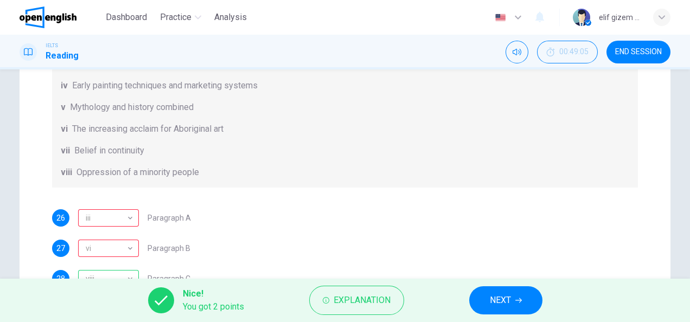
drag, startPoint x: 79, startPoint y: 129, endPoint x: 265, endPoint y: 126, distance: 186.2
click at [265, 126] on div "vi The increasing acclaim for Aboriginal art" at bounding box center [345, 129] width 569 height 13
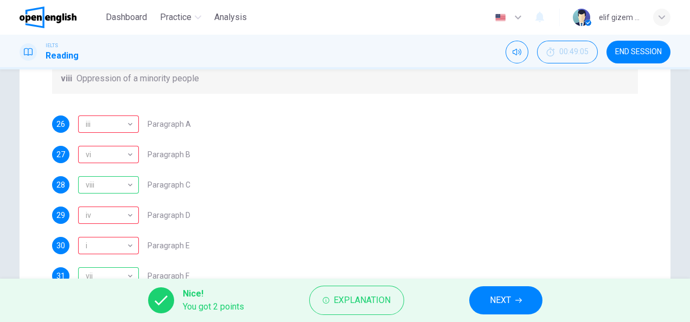
scroll to position [357, 0]
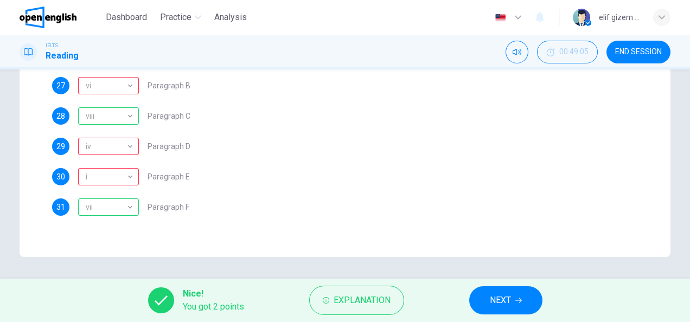
click at [263, 177] on div "30 i * ​ Paragraph E" at bounding box center [345, 176] width 586 height 17
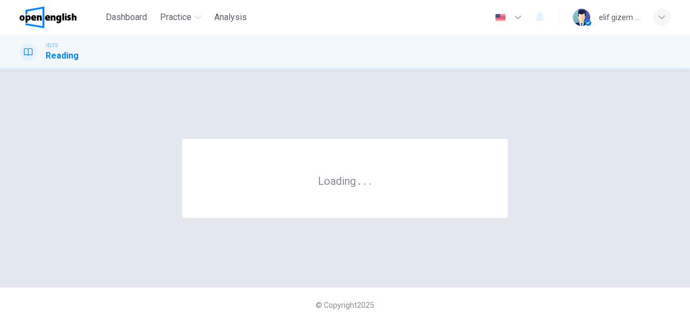
scroll to position [0, 0]
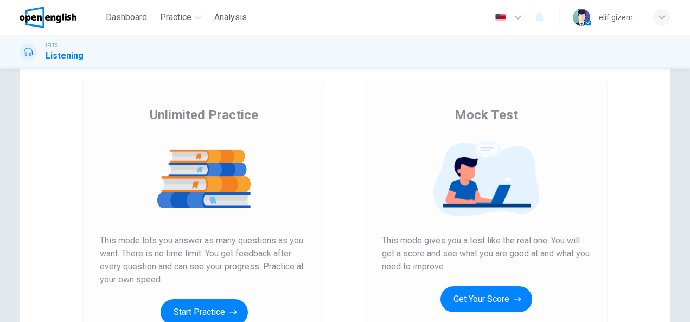
scroll to position [163, 0]
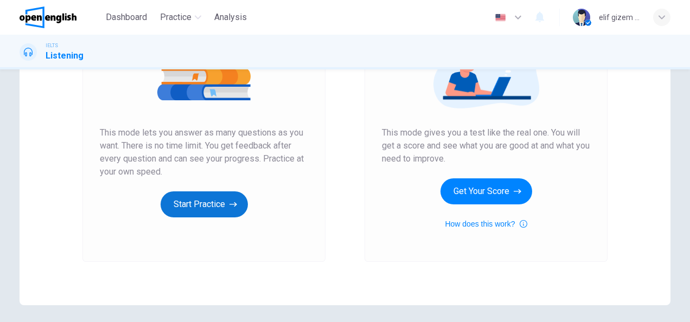
click at [201, 201] on button "Start Practice" at bounding box center [204, 205] width 87 height 26
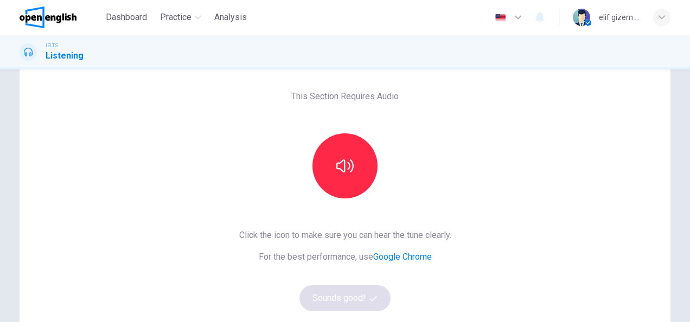
scroll to position [109, 0]
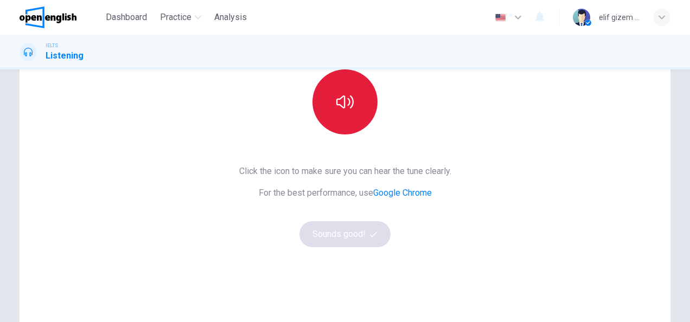
drag, startPoint x: 365, startPoint y: 114, endPoint x: 379, endPoint y: 111, distance: 14.9
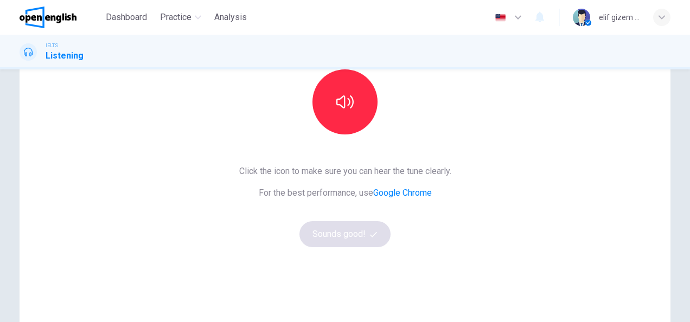
click at [366, 112] on button "button" at bounding box center [345, 101] width 65 height 65
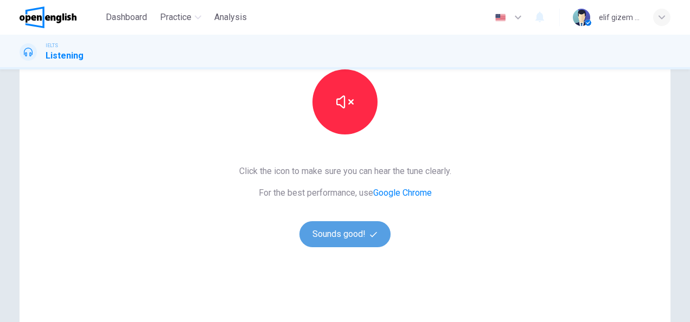
click at [362, 237] on button "Sounds good!" at bounding box center [345, 234] width 91 height 26
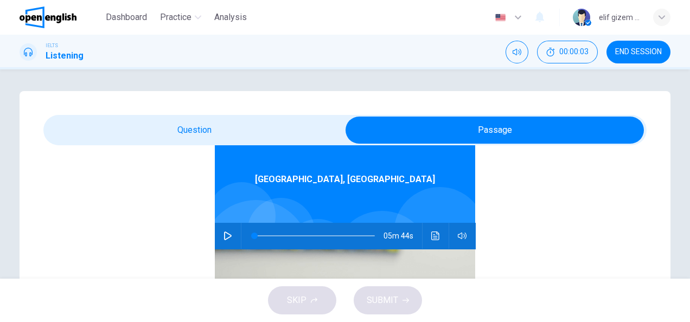
scroll to position [61, 0]
click at [225, 233] on icon "button" at bounding box center [228, 235] width 9 height 9
click at [224, 236] on icon "button" at bounding box center [228, 235] width 9 height 9
click at [194, 115] on span at bounding box center [344, 130] width 603 height 30
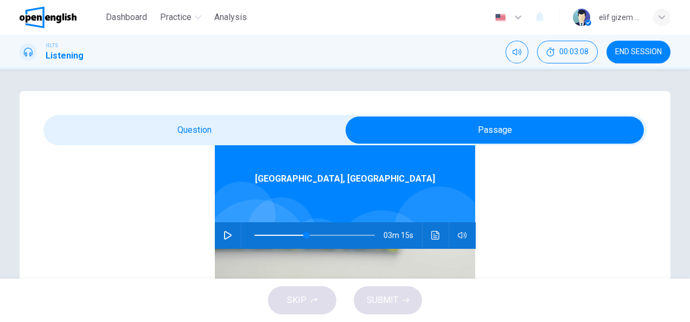
click at [224, 236] on icon "button" at bounding box center [228, 235] width 9 height 9
click at [431, 239] on icon "Click to see the audio transcription" at bounding box center [435, 235] width 9 height 9
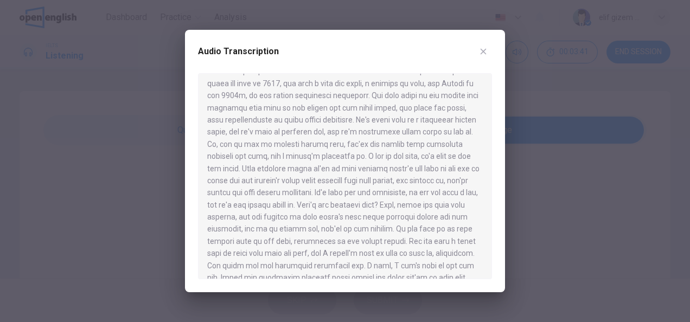
scroll to position [326, 0]
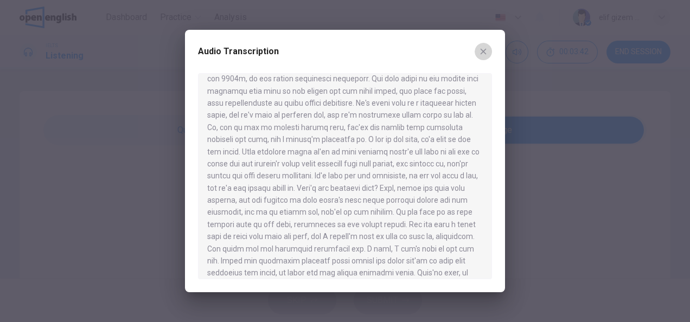
click at [482, 50] on icon "button" at bounding box center [483, 51] width 9 height 9
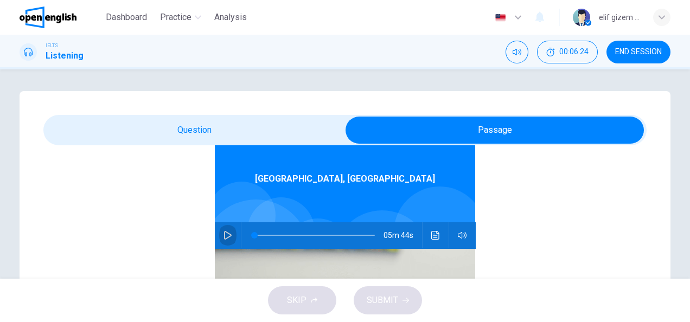
click at [224, 235] on icon "button" at bounding box center [228, 235] width 9 height 9
click at [431, 230] on button "Click to see the audio transcription" at bounding box center [435, 236] width 17 height 26
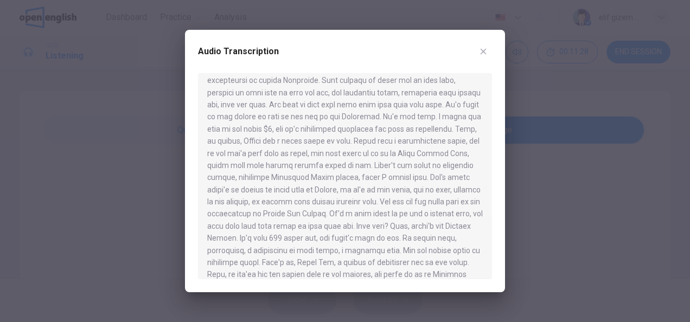
scroll to position [589, 0]
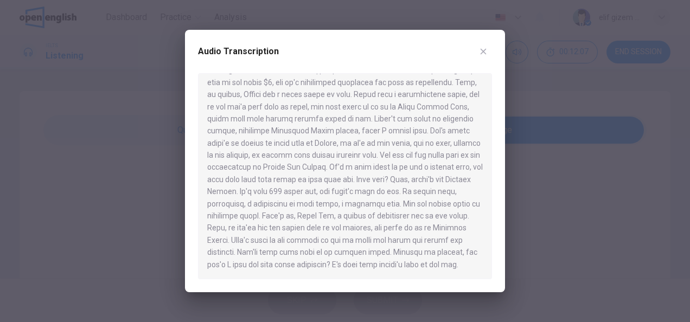
click at [592, 187] on div at bounding box center [345, 161] width 690 height 322
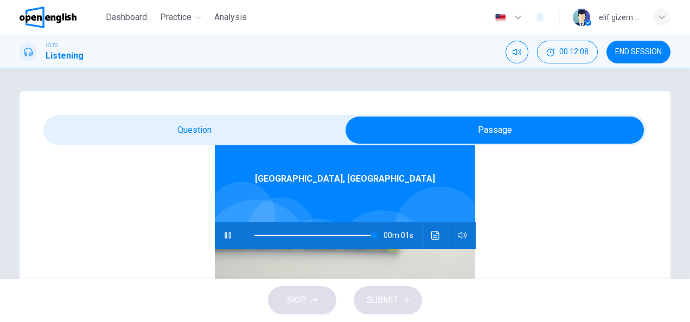
type input "*"
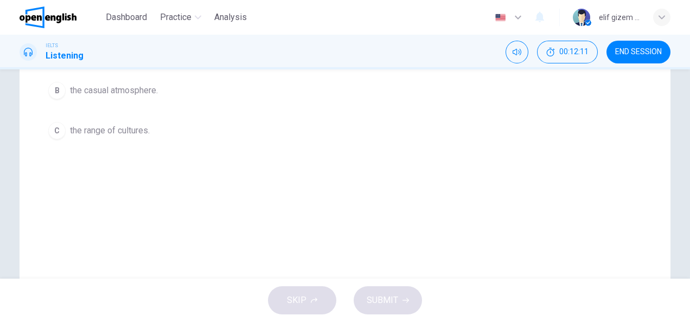
scroll to position [163, 0]
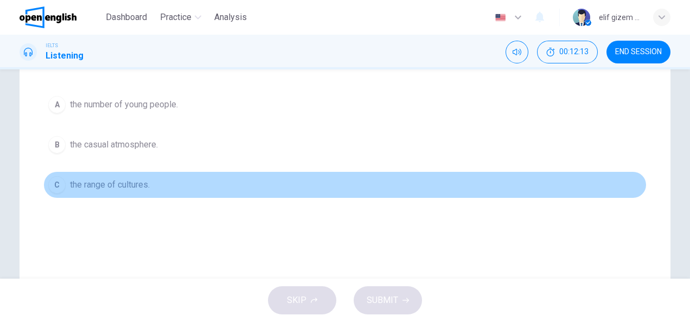
click at [139, 187] on span "the range of cultures." at bounding box center [110, 185] width 80 height 13
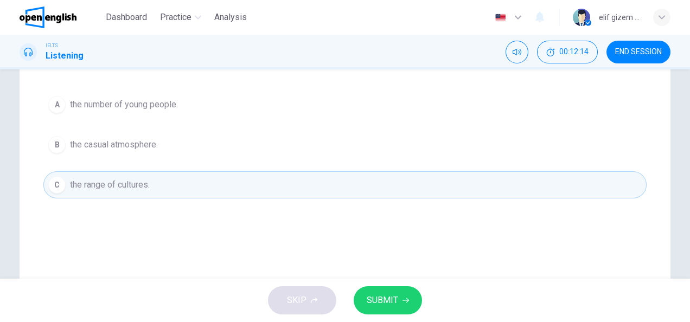
click at [372, 298] on span "SUBMIT" at bounding box center [382, 300] width 31 height 15
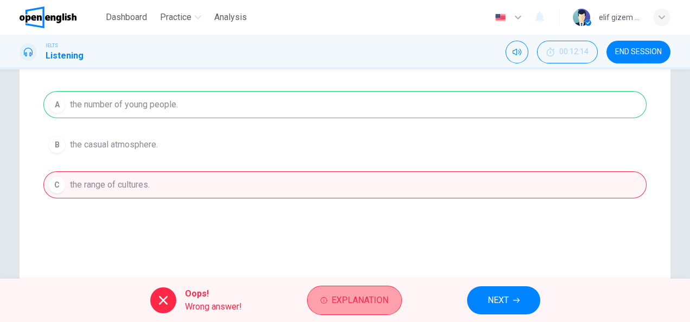
click at [349, 293] on span "Explanation" at bounding box center [360, 300] width 57 height 15
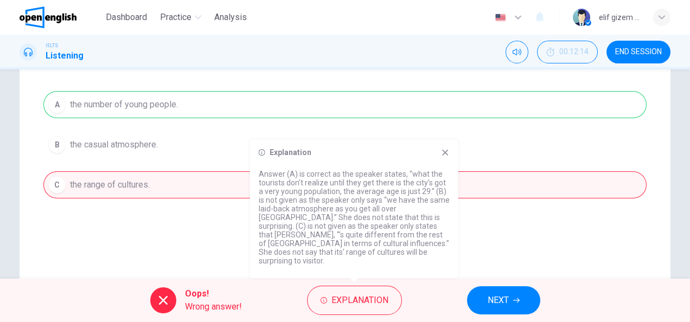
drag, startPoint x: 291, startPoint y: 194, endPoint x: 385, endPoint y: 189, distance: 94.0
click at [385, 189] on p "Answer (A) is correct as the speaker states, “what the tourists don’t realize u…" at bounding box center [354, 218] width 191 height 96
click at [526, 235] on div "Question 1 Choose the correct letter, A , B , or C . Joanne says that visitors …" at bounding box center [345, 146] width 651 height 436
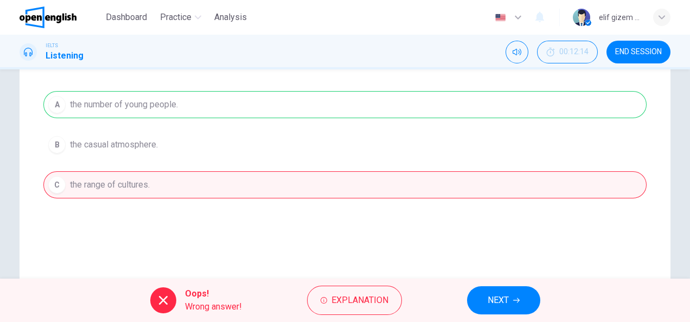
click at [507, 295] on span "NEXT" at bounding box center [498, 300] width 21 height 15
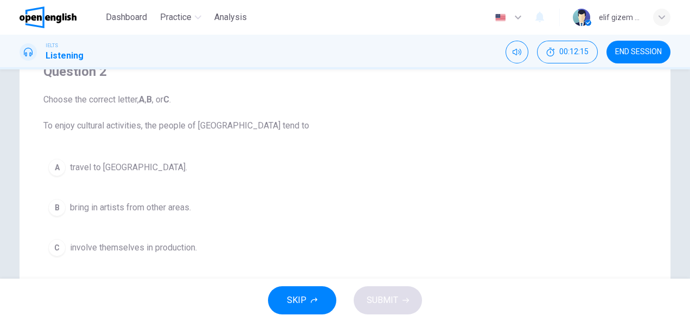
scroll to position [109, 0]
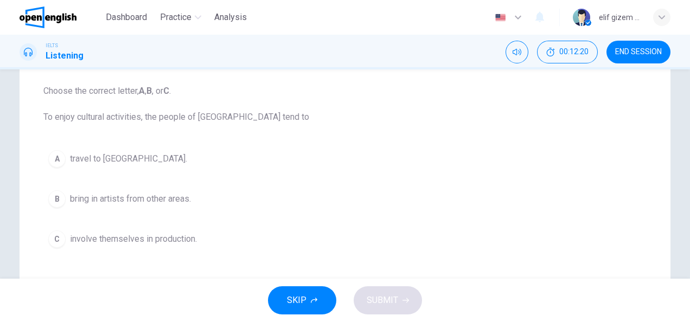
click at [147, 236] on span "involve themselves in production." at bounding box center [133, 239] width 127 height 13
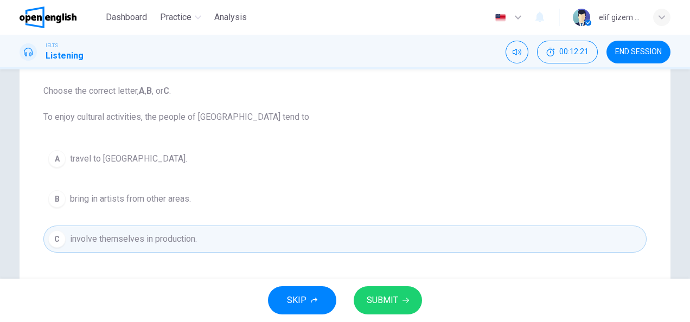
click at [414, 296] on button "SUBMIT" at bounding box center [388, 301] width 68 height 28
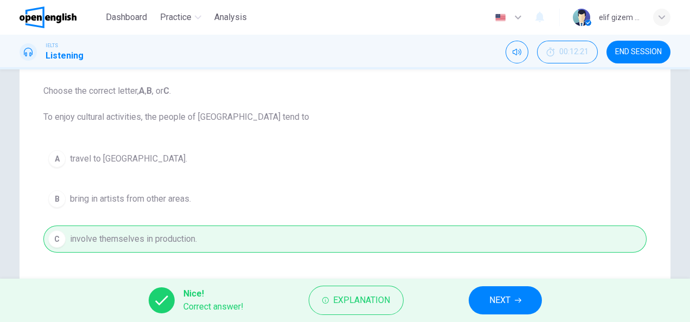
click at [499, 303] on span "NEXT" at bounding box center [500, 300] width 21 height 15
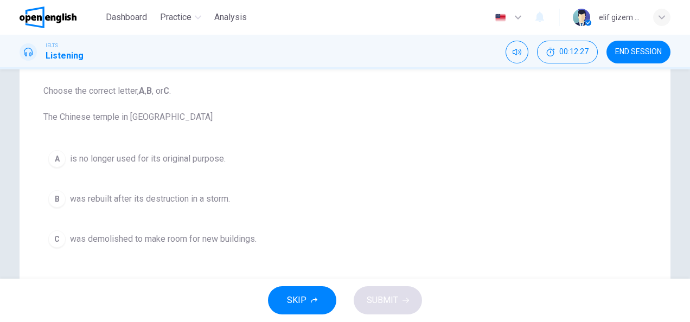
click at [200, 193] on span "was rebuilt after its destruction in a storm." at bounding box center [150, 199] width 160 height 13
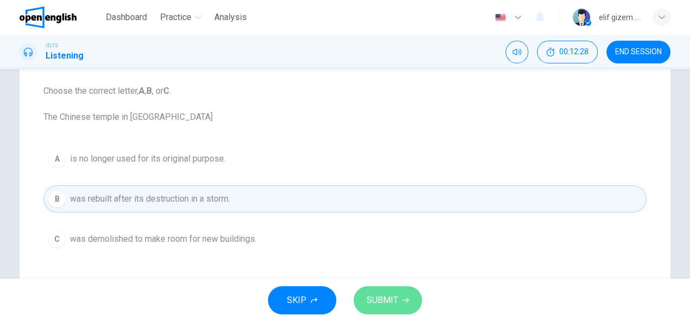
drag, startPoint x: 406, startPoint y: 296, endPoint x: 402, endPoint y: 291, distance: 6.2
click at [405, 296] on button "SUBMIT" at bounding box center [388, 301] width 68 height 28
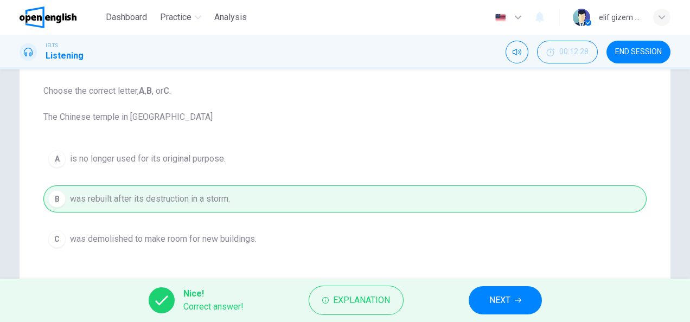
drag, startPoint x: 523, startPoint y: 296, endPoint x: 511, endPoint y: 289, distance: 13.1
click at [522, 296] on button "NEXT" at bounding box center [505, 301] width 73 height 28
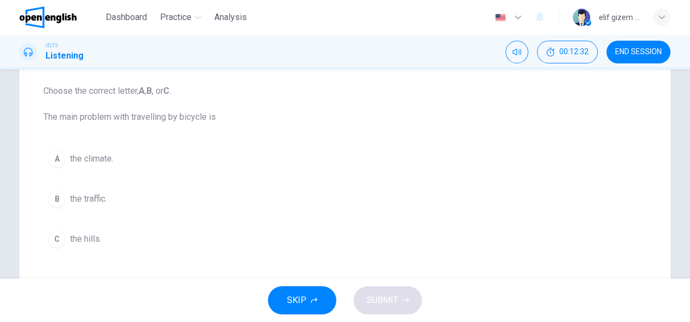
click at [99, 159] on span "the climate." at bounding box center [91, 159] width 43 height 13
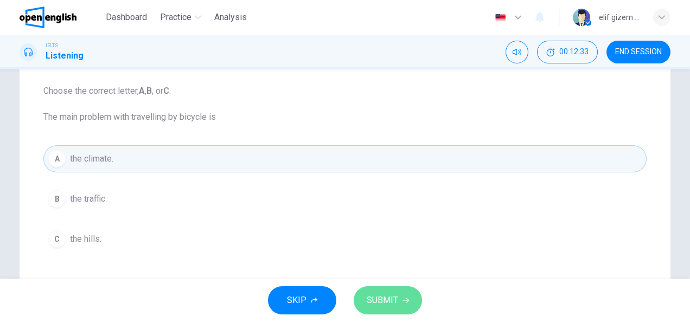
click at [395, 304] on span "SUBMIT" at bounding box center [382, 300] width 31 height 15
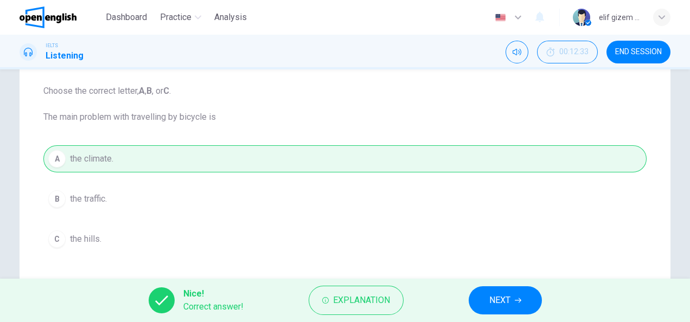
click at [511, 301] on span "NEXT" at bounding box center [500, 300] width 21 height 15
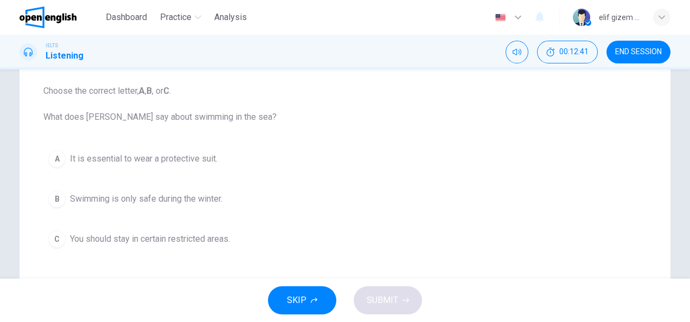
click at [206, 163] on span "It is essential to wear a protective suit." at bounding box center [144, 159] width 148 height 13
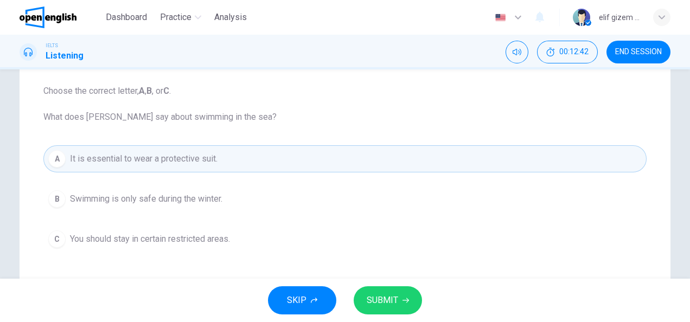
click at [368, 310] on button "SUBMIT" at bounding box center [388, 301] width 68 height 28
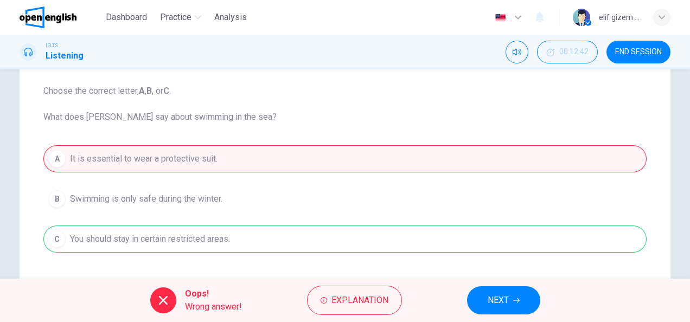
click at [503, 303] on span "NEXT" at bounding box center [498, 300] width 21 height 15
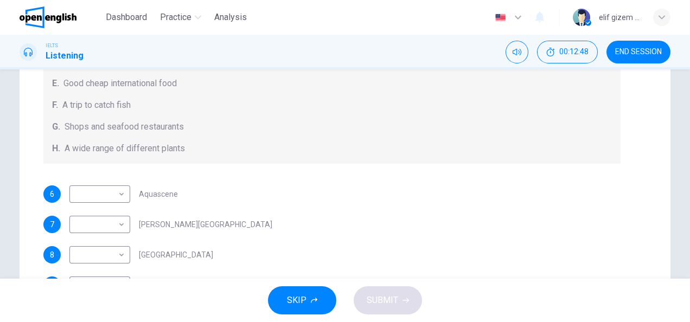
scroll to position [216, 0]
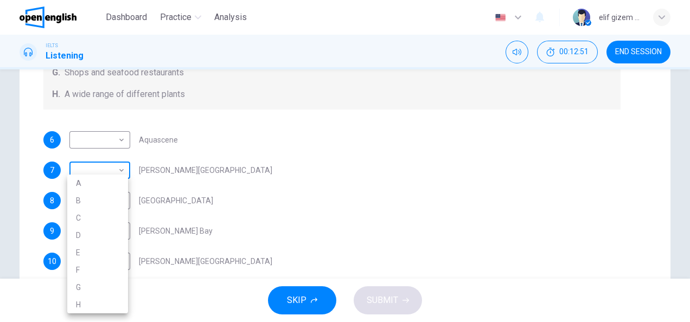
click at [113, 170] on body "This site uses cookies, as explained in our Privacy Policy . If you agree to th…" at bounding box center [345, 161] width 690 height 322
click at [326, 167] on div at bounding box center [345, 161] width 690 height 322
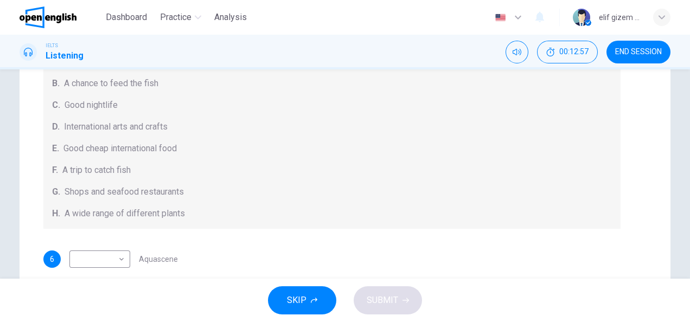
scroll to position [119, 0]
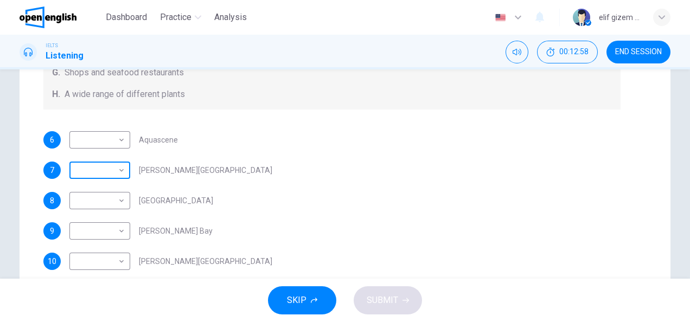
click at [117, 175] on body "This site uses cookies, as explained in our Privacy Policy . If you agree to th…" at bounding box center [345, 161] width 690 height 322
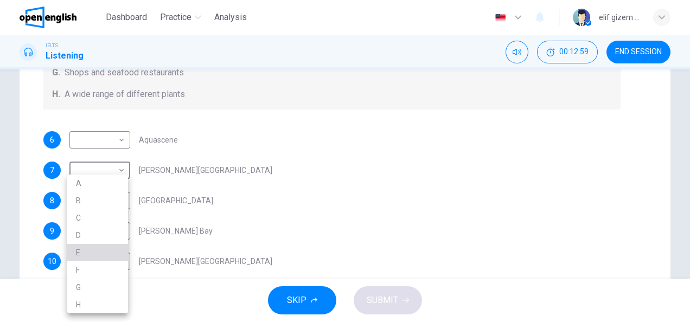
click at [113, 252] on li "E" at bounding box center [97, 252] width 61 height 17
type input "*"
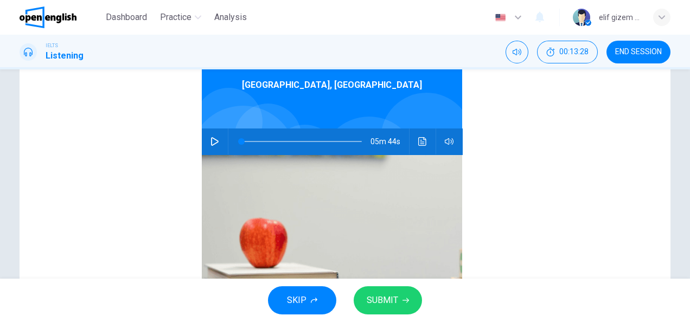
scroll to position [0, 0]
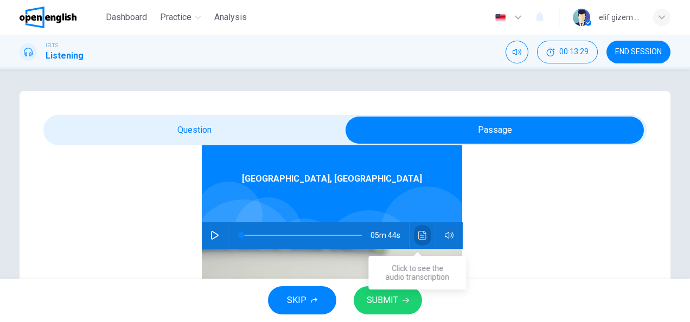
click at [418, 229] on button "Click to see the audio transcription" at bounding box center [422, 236] width 17 height 26
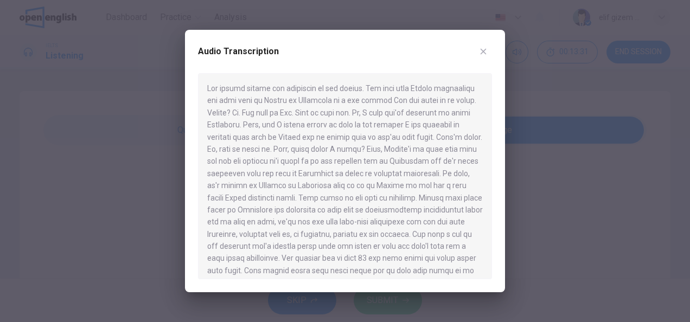
drag, startPoint x: 642, startPoint y: 176, endPoint x: 565, endPoint y: 180, distance: 77.1
click at [642, 176] on div at bounding box center [345, 161] width 690 height 322
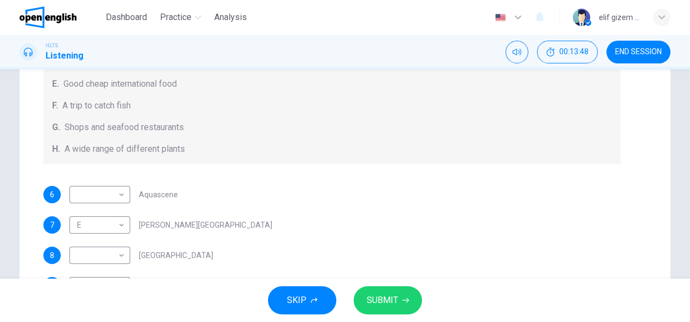
scroll to position [119, 0]
click at [111, 196] on body "This site uses cookies, as explained in our Privacy Policy . If you agree to th…" at bounding box center [345, 161] width 690 height 322
click at [110, 201] on li "B" at bounding box center [97, 200] width 61 height 17
type input "*"
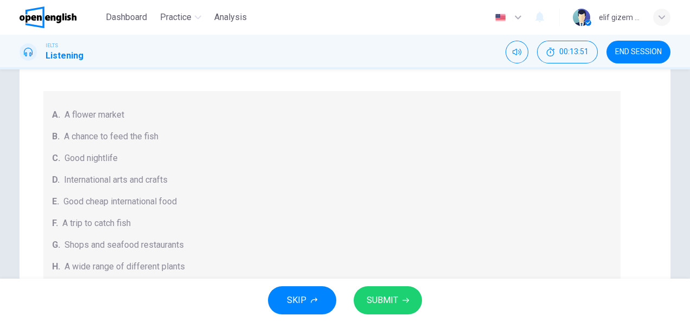
scroll to position [0, 0]
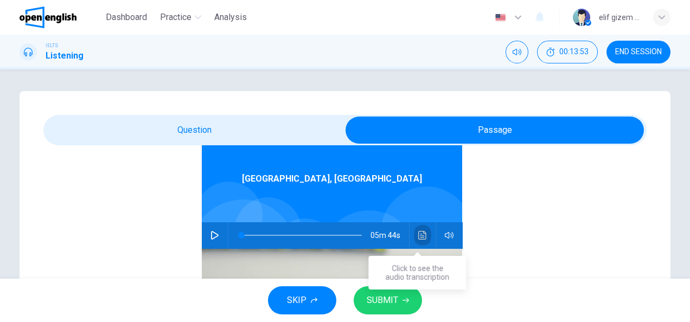
click at [415, 230] on button "Click to see the audio transcription" at bounding box center [422, 236] width 17 height 26
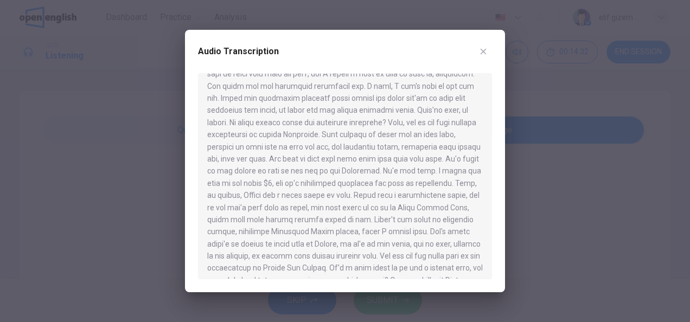
click at [482, 57] on button "button" at bounding box center [483, 51] width 17 height 17
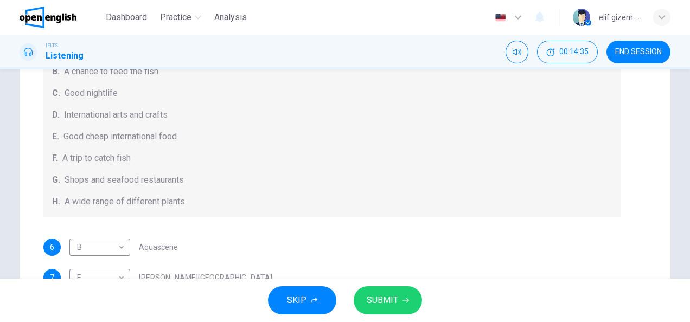
scroll to position [270, 0]
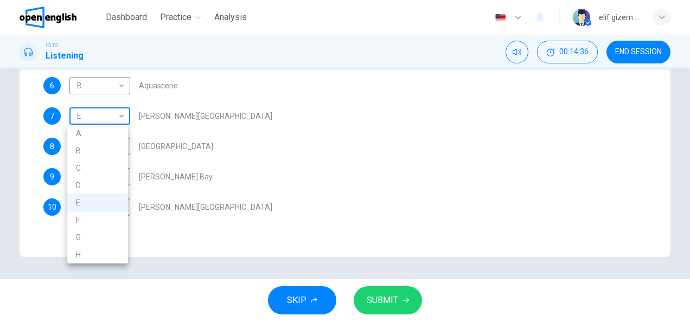
click at [118, 117] on body "This site uses cookies, as explained in our Privacy Policy . If you agree to th…" at bounding box center [345, 161] width 690 height 322
click at [278, 134] on div at bounding box center [345, 161] width 690 height 322
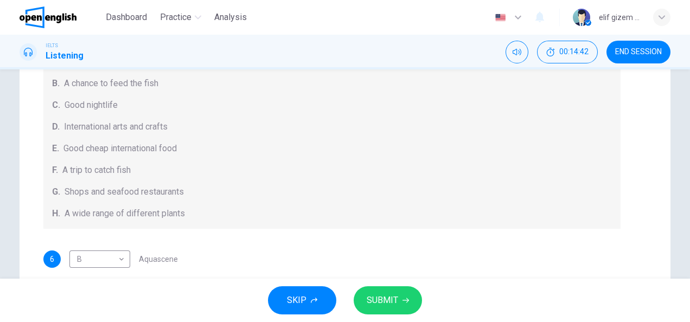
scroll to position [119, 0]
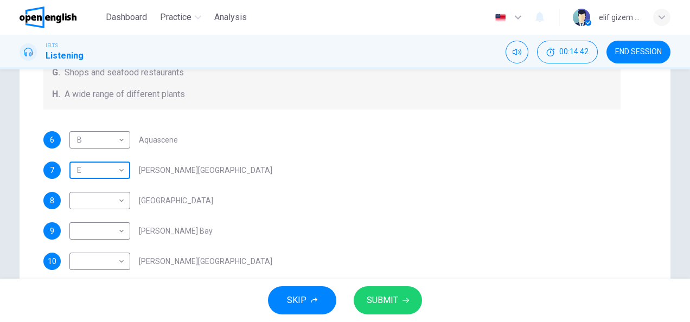
click at [93, 165] on body "This site uses cookies, as explained in our Privacy Policy . If you agree to th…" at bounding box center [345, 161] width 690 height 322
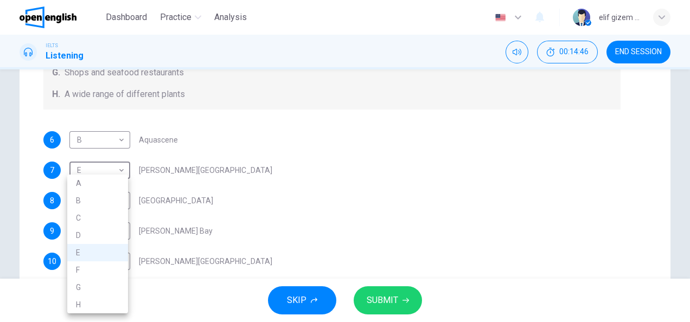
click at [92, 287] on li "G" at bounding box center [97, 287] width 61 height 17
type input "*"
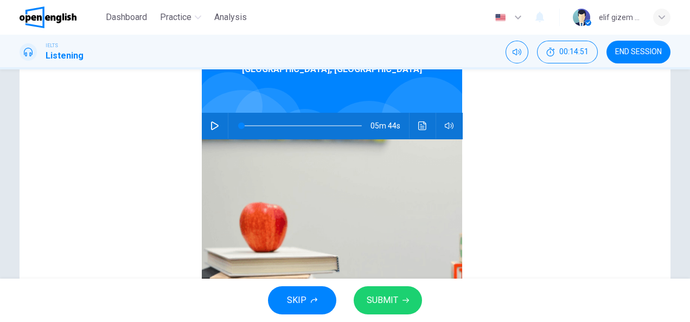
scroll to position [0, 0]
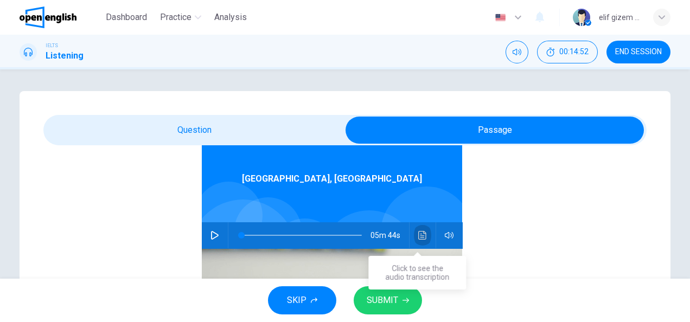
click at [415, 224] on button "Click to see the audio transcription" at bounding box center [422, 236] width 17 height 26
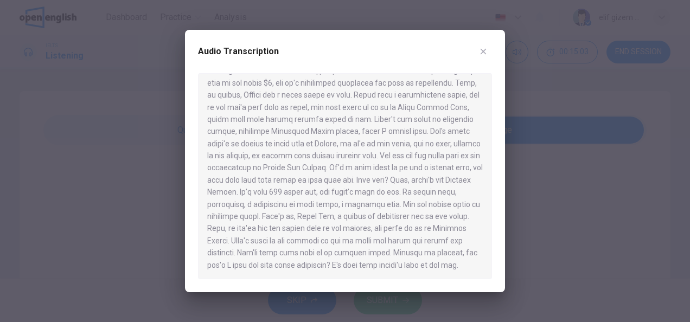
scroll to position [589, 0]
click at [553, 180] on div at bounding box center [345, 161] width 690 height 322
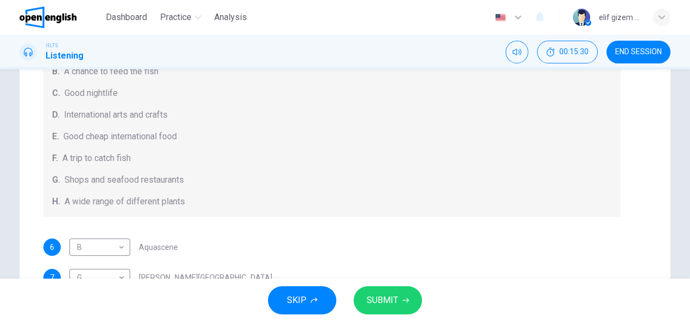
scroll to position [163, 0]
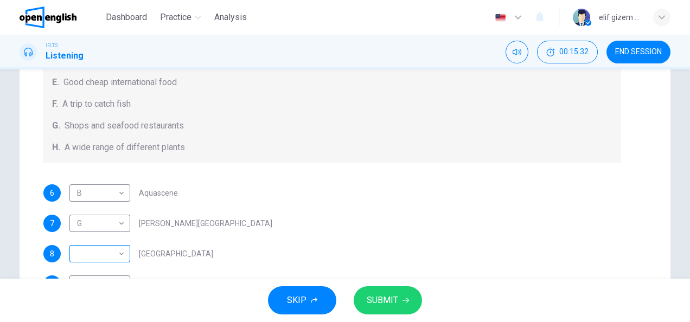
click at [117, 259] on body "This site uses cookies, as explained in our Privacy Policy . If you agree to th…" at bounding box center [345, 161] width 690 height 322
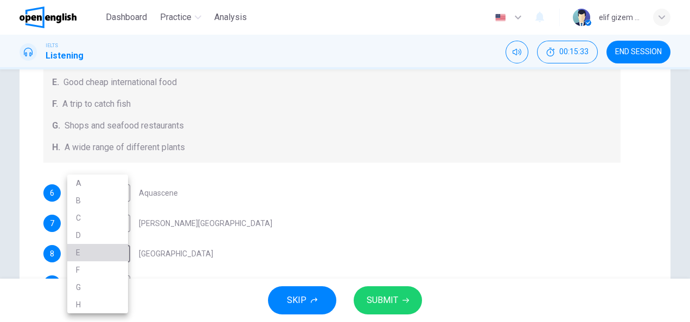
click at [112, 253] on li "E" at bounding box center [97, 252] width 61 height 17
type input "*"
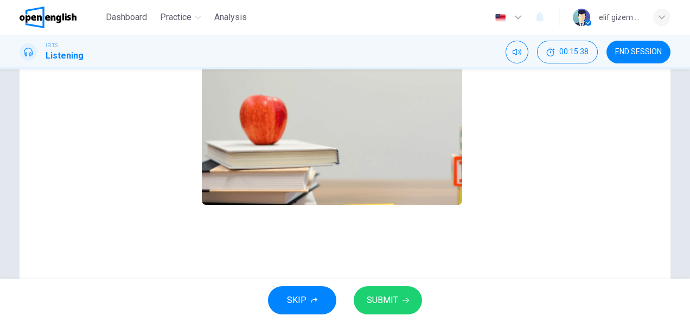
scroll to position [34, 0]
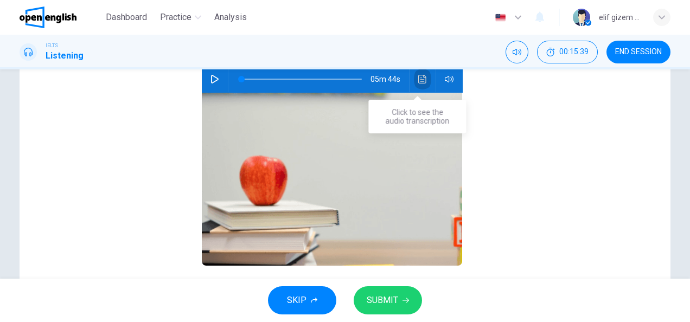
click at [418, 77] on icon "Click to see the audio transcription" at bounding box center [422, 79] width 9 height 9
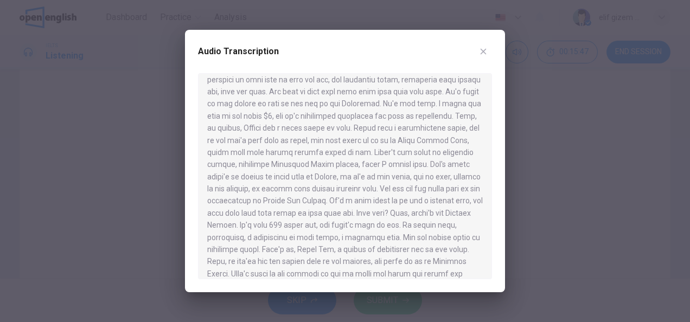
scroll to position [589, 0]
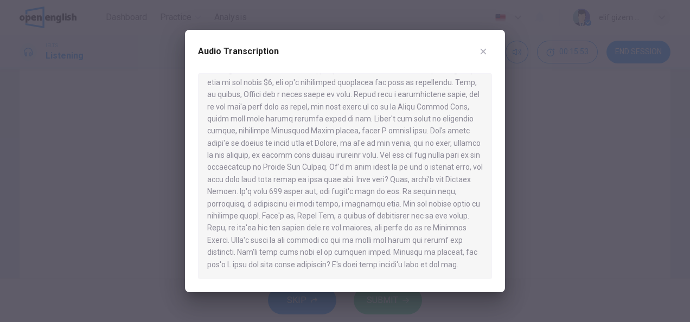
click at [567, 155] on div at bounding box center [345, 161] width 690 height 322
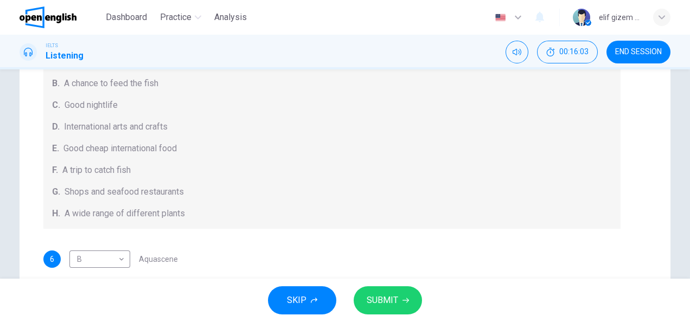
scroll to position [119, 0]
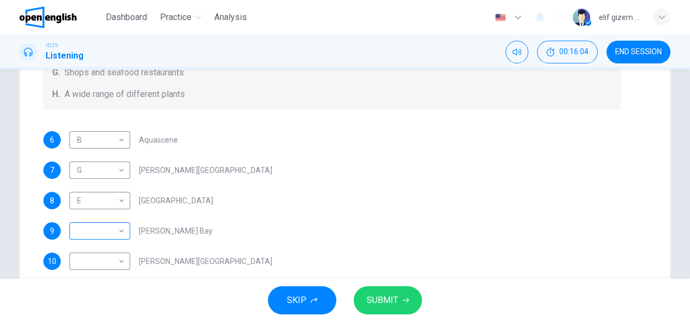
click at [106, 227] on body "This site uses cookies, as explained in our Privacy Policy . If you agree to th…" at bounding box center [345, 161] width 690 height 322
click at [91, 308] on li "H" at bounding box center [97, 304] width 61 height 17
type input "*"
click at [116, 264] on body "This site uses cookies, as explained in our Privacy Policy . If you agree to th…" at bounding box center [345, 161] width 690 height 322
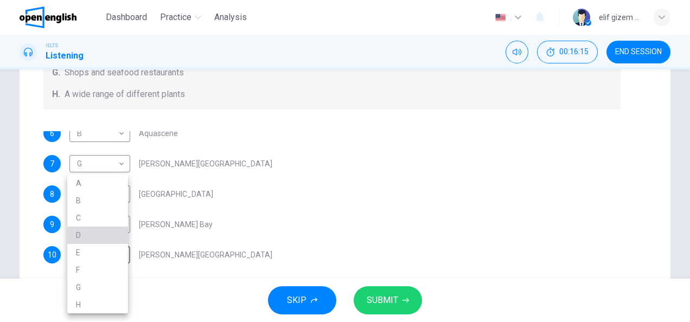
click at [114, 236] on li "D" at bounding box center [97, 235] width 61 height 17
type input "*"
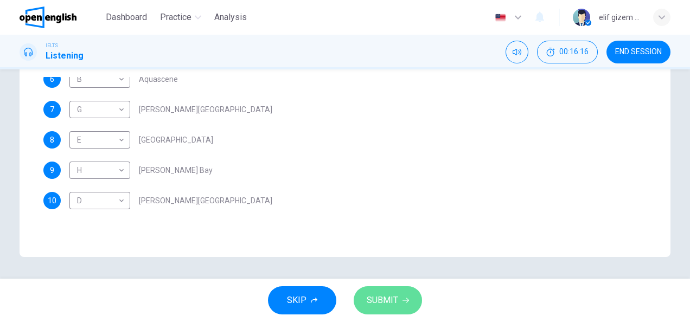
click at [387, 303] on span "SUBMIT" at bounding box center [382, 300] width 31 height 15
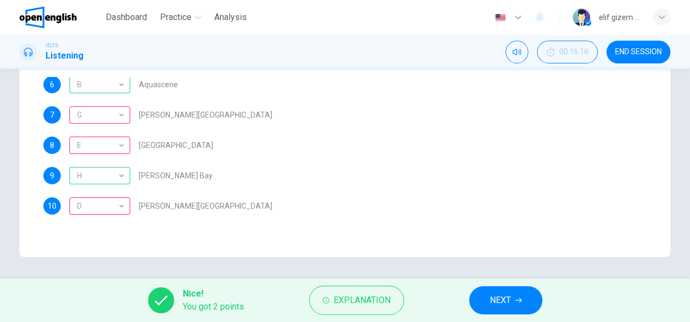
scroll to position [0, 0]
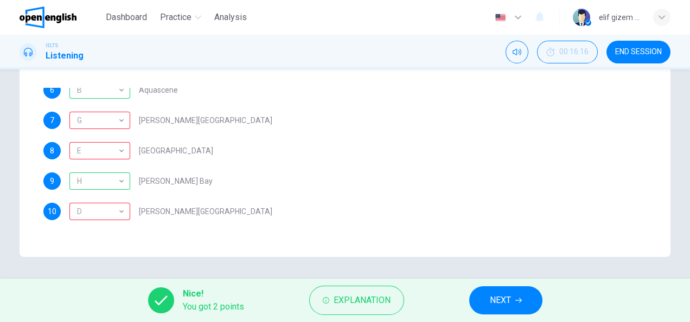
click at [517, 295] on button "NEXT" at bounding box center [505, 301] width 73 height 28
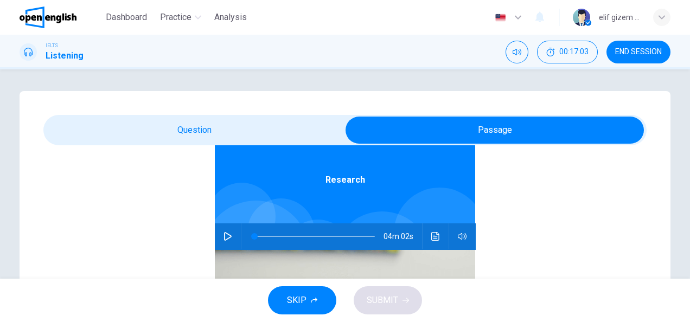
scroll to position [61, 0]
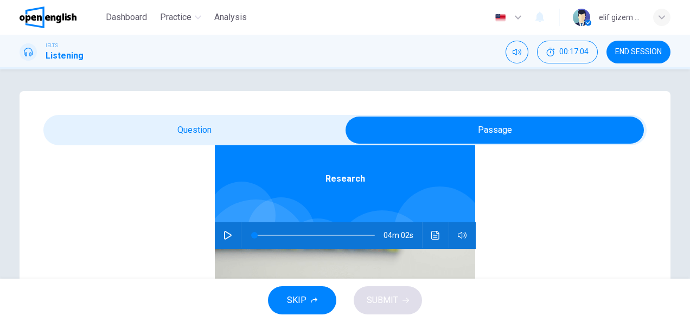
click at [224, 232] on icon "button" at bounding box center [228, 235] width 9 height 9
type input "*"
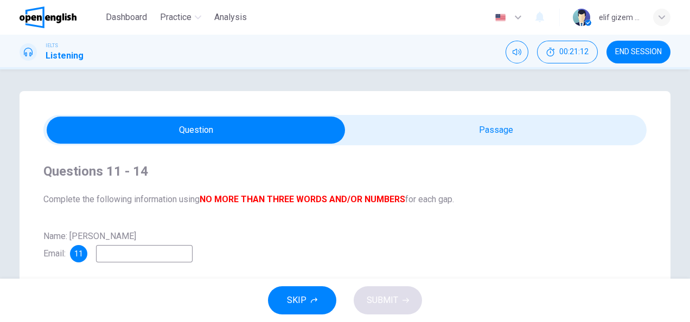
scroll to position [0, 0]
click at [138, 256] on input at bounding box center [144, 253] width 97 height 17
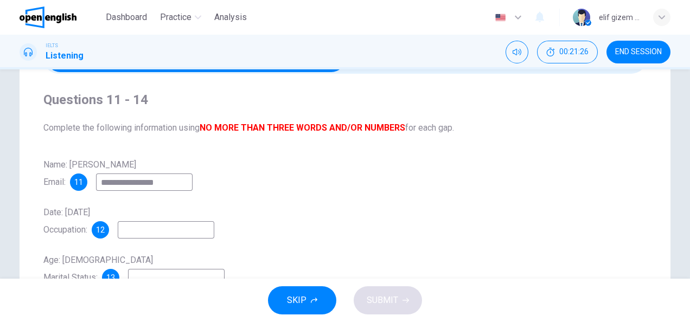
scroll to position [109, 0]
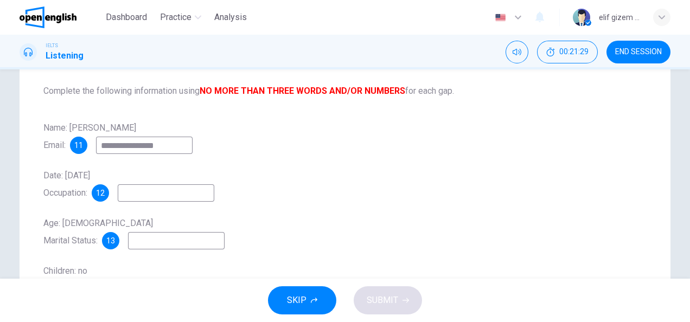
type input "**********"
click at [107, 189] on div "12" at bounding box center [100, 193] width 17 height 17
click at [57, 197] on span "Date: 26th February, 2007 Occupation:" at bounding box center [66, 184] width 47 height 28
click at [156, 198] on input at bounding box center [166, 193] width 97 height 17
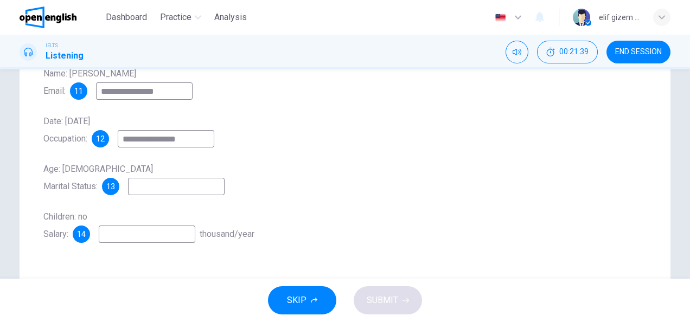
type input "**********"
click at [185, 187] on input at bounding box center [176, 186] width 97 height 17
type input "******"
click at [166, 237] on input at bounding box center [147, 234] width 97 height 17
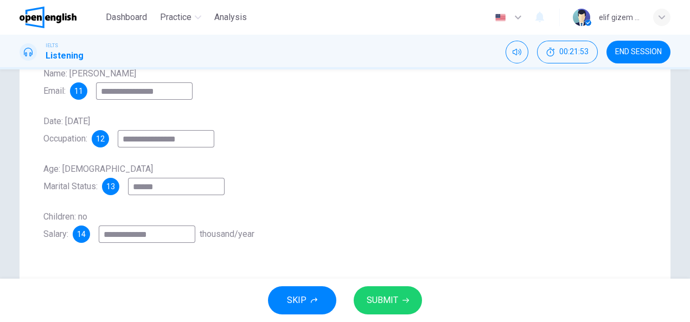
type input "**********"
click at [399, 293] on button "SUBMIT" at bounding box center [388, 301] width 68 height 28
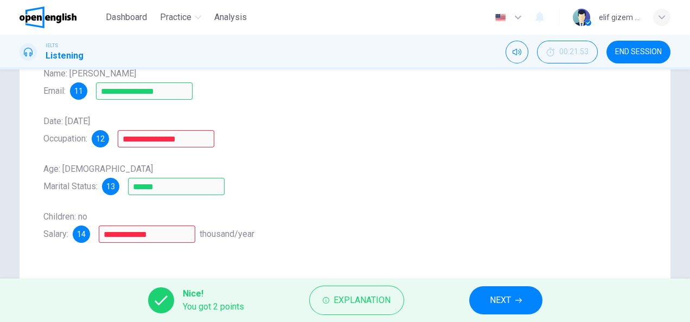
click at [447, 100] on div "**********" at bounding box center [344, 154] width 603 height 178
click at [500, 293] on span "NEXT" at bounding box center [500, 300] width 21 height 15
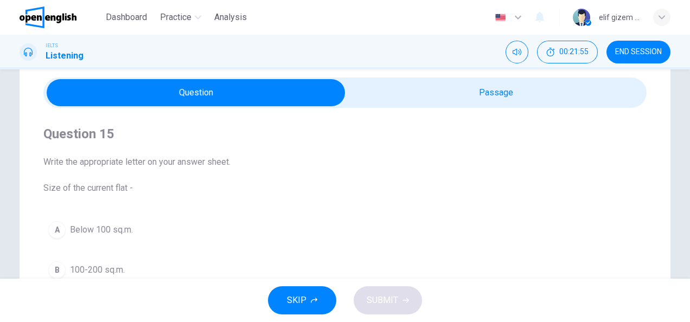
scroll to position [54, 0]
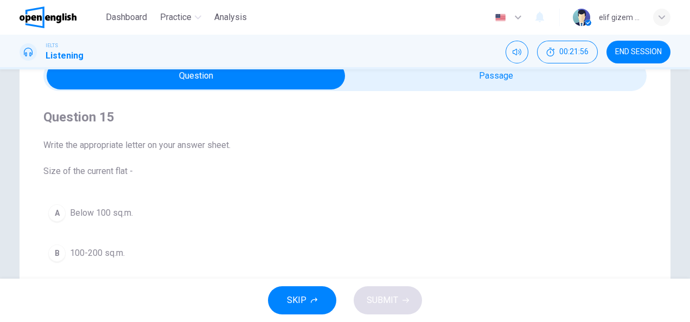
drag, startPoint x: 89, startPoint y: 142, endPoint x: 225, endPoint y: 152, distance: 136.6
click at [225, 152] on span "Write the appropriate letter on your answer sheet. Size of the current flat -" at bounding box center [344, 158] width 603 height 39
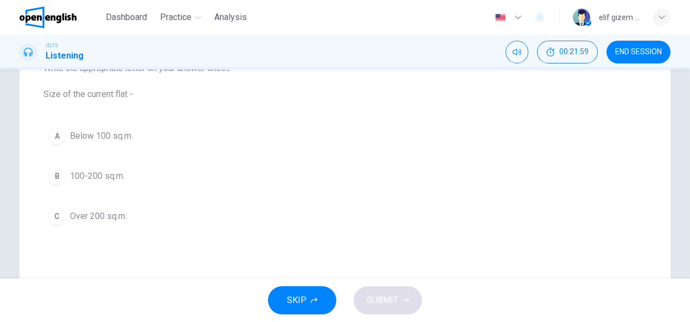
scroll to position [109, 0]
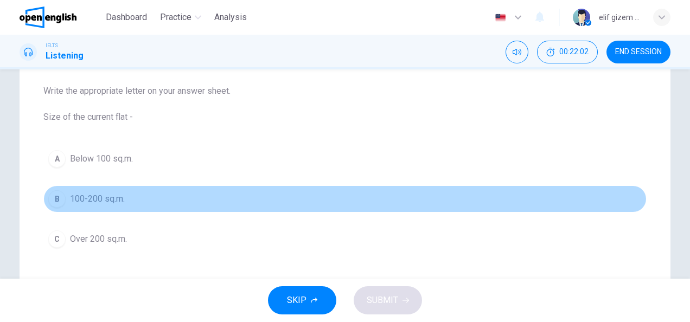
click at [97, 193] on span "100-200 sq.m." at bounding box center [97, 199] width 55 height 13
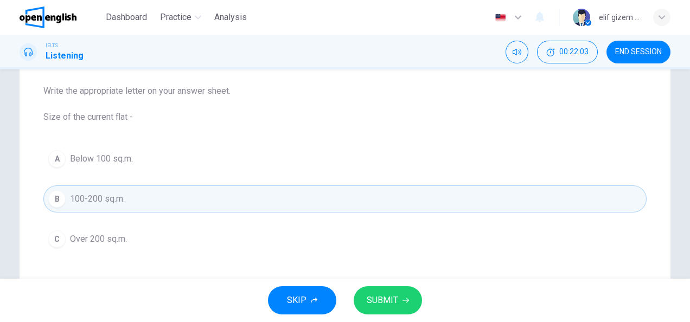
click at [404, 301] on icon "button" at bounding box center [406, 300] width 7 height 7
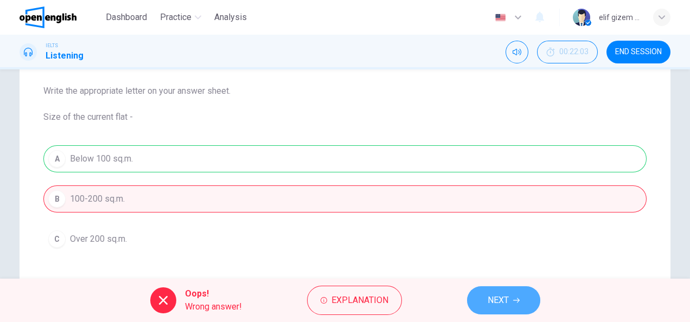
click at [506, 299] on span "NEXT" at bounding box center [498, 300] width 21 height 15
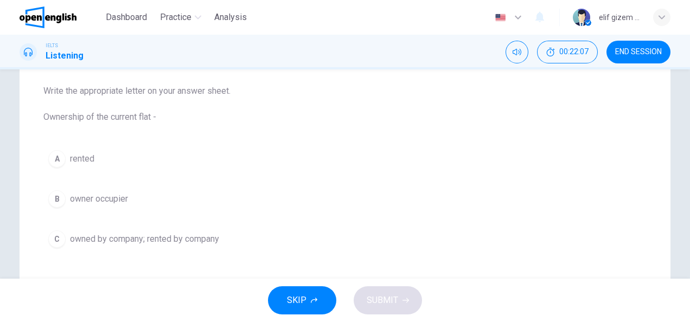
click at [202, 236] on span "owned by company; rented by company" at bounding box center [144, 239] width 149 height 13
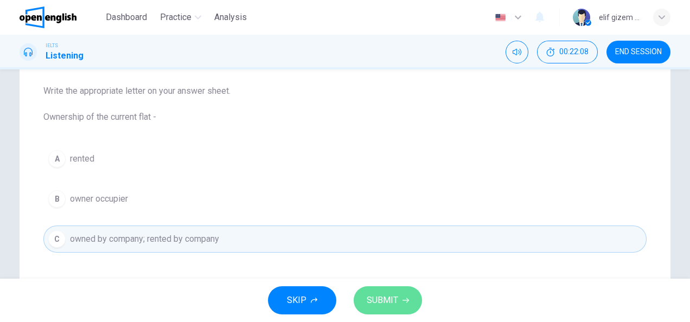
drag, startPoint x: 399, startPoint y: 297, endPoint x: 378, endPoint y: 277, distance: 29.2
click at [399, 296] on button "SUBMIT" at bounding box center [388, 301] width 68 height 28
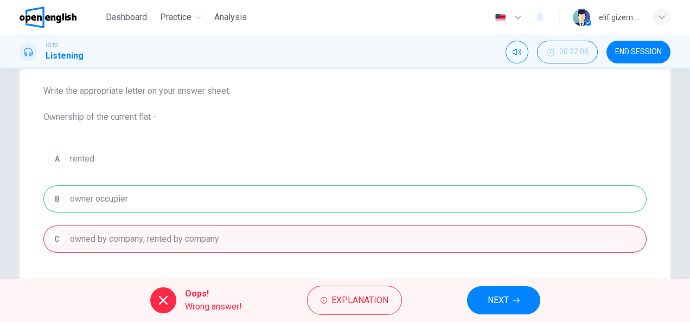
click at [525, 303] on button "NEXT" at bounding box center [503, 301] width 73 height 28
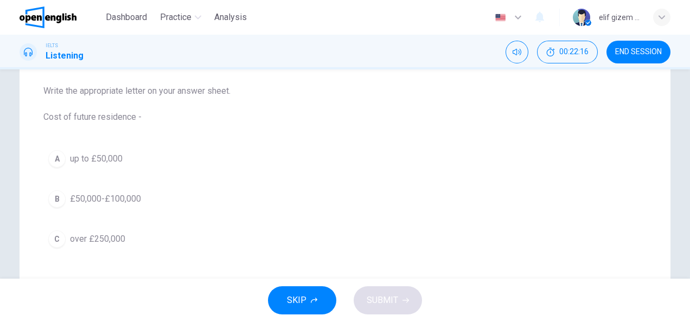
click at [115, 194] on span "£50,000-£100,000" at bounding box center [105, 199] width 71 height 13
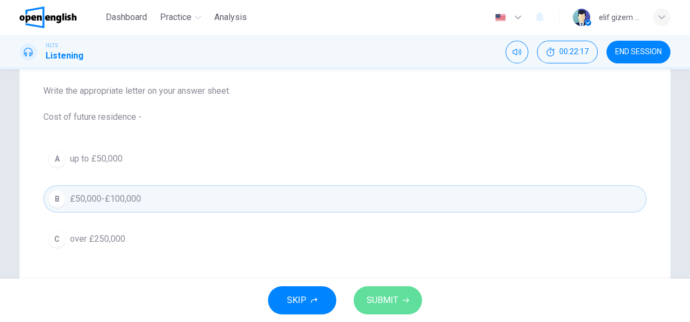
click at [387, 306] on span "SUBMIT" at bounding box center [382, 300] width 31 height 15
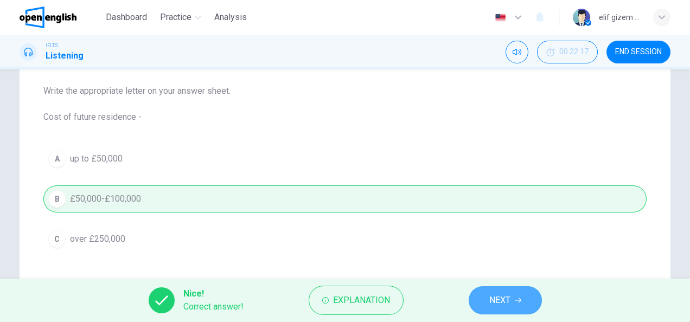
click at [514, 302] on button "NEXT" at bounding box center [505, 301] width 73 height 28
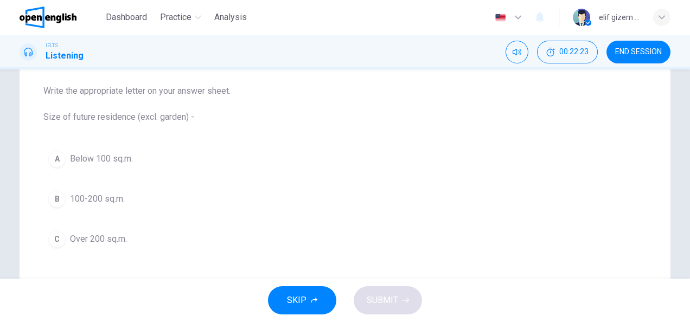
click at [93, 241] on span "Over 200 sq.m." at bounding box center [98, 239] width 57 height 13
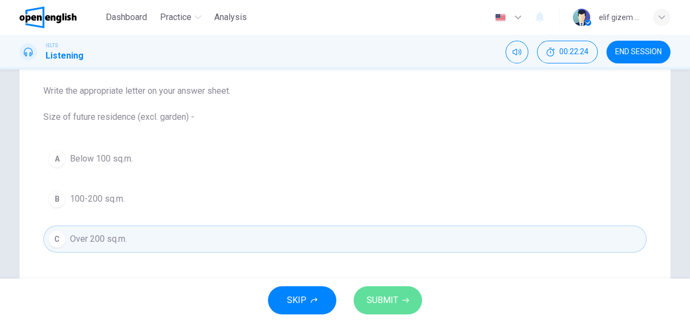
click at [386, 300] on span "SUBMIT" at bounding box center [382, 300] width 31 height 15
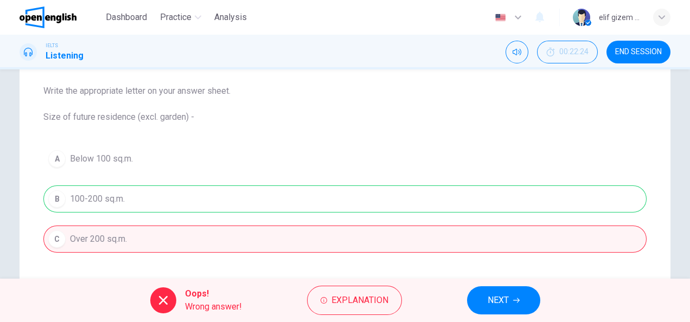
click at [488, 310] on button "NEXT" at bounding box center [503, 301] width 73 height 28
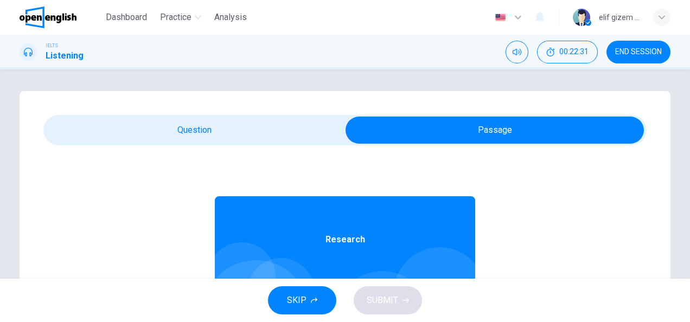
scroll to position [61, 0]
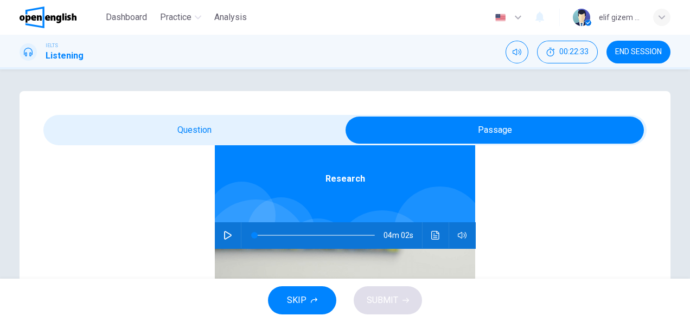
click at [226, 233] on icon "button" at bounding box center [228, 235] width 9 height 9
type input "*"
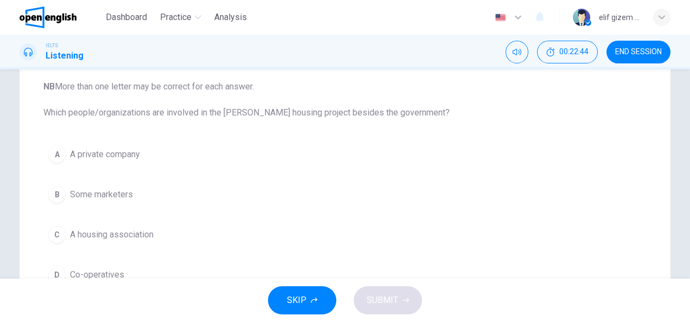
scroll to position [163, 0]
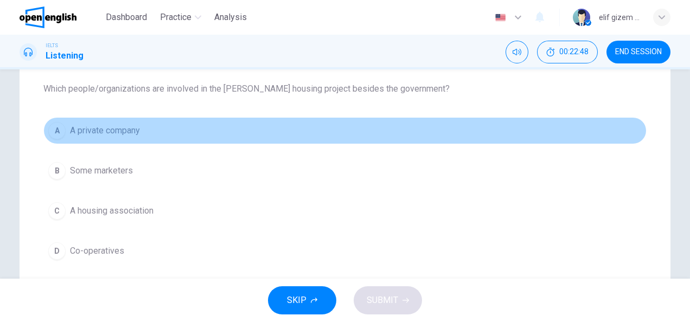
click at [99, 123] on button "A A private company" at bounding box center [344, 130] width 603 height 27
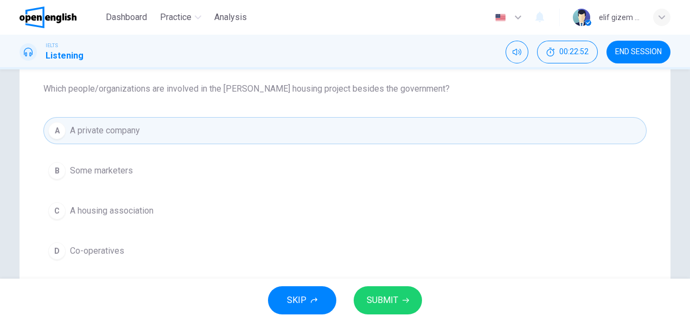
click at [125, 245] on button "D Co-operatives" at bounding box center [344, 251] width 603 height 27
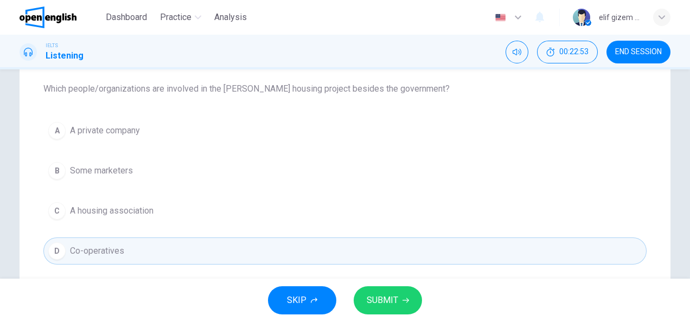
drag, startPoint x: 402, startPoint y: 302, endPoint x: 391, endPoint y: 273, distance: 30.7
click at [403, 298] on icon "button" at bounding box center [406, 300] width 7 height 7
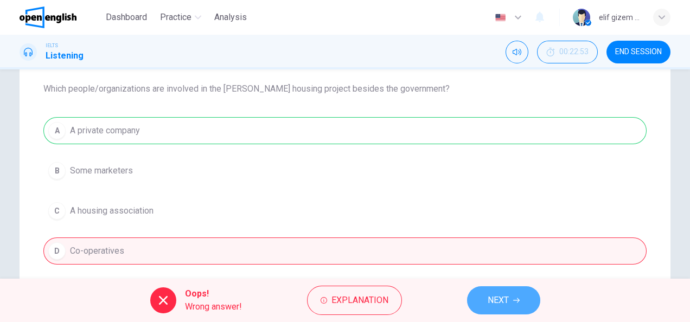
click at [519, 297] on button "NEXT" at bounding box center [503, 301] width 73 height 28
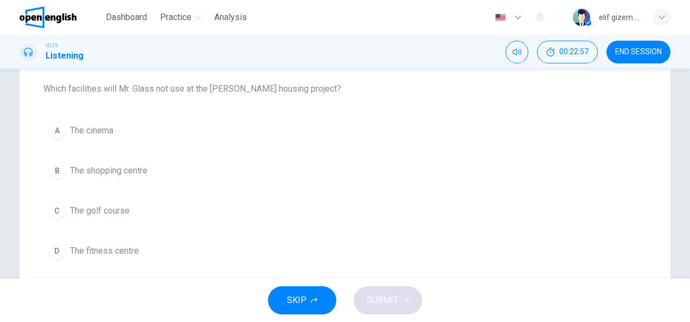
drag, startPoint x: 91, startPoint y: 206, endPoint x: 99, endPoint y: 202, distance: 8.5
click at [91, 206] on span "The golf course" at bounding box center [100, 211] width 60 height 13
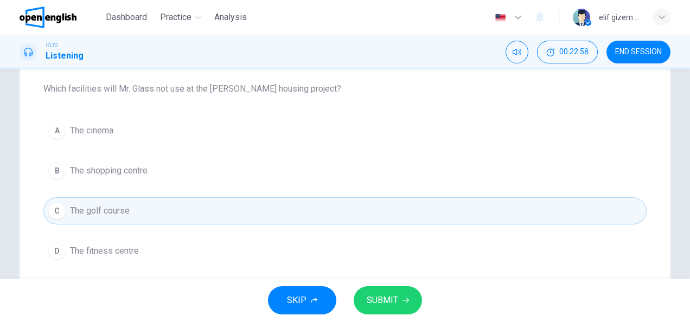
click at [392, 286] on div "SKIP SUBMIT" at bounding box center [345, 300] width 690 height 43
click at [391, 296] on span "SUBMIT" at bounding box center [382, 300] width 31 height 15
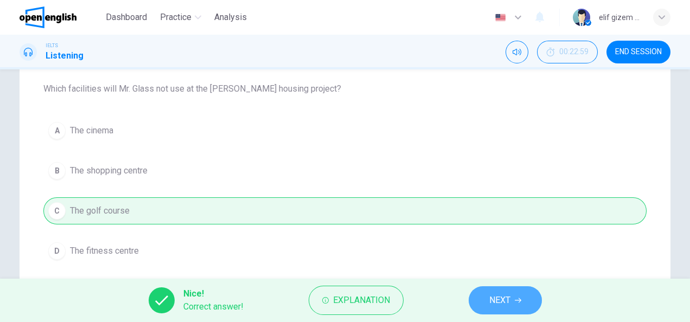
click at [517, 296] on button "NEXT" at bounding box center [505, 301] width 73 height 28
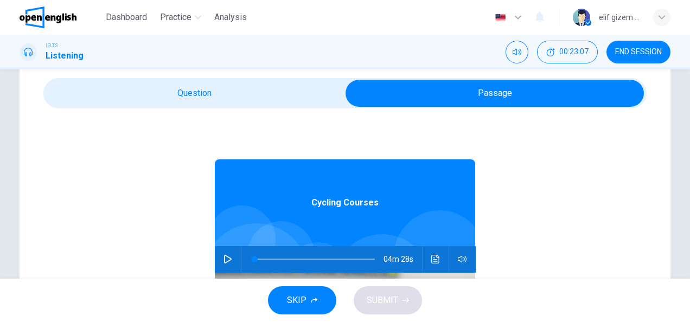
scroll to position [54, 0]
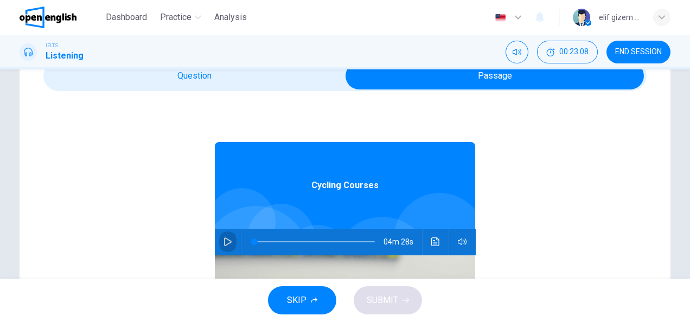
click at [224, 240] on icon "button" at bounding box center [228, 242] width 8 height 9
type input "*"
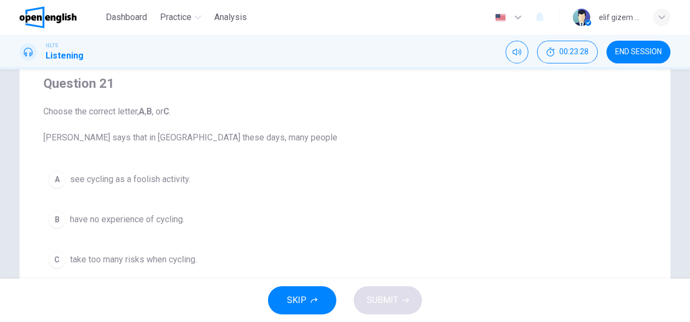
scroll to position [91, 0]
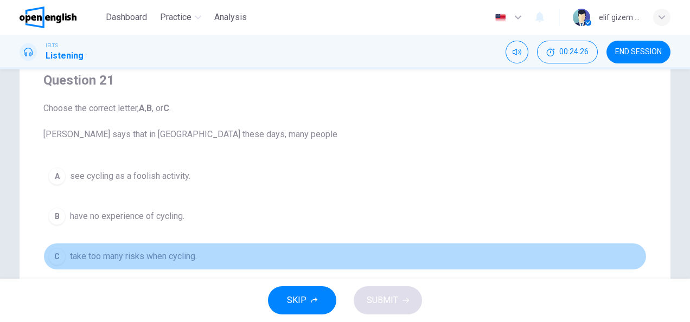
click at [170, 250] on span "take too many risks when cycling." at bounding box center [133, 256] width 127 height 13
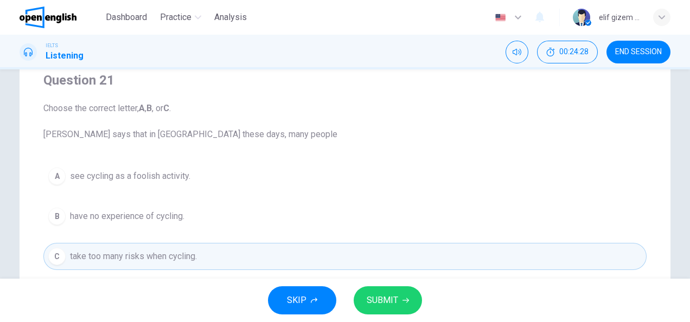
drag, startPoint x: 381, startPoint y: 294, endPoint x: 380, endPoint y: 284, distance: 9.8
click at [382, 295] on span "SUBMIT" at bounding box center [382, 300] width 31 height 15
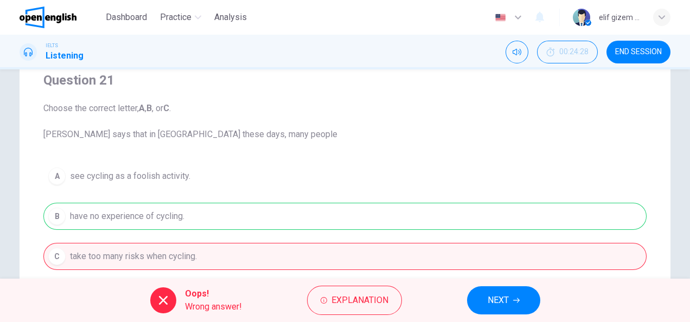
click at [504, 294] on span "NEXT" at bounding box center [498, 300] width 21 height 15
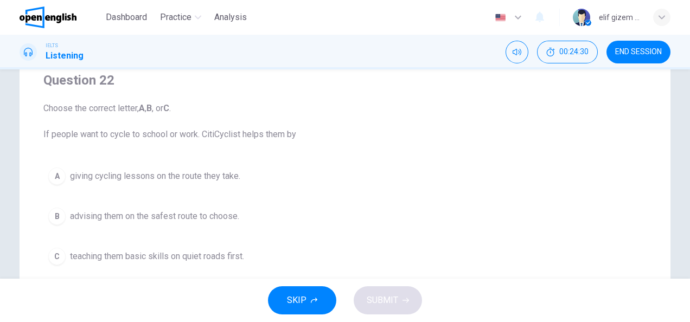
scroll to position [145, 0]
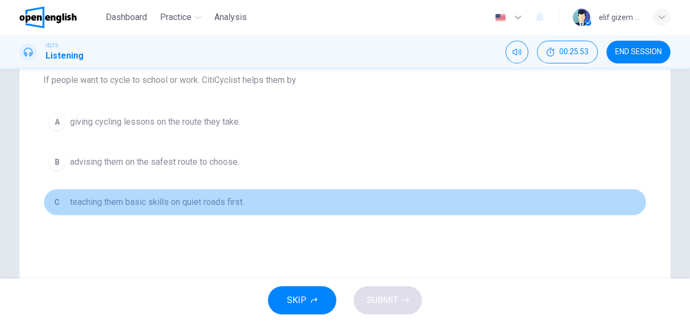
drag, startPoint x: 192, startPoint y: 193, endPoint x: 197, endPoint y: 192, distance: 5.5
click at [192, 193] on button "C teaching them basic skills on quiet roads first." at bounding box center [344, 202] width 603 height 27
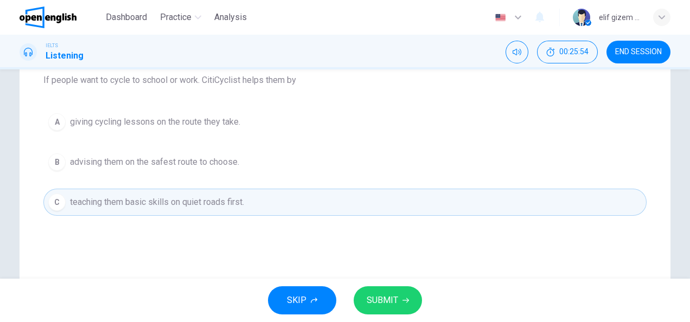
drag, startPoint x: 389, startPoint y: 304, endPoint x: 366, endPoint y: 220, distance: 87.2
click at [389, 304] on span "SUBMIT" at bounding box center [382, 300] width 31 height 15
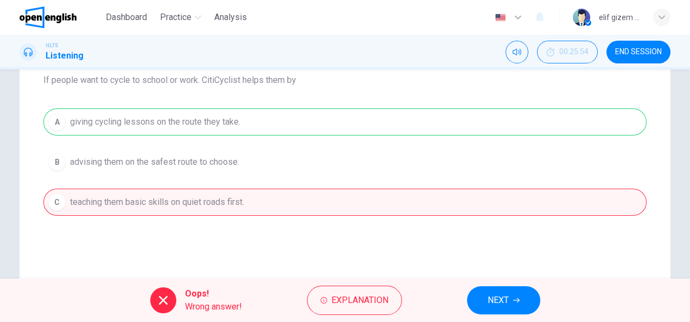
drag, startPoint x: 495, startPoint y: 299, endPoint x: 347, endPoint y: 216, distance: 170.3
click at [493, 296] on span "NEXT" at bounding box center [498, 300] width 21 height 15
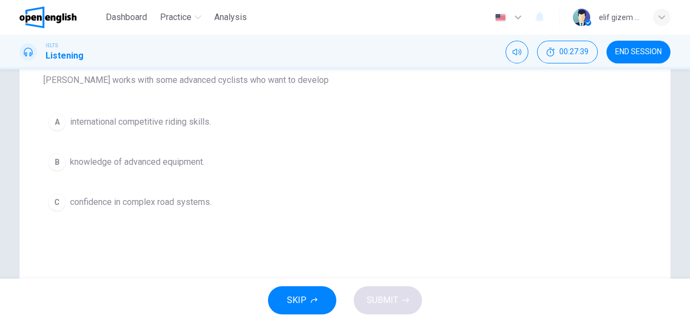
click at [180, 160] on span "knowledge of advanced equipment." at bounding box center [137, 162] width 135 height 13
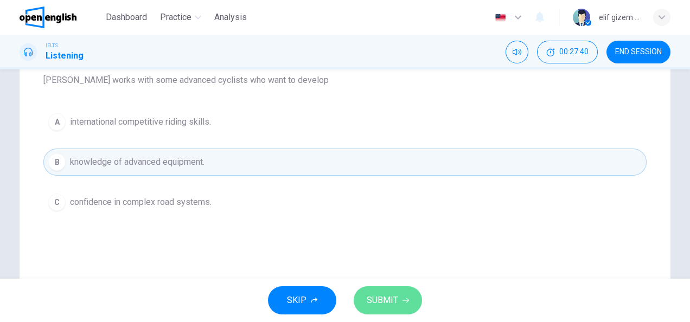
click at [386, 310] on button "SUBMIT" at bounding box center [388, 301] width 68 height 28
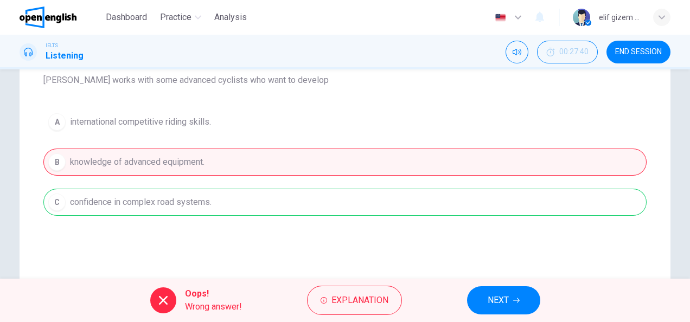
drag, startPoint x: 490, startPoint y: 281, endPoint x: 493, endPoint y: 287, distance: 7.1
click at [491, 283] on div "Oops! Wrong answer! Explanation NEXT" at bounding box center [345, 300] width 690 height 43
drag, startPoint x: 500, startPoint y: 302, endPoint x: 486, endPoint y: 300, distance: 13.7
click at [500, 302] on span "NEXT" at bounding box center [498, 300] width 21 height 15
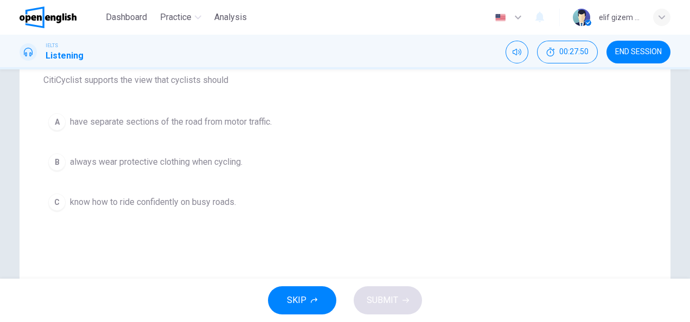
click at [240, 123] on span "have separate sections of the road from motor traffic." at bounding box center [171, 122] width 202 height 13
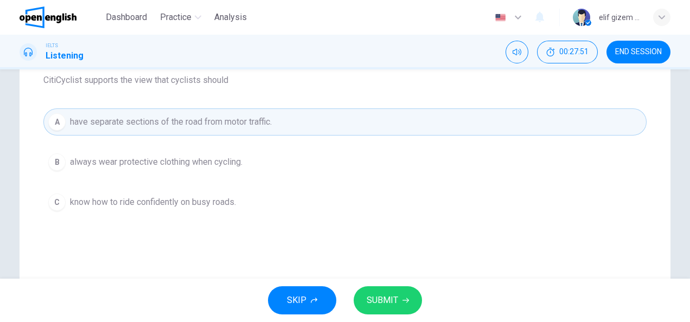
click at [375, 295] on span "SUBMIT" at bounding box center [382, 300] width 31 height 15
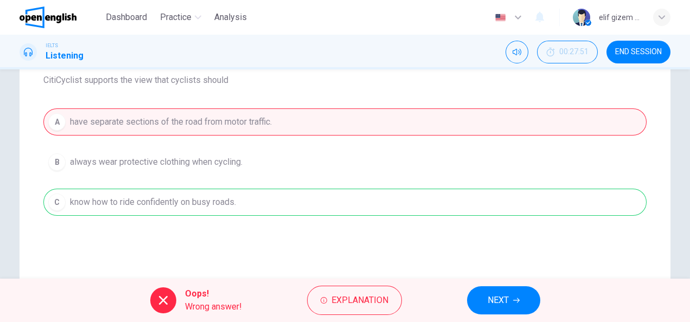
drag, startPoint x: 494, startPoint y: 304, endPoint x: 451, endPoint y: 252, distance: 67.1
click at [495, 300] on span "NEXT" at bounding box center [498, 300] width 21 height 15
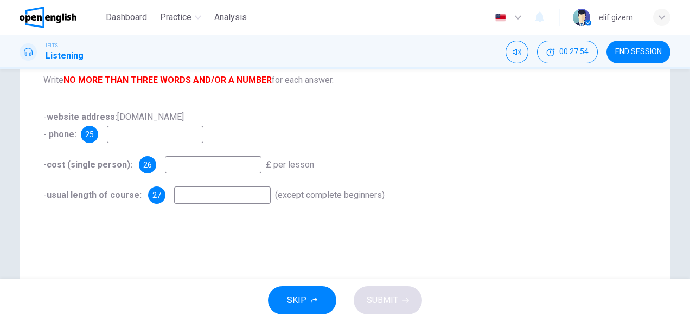
click at [192, 160] on input at bounding box center [213, 164] width 97 height 17
type input "**"
click at [235, 197] on input at bounding box center [222, 195] width 97 height 17
type input "******"
click at [163, 128] on input at bounding box center [155, 134] width 97 height 17
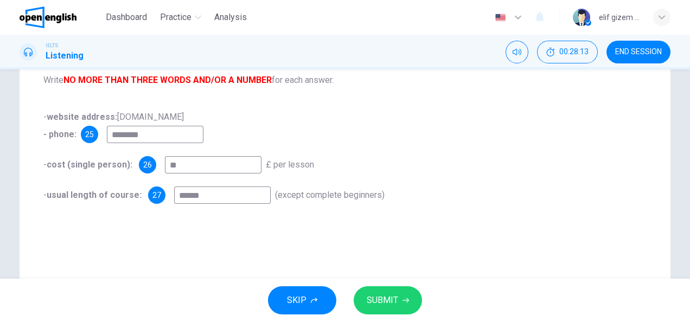
type input "********"
click at [380, 306] on span "SUBMIT" at bounding box center [382, 300] width 31 height 15
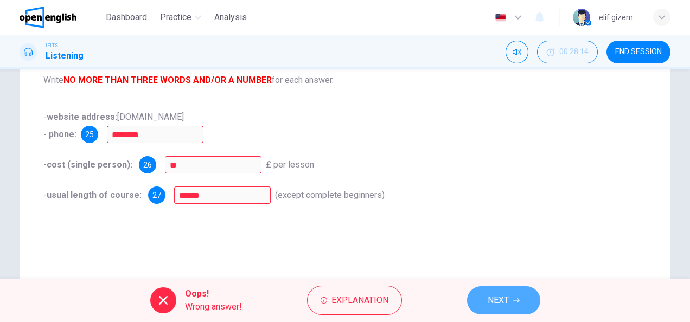
click at [495, 309] on button "NEXT" at bounding box center [503, 301] width 73 height 28
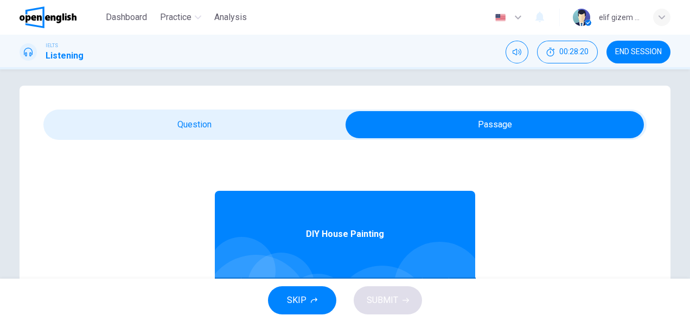
scroll to position [52, 0]
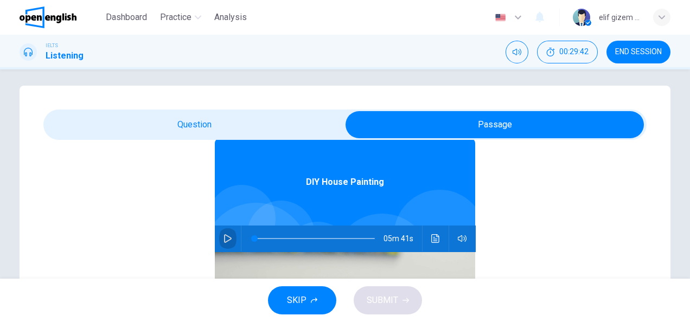
click at [224, 241] on icon "button" at bounding box center [228, 238] width 9 height 9
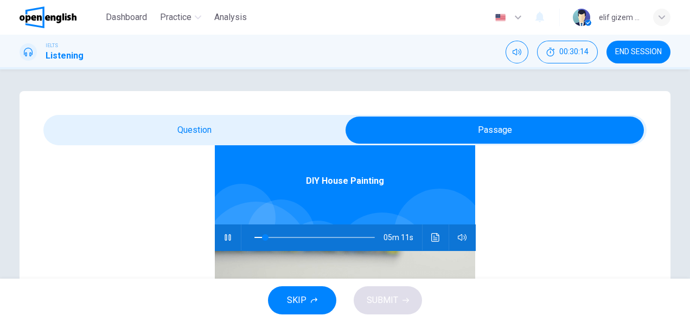
scroll to position [61, 0]
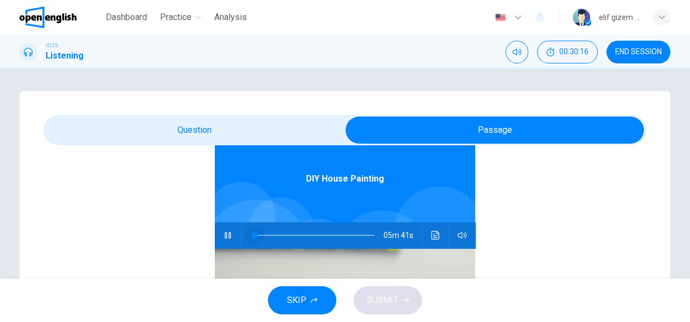
drag, startPoint x: 263, startPoint y: 234, endPoint x: 228, endPoint y: 238, distance: 34.9
click at [228, 238] on div "05m 41s" at bounding box center [345, 236] width 260 height 26
click at [227, 235] on button "button" at bounding box center [227, 236] width 17 height 26
click at [219, 233] on button "button" at bounding box center [227, 236] width 17 height 26
type input "*"
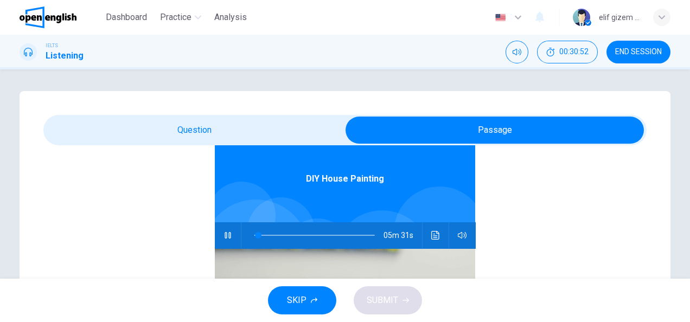
click at [219, 233] on button "button" at bounding box center [227, 236] width 17 height 26
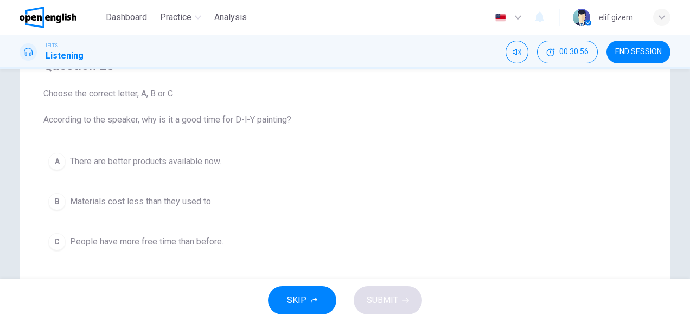
scroll to position [109, 0]
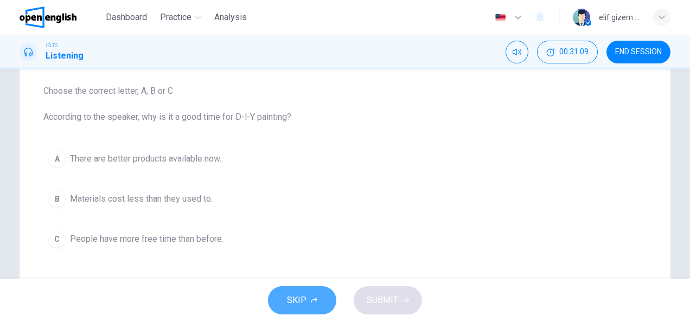
click at [318, 300] on button "SKIP" at bounding box center [302, 301] width 68 height 28
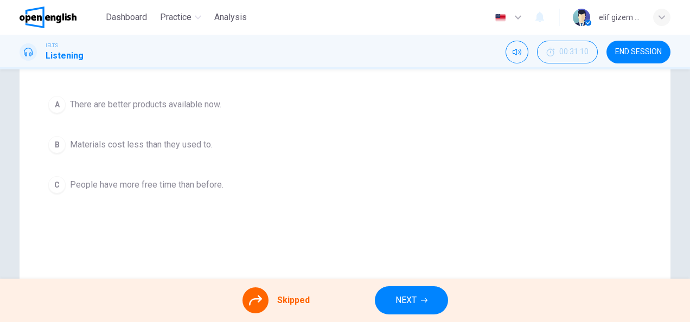
click at [258, 298] on icon at bounding box center [255, 301] width 13 height 10
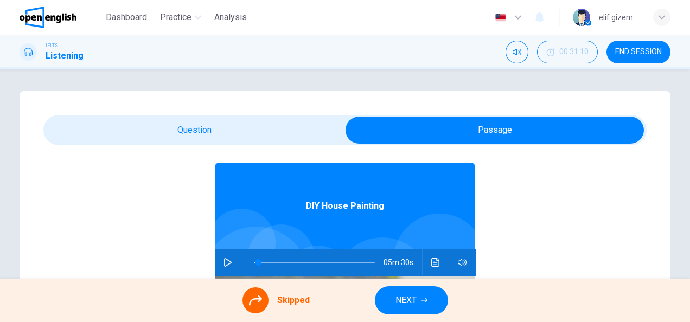
scroll to position [61, 0]
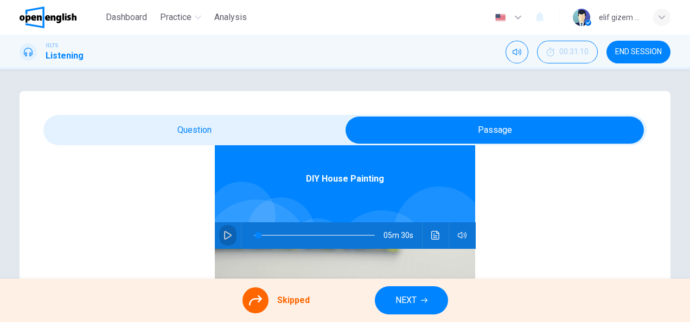
click at [225, 233] on icon "button" at bounding box center [228, 235] width 9 height 9
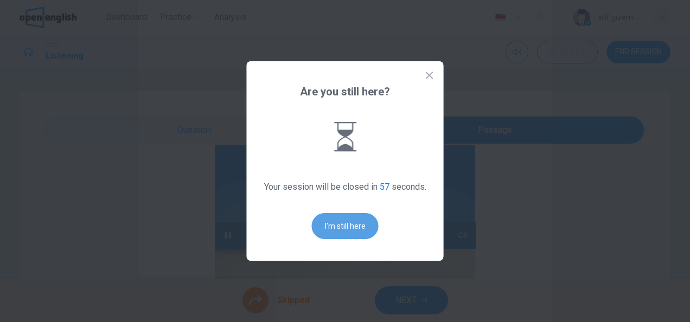
click at [335, 225] on button "I'm still here" at bounding box center [345, 226] width 67 height 26
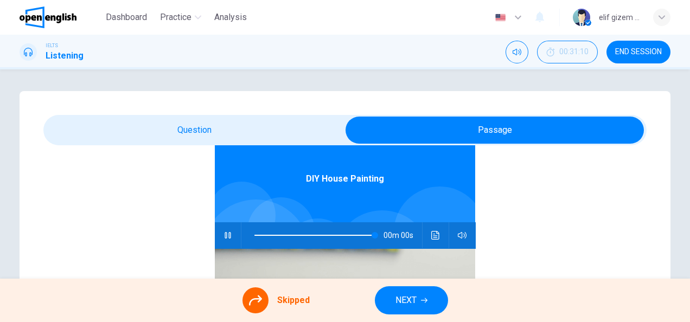
type input "*"
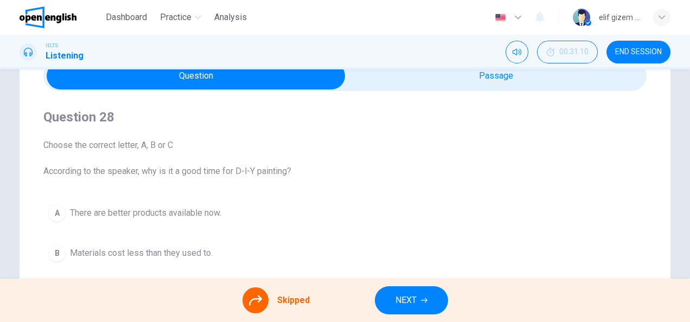
scroll to position [109, 0]
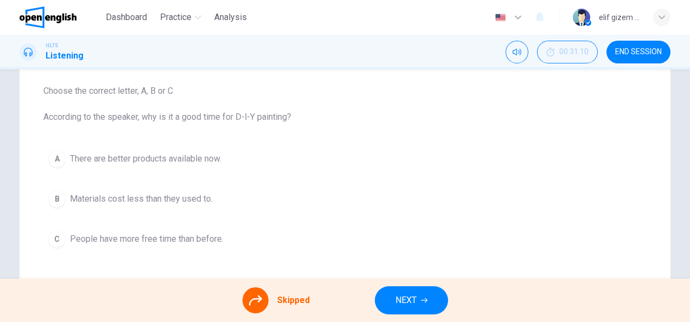
click at [92, 192] on div "A There are better products available now. B Materials cost less than they used…" at bounding box center [344, 198] width 603 height 107
drag, startPoint x: 53, startPoint y: 198, endPoint x: 152, endPoint y: 198, distance: 99.3
click at [53, 198] on div "A There are better products available now. B Materials cost less than they used…" at bounding box center [344, 198] width 603 height 107
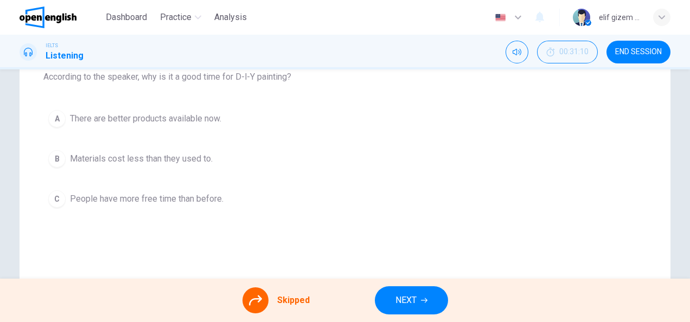
scroll to position [217, 0]
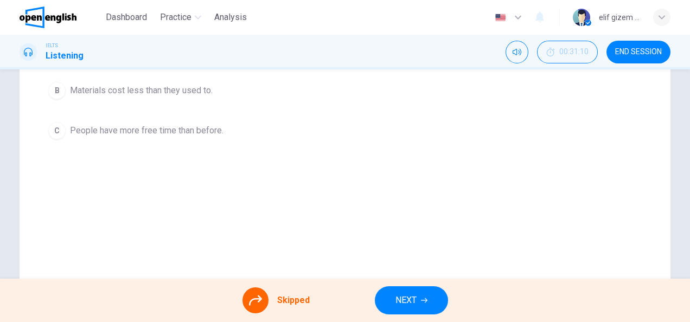
click at [402, 293] on span "NEXT" at bounding box center [406, 300] width 21 height 15
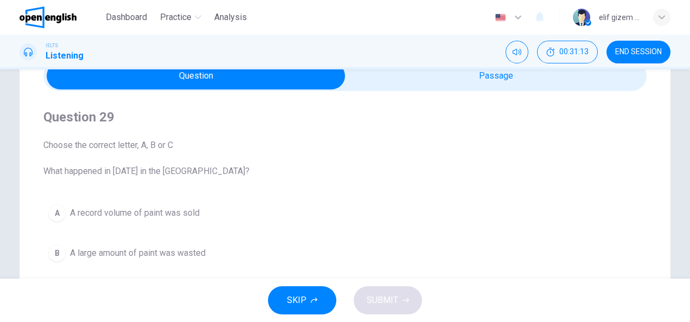
scroll to position [109, 0]
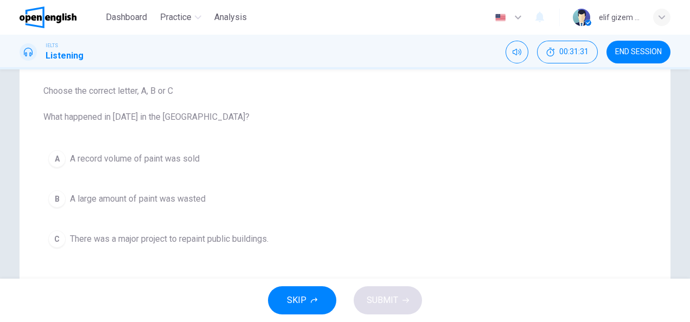
click at [157, 189] on button "B A large amount of paint was wasted" at bounding box center [344, 199] width 603 height 27
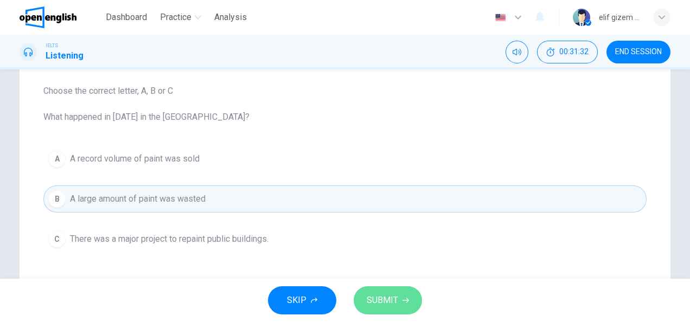
click at [403, 314] on button "SUBMIT" at bounding box center [388, 301] width 68 height 28
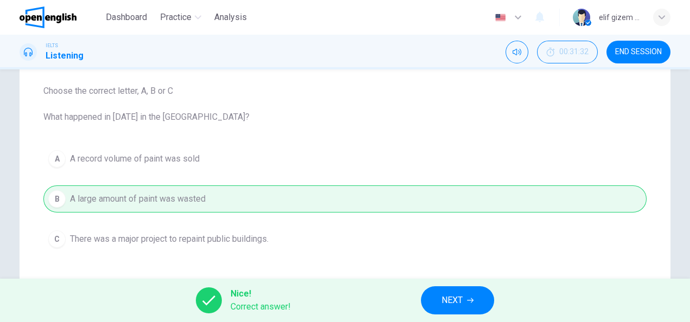
click at [450, 304] on span "NEXT" at bounding box center [452, 300] width 21 height 15
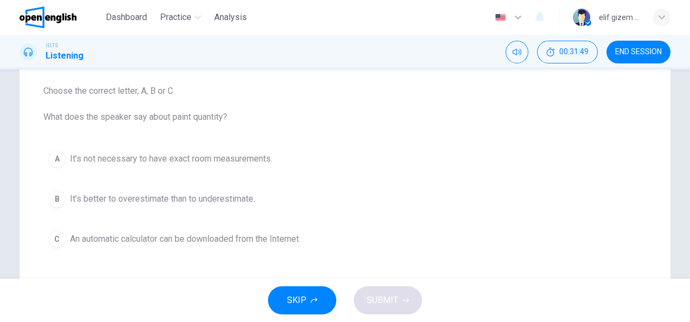
click at [244, 155] on span "It’s not necessary to have exact room measurements." at bounding box center [171, 159] width 202 height 13
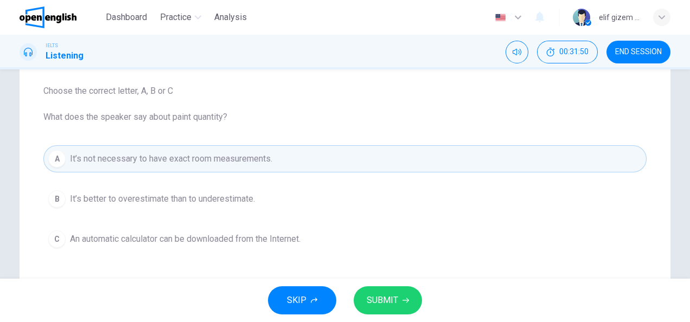
click at [387, 300] on span "SUBMIT" at bounding box center [382, 300] width 31 height 15
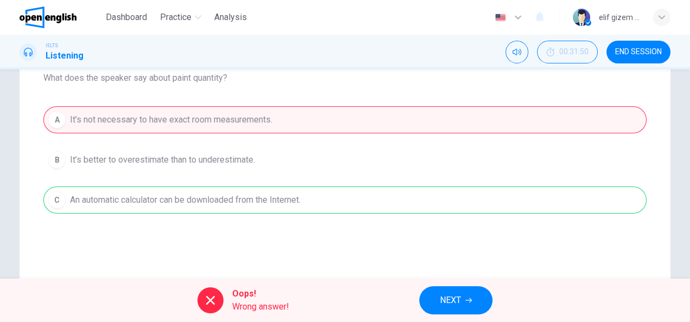
scroll to position [163, 0]
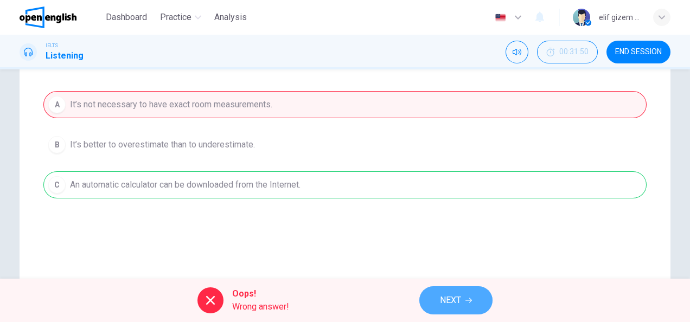
click at [444, 299] on span "NEXT" at bounding box center [450, 300] width 21 height 15
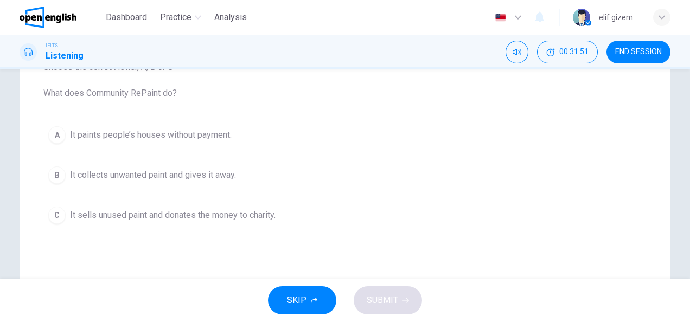
scroll to position [109, 0]
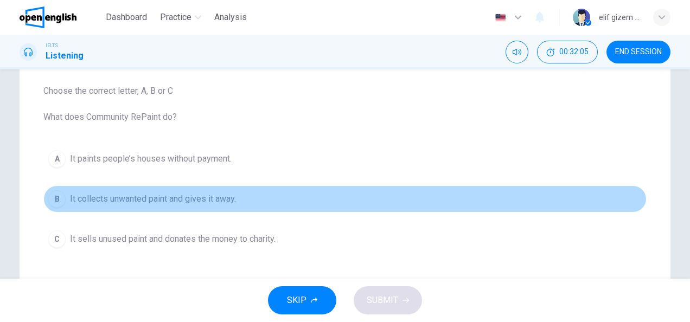
click at [212, 194] on span "It collects unwanted paint and gives it away." at bounding box center [153, 199] width 166 height 13
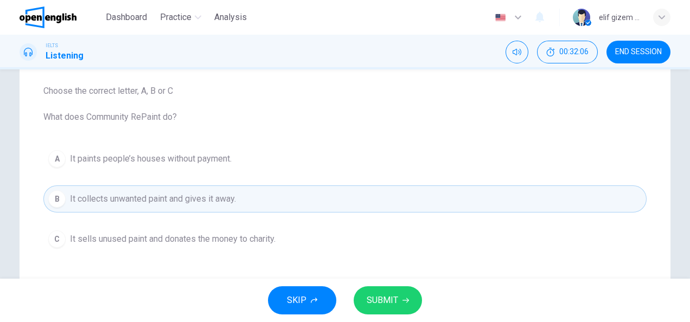
click at [388, 301] on span "SUBMIT" at bounding box center [382, 300] width 31 height 15
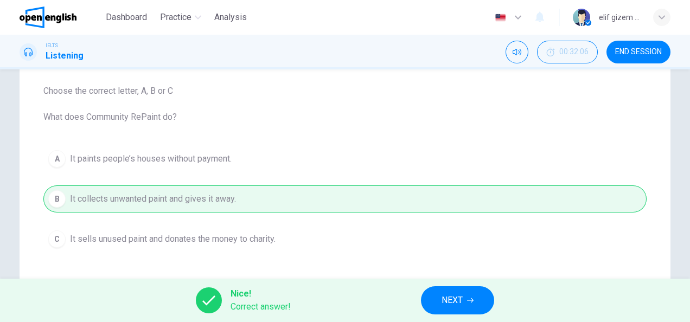
click at [444, 298] on span "NEXT" at bounding box center [452, 300] width 21 height 15
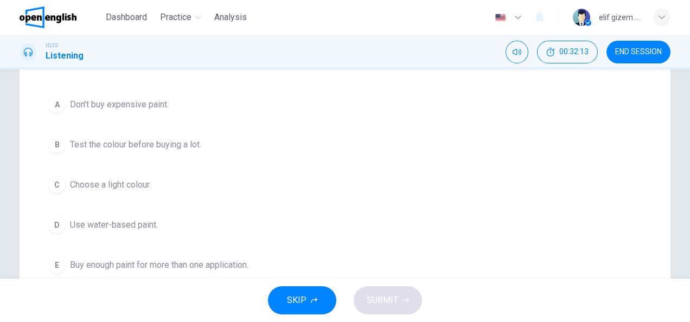
scroll to position [217, 0]
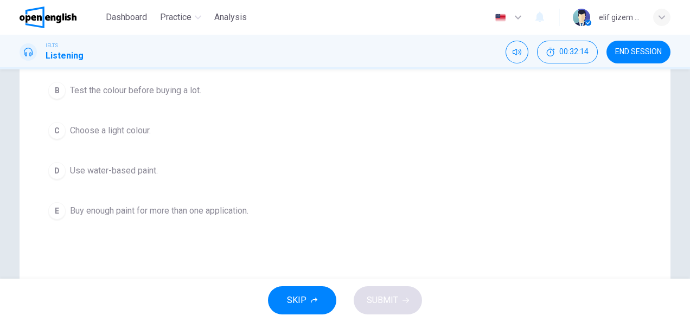
click at [91, 177] on button "D Use water-based paint." at bounding box center [344, 170] width 603 height 27
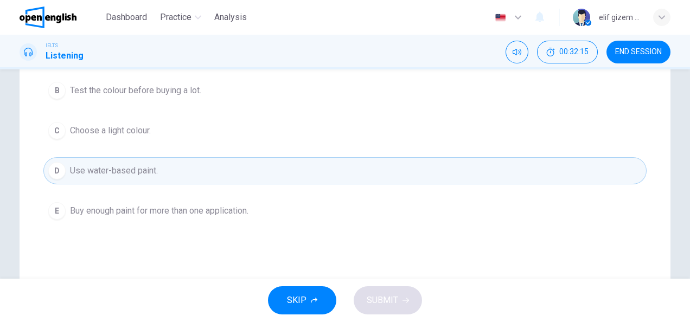
scroll to position [163, 0]
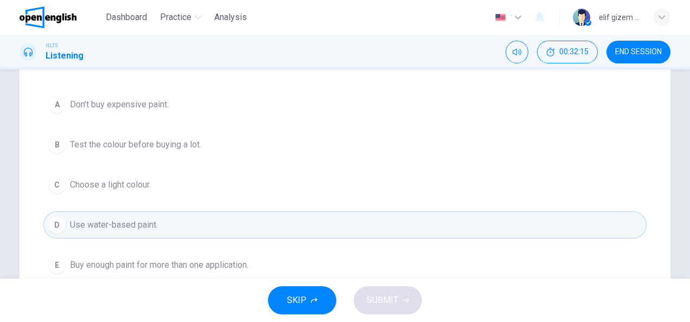
click at [152, 142] on span "Test the colour before buying a lot." at bounding box center [135, 144] width 131 height 13
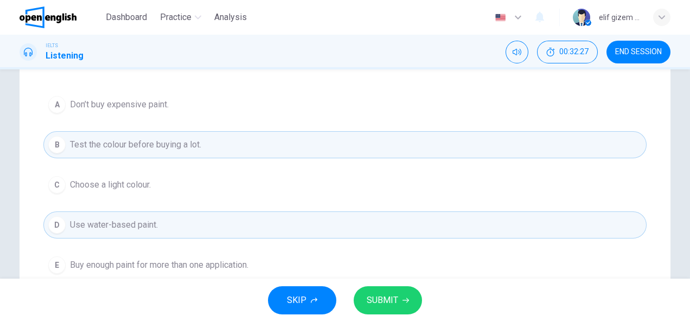
scroll to position [217, 0]
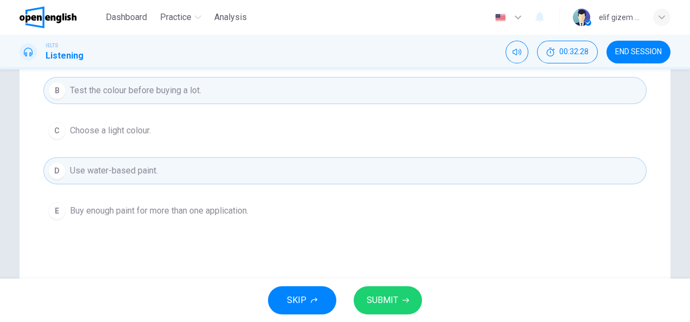
click at [385, 294] on span "SUBMIT" at bounding box center [382, 300] width 31 height 15
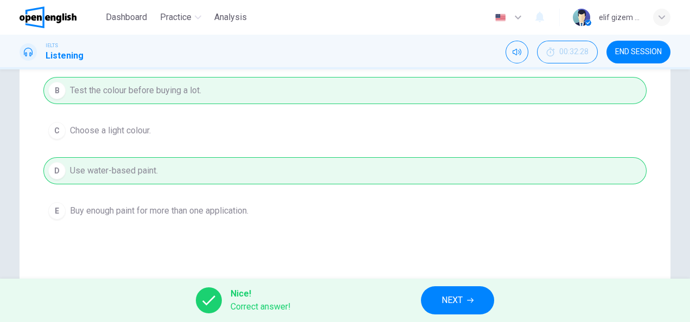
drag, startPoint x: 468, startPoint y: 291, endPoint x: 442, endPoint y: 265, distance: 36.8
click at [468, 292] on button "NEXT" at bounding box center [457, 301] width 73 height 28
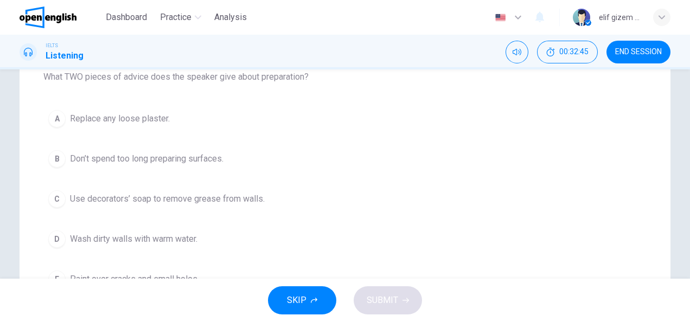
scroll to position [109, 0]
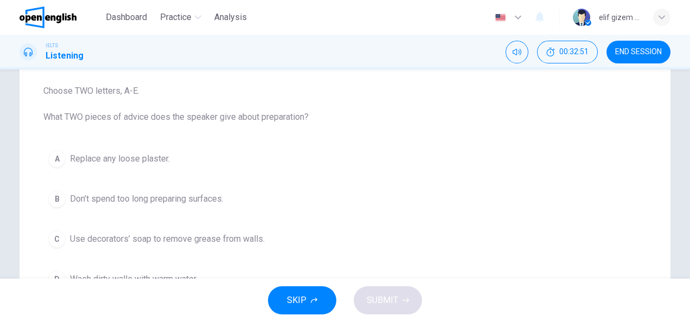
drag, startPoint x: 187, startPoint y: 198, endPoint x: 182, endPoint y: 209, distance: 12.7
click at [187, 197] on span "Don’t spend too long preparing surfaces." at bounding box center [147, 199] width 154 height 13
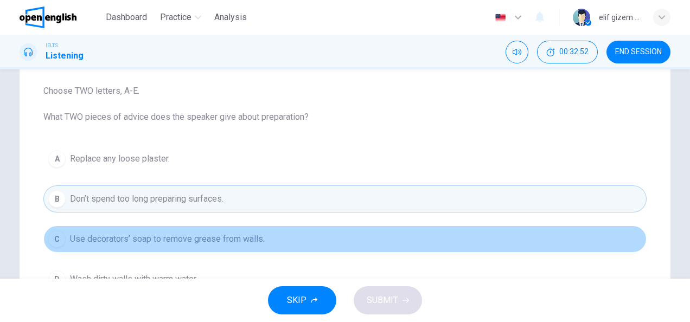
click at [180, 230] on button "C Use decorators’ soap to remove grease from walls." at bounding box center [344, 239] width 603 height 27
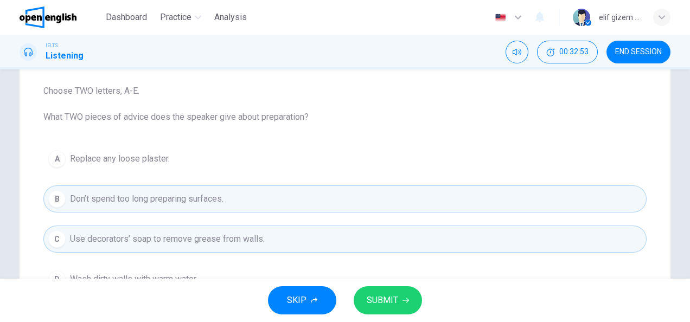
click at [410, 306] on button "SUBMIT" at bounding box center [388, 301] width 68 height 28
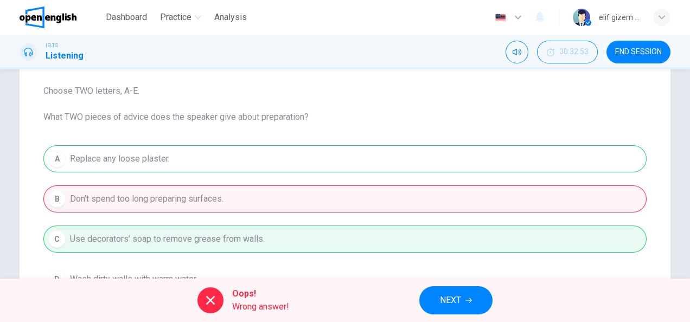
scroll to position [163, 0]
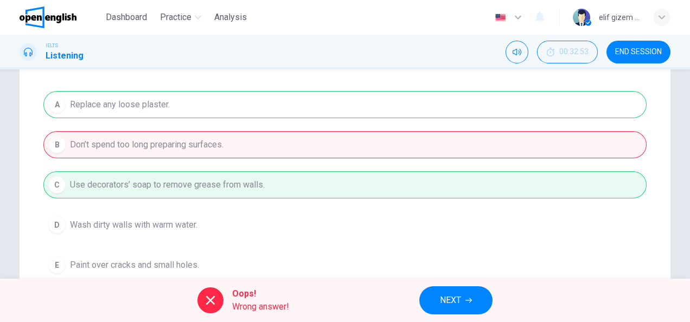
click at [472, 294] on button "NEXT" at bounding box center [456, 301] width 73 height 28
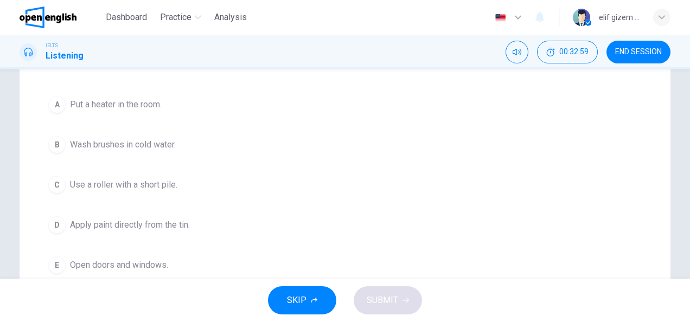
click at [171, 144] on span "Wash brushes in cold water." at bounding box center [123, 144] width 106 height 13
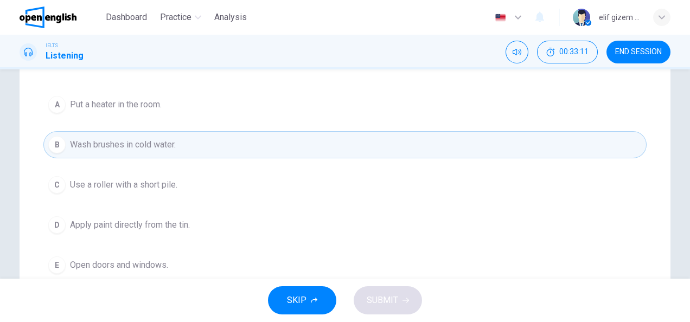
scroll to position [217, 0]
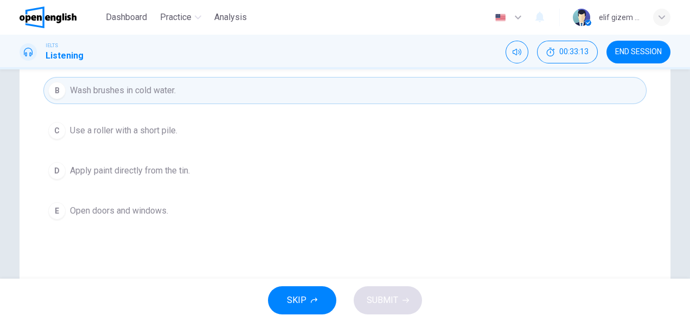
click at [151, 205] on span "Open doors and windows." at bounding box center [119, 211] width 98 height 13
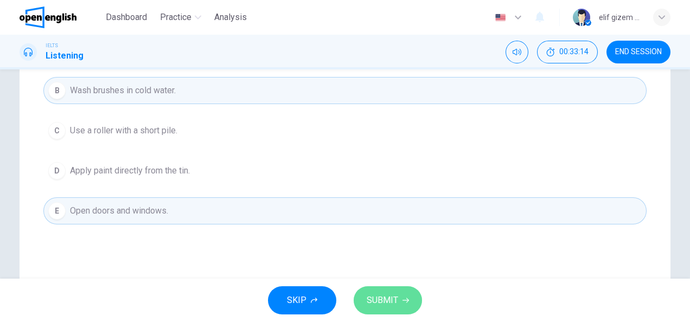
click at [395, 303] on span "SUBMIT" at bounding box center [382, 300] width 31 height 15
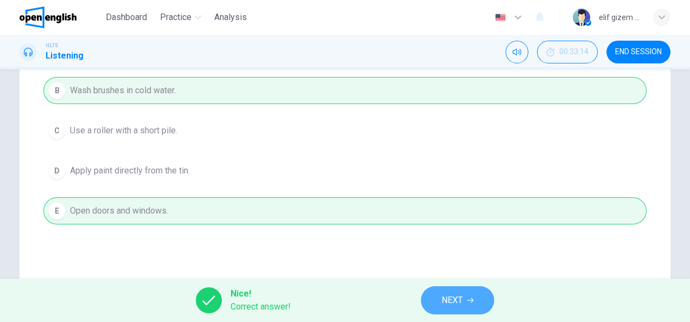
click at [444, 304] on span "NEXT" at bounding box center [452, 300] width 21 height 15
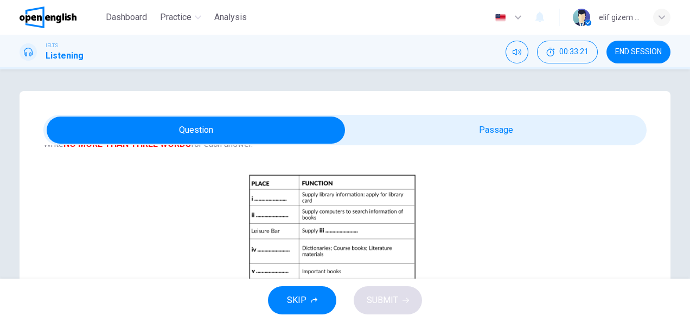
scroll to position [98, 0]
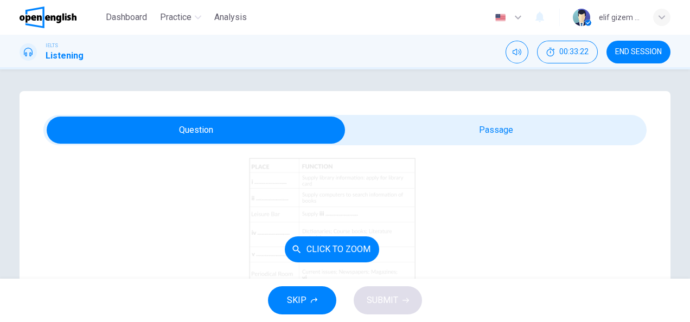
click at [354, 207] on div "Click to Zoom" at bounding box center [331, 249] width 577 height 187
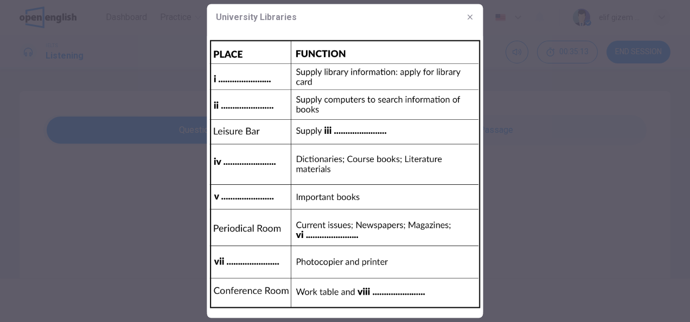
click at [467, 17] on icon "button" at bounding box center [470, 17] width 9 height 9
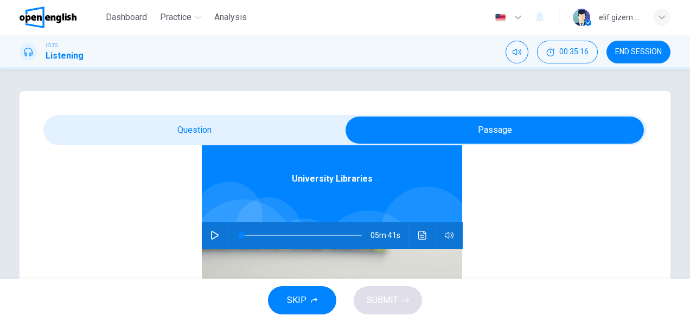
scroll to position [61, 0]
click at [211, 232] on icon "button" at bounding box center [215, 235] width 9 height 9
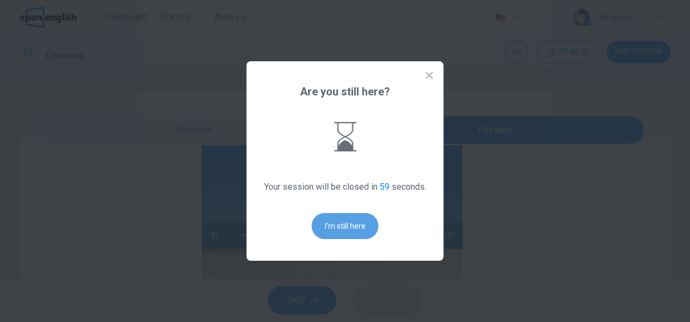
click at [364, 224] on button "I'm still here" at bounding box center [345, 226] width 67 height 26
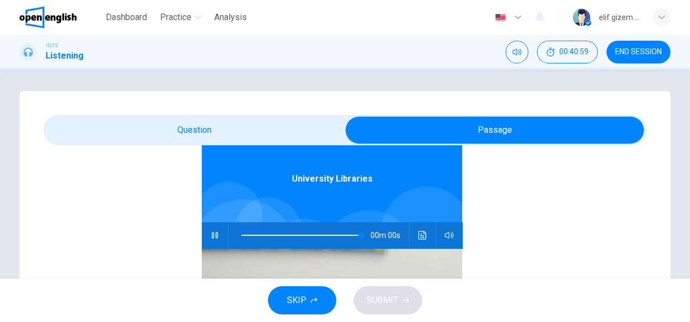
type input "*"
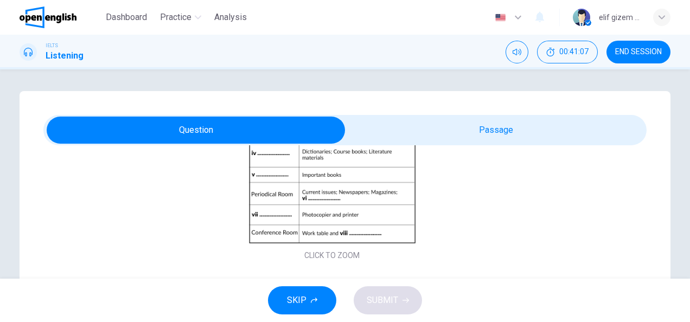
scroll to position [207, 0]
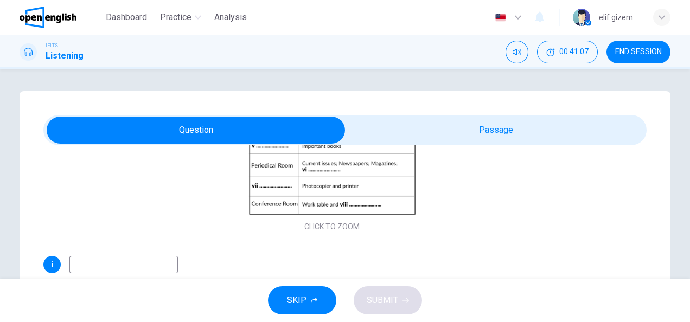
click at [123, 262] on input at bounding box center [123, 264] width 109 height 17
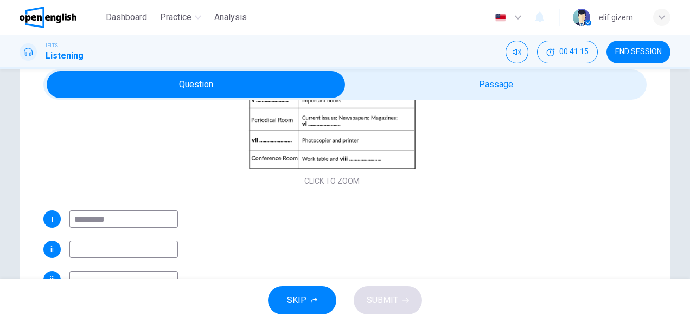
scroll to position [163, 0]
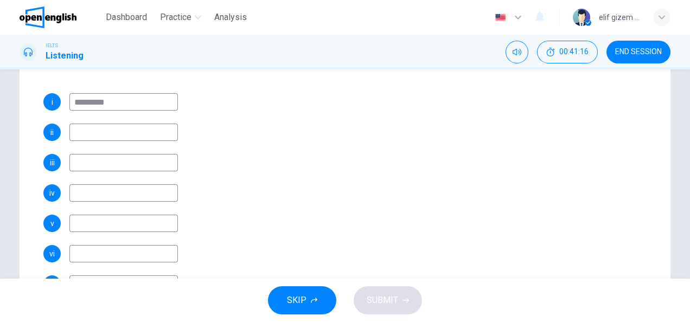
type input "*********"
click at [89, 126] on input at bounding box center [123, 132] width 109 height 17
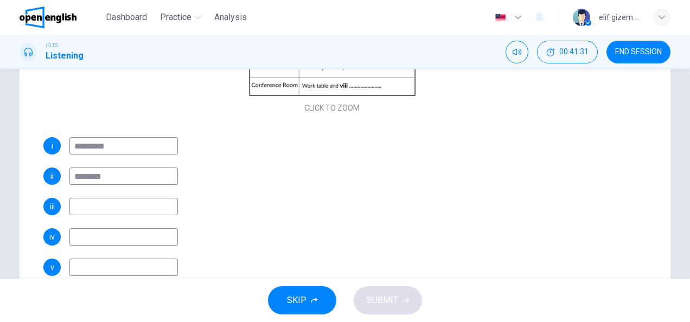
type input "********"
click at [125, 214] on input at bounding box center [123, 206] width 109 height 17
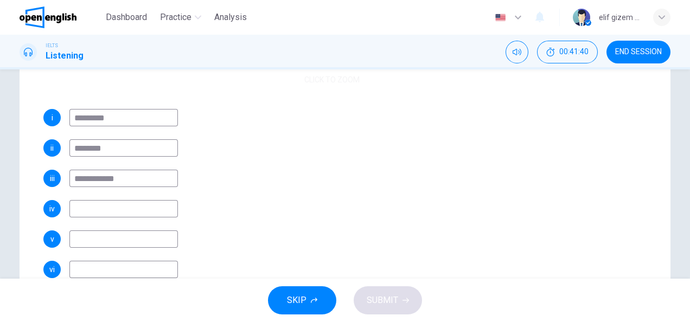
scroll to position [207, 0]
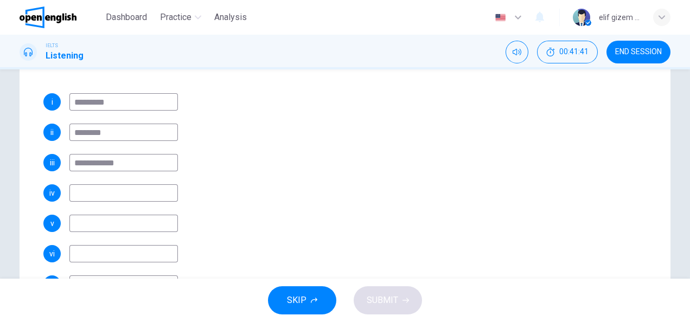
type input "**********"
click at [142, 192] on input at bounding box center [123, 193] width 109 height 17
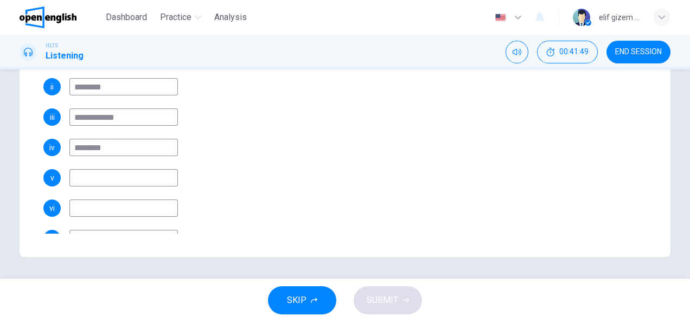
scroll to position [98, 0]
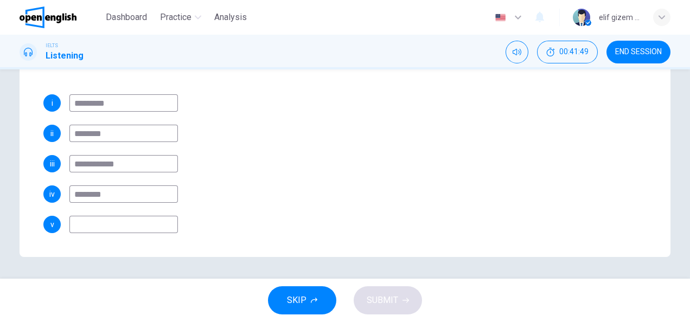
type input "********"
click at [91, 224] on input at bounding box center [123, 224] width 109 height 17
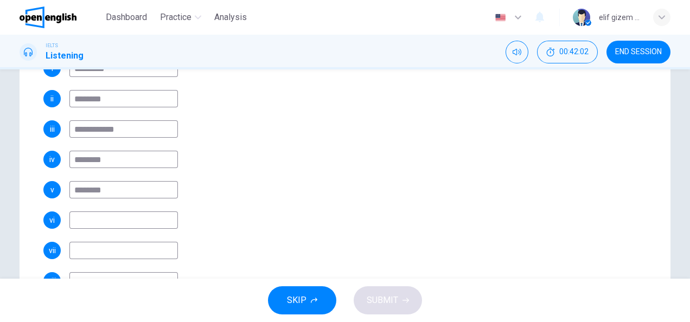
scroll to position [207, 0]
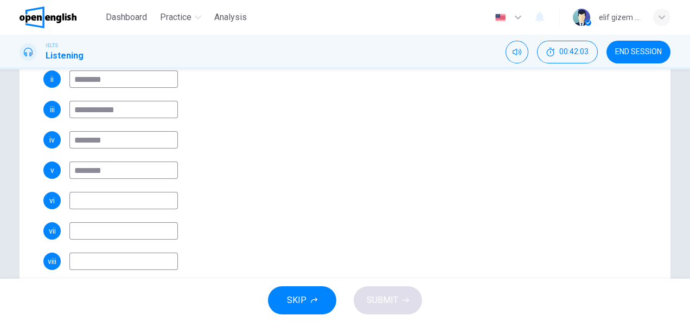
type input "********"
click at [105, 203] on input at bounding box center [123, 200] width 109 height 17
type input "*******"
click at [134, 230] on input at bounding box center [123, 231] width 109 height 17
type input "**********"
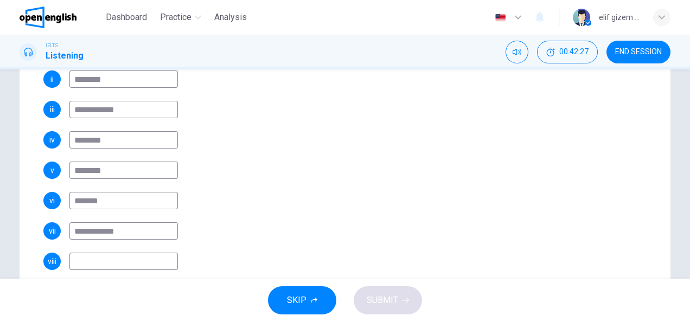
click at [124, 260] on input at bounding box center [123, 261] width 109 height 17
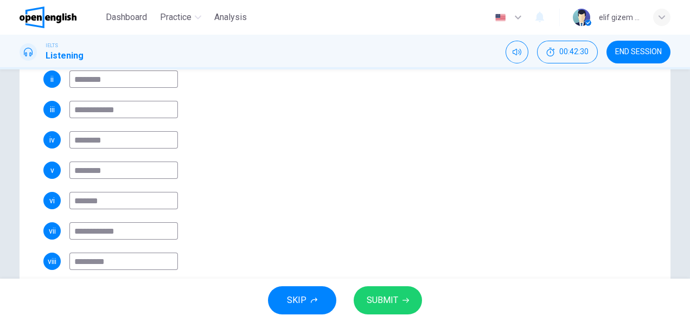
type input "*********"
click at [376, 296] on span "SUBMIT" at bounding box center [382, 300] width 31 height 15
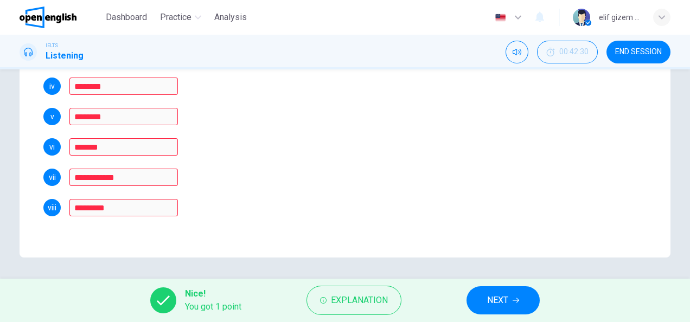
scroll to position [270, 0]
click at [503, 303] on span "NEXT" at bounding box center [497, 300] width 21 height 15
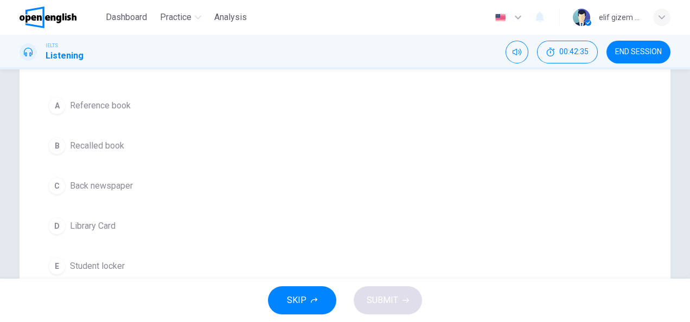
scroll to position [216, 0]
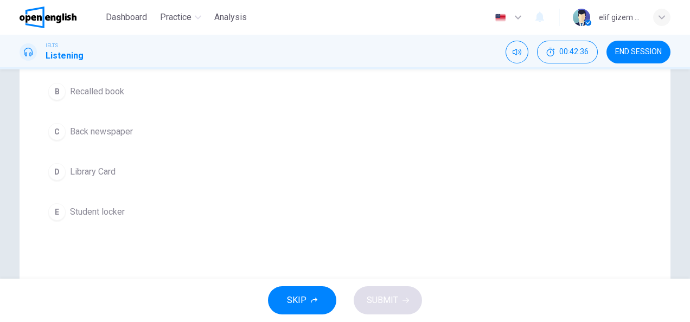
click at [82, 173] on span "Library Card" at bounding box center [93, 172] width 46 height 13
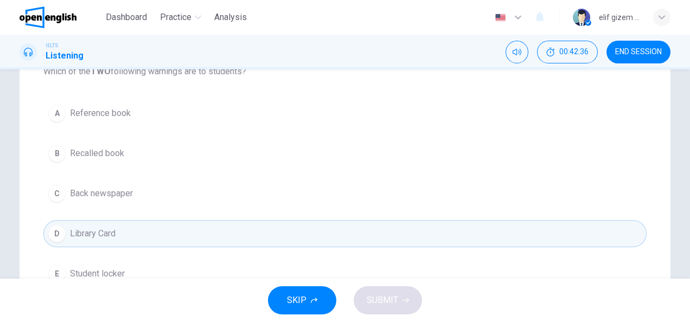
scroll to position [107, 0]
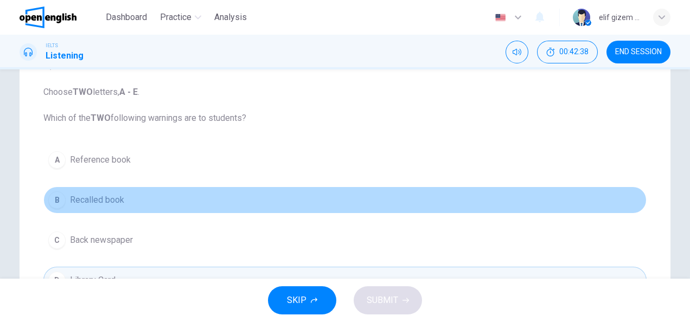
click at [109, 197] on span "Recalled book" at bounding box center [97, 200] width 54 height 13
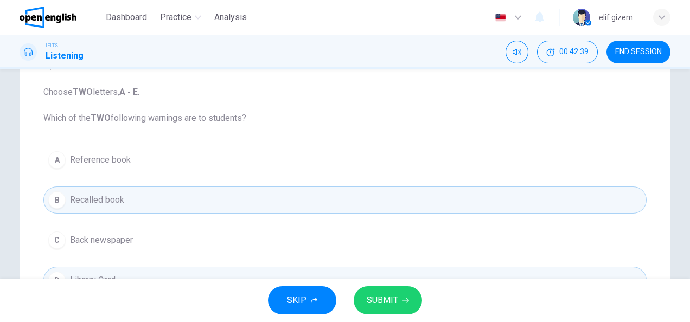
click at [382, 301] on span "SUBMIT" at bounding box center [382, 300] width 31 height 15
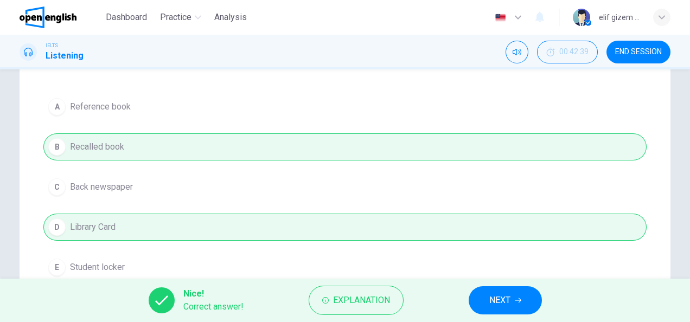
scroll to position [162, 0]
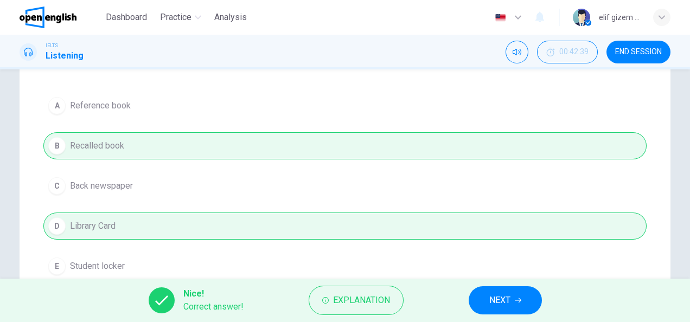
click at [518, 290] on button "NEXT" at bounding box center [505, 301] width 73 height 28
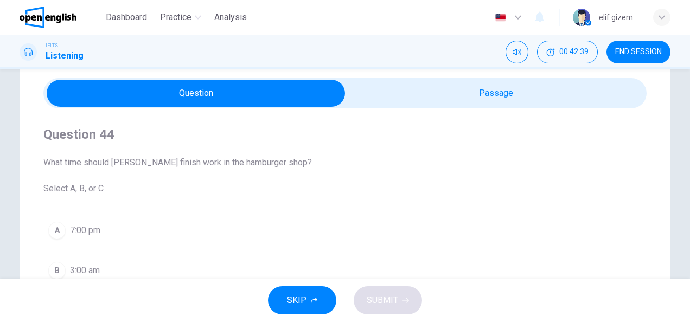
scroll to position [54, 0]
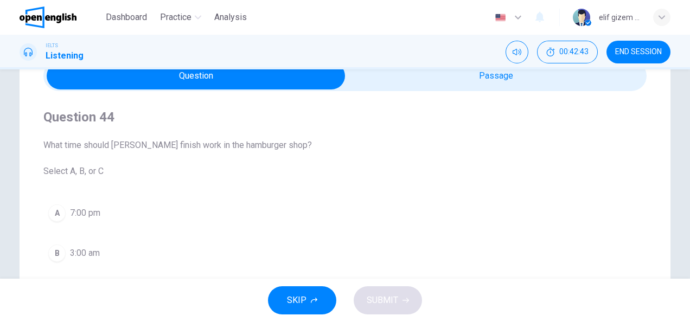
drag, startPoint x: 124, startPoint y: 141, endPoint x: 212, endPoint y: 162, distance: 90.6
click at [212, 162] on span "What time should Annetta finish work in the hamburger shop? Select A, B, or C" at bounding box center [344, 158] width 603 height 39
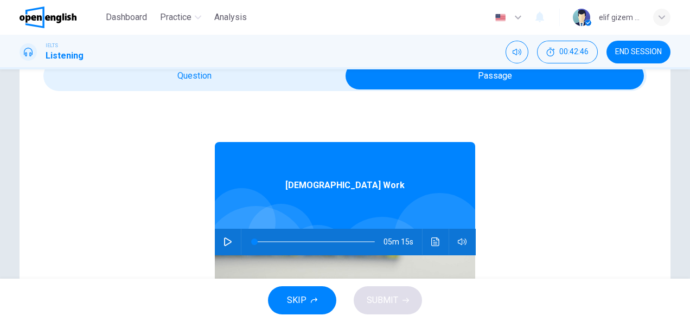
scroll to position [0, 0]
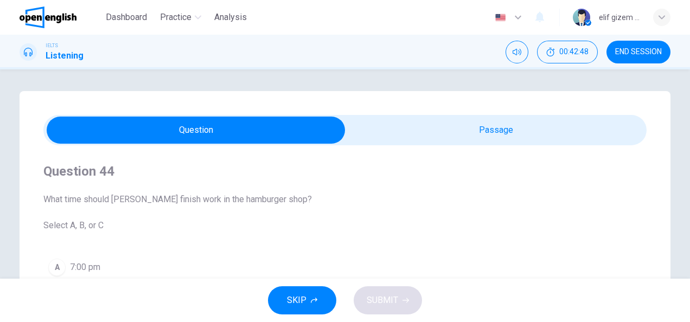
click at [626, 49] on span "END SESSION" at bounding box center [638, 52] width 47 height 9
click at [645, 45] on button "END SESSION" at bounding box center [639, 52] width 64 height 23
